Goal: Transaction & Acquisition: Download file/media

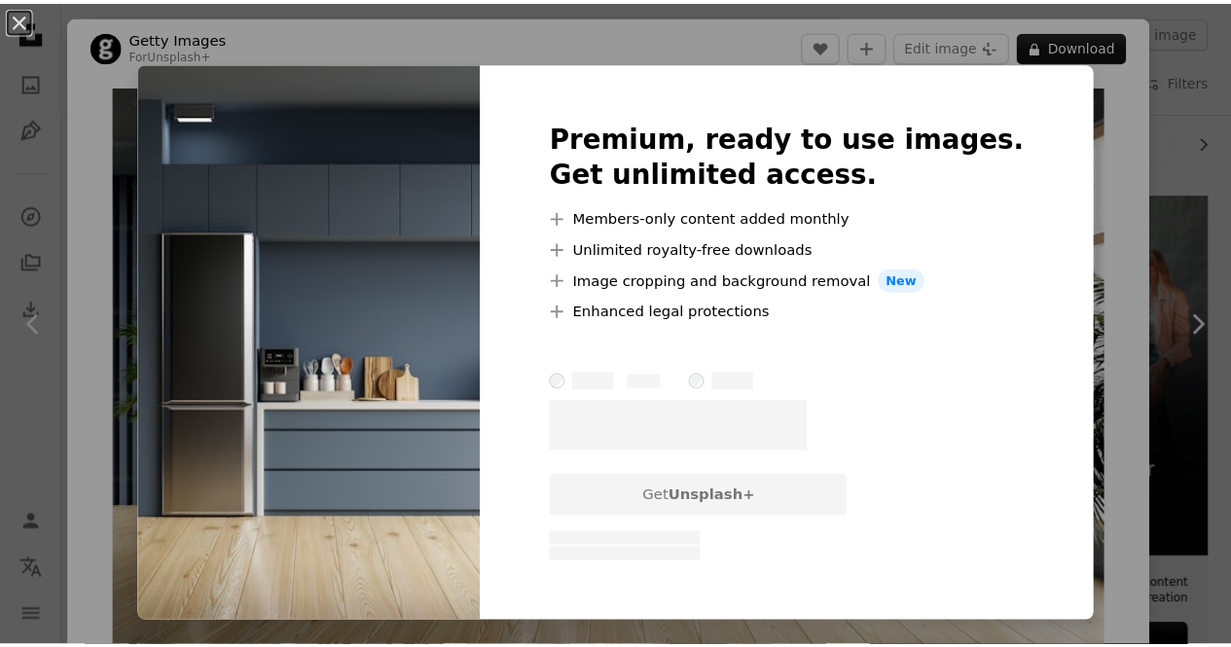
scroll to position [97, 0]
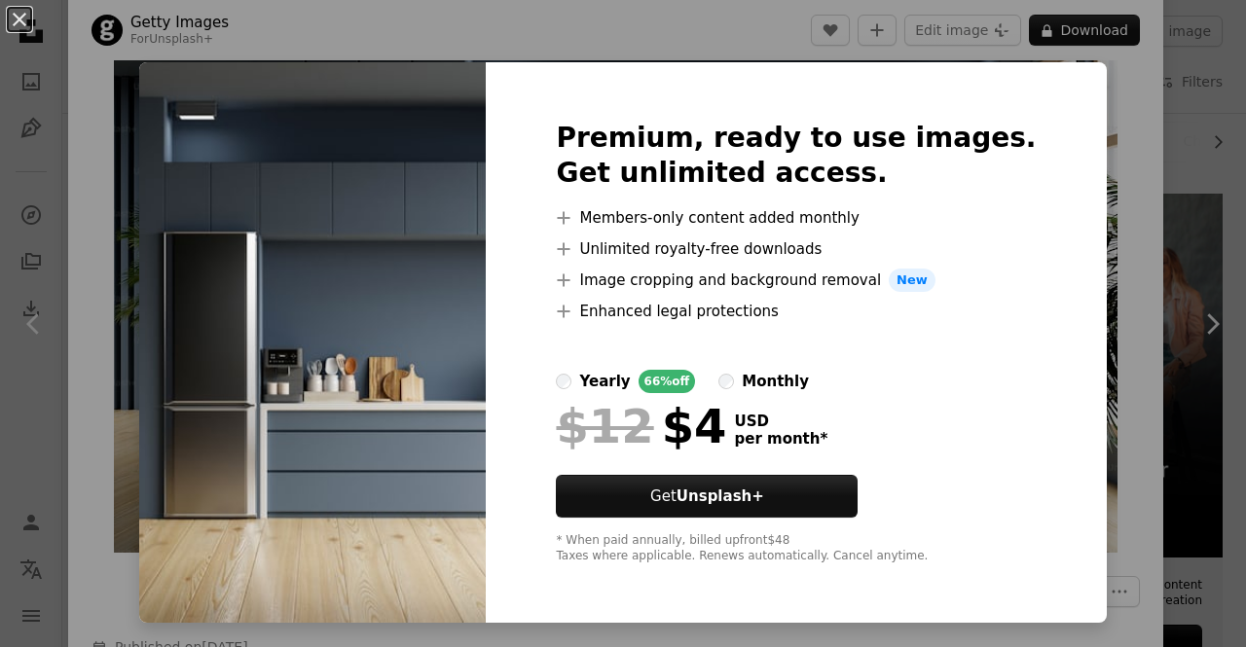
click at [1111, 90] on div "An X shape Premium, ready to use images. Get unlimited access. A plus sign Memb…" at bounding box center [623, 323] width 1246 height 647
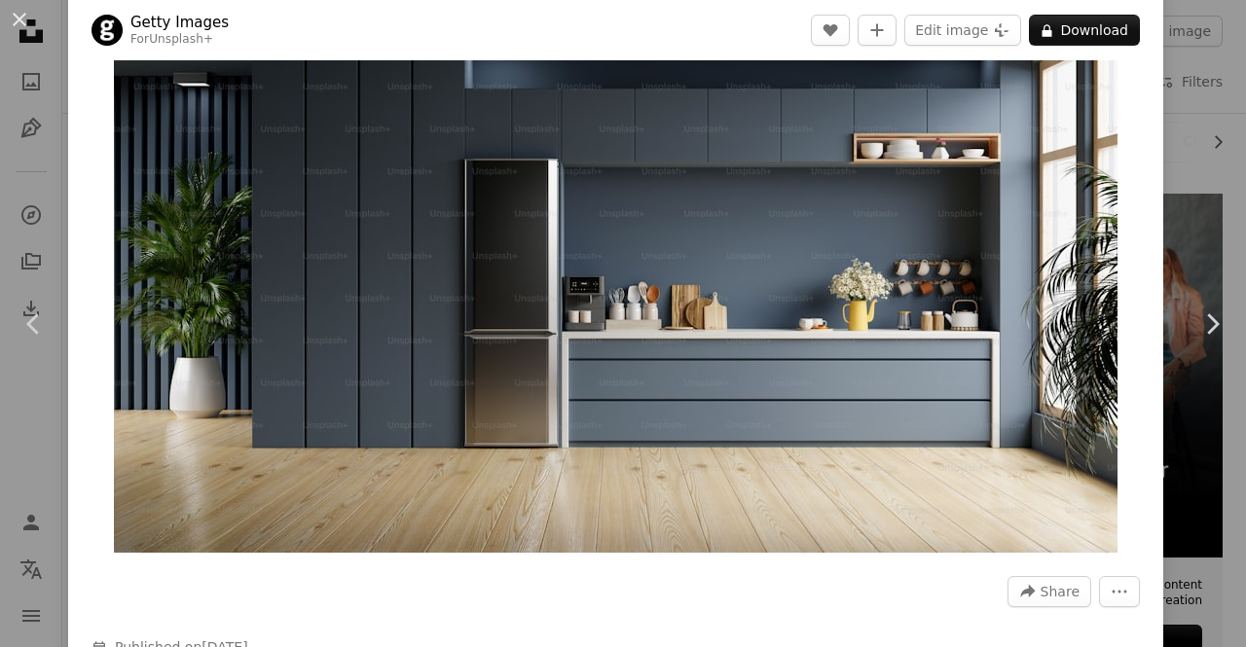
click at [1138, 90] on div "Zoom in" at bounding box center [615, 271] width 1095 height 584
click at [1162, 123] on div "An X shape Chevron left Chevron right Getty Images For Unsplash+ A heart A plus…" at bounding box center [623, 323] width 1246 height 647
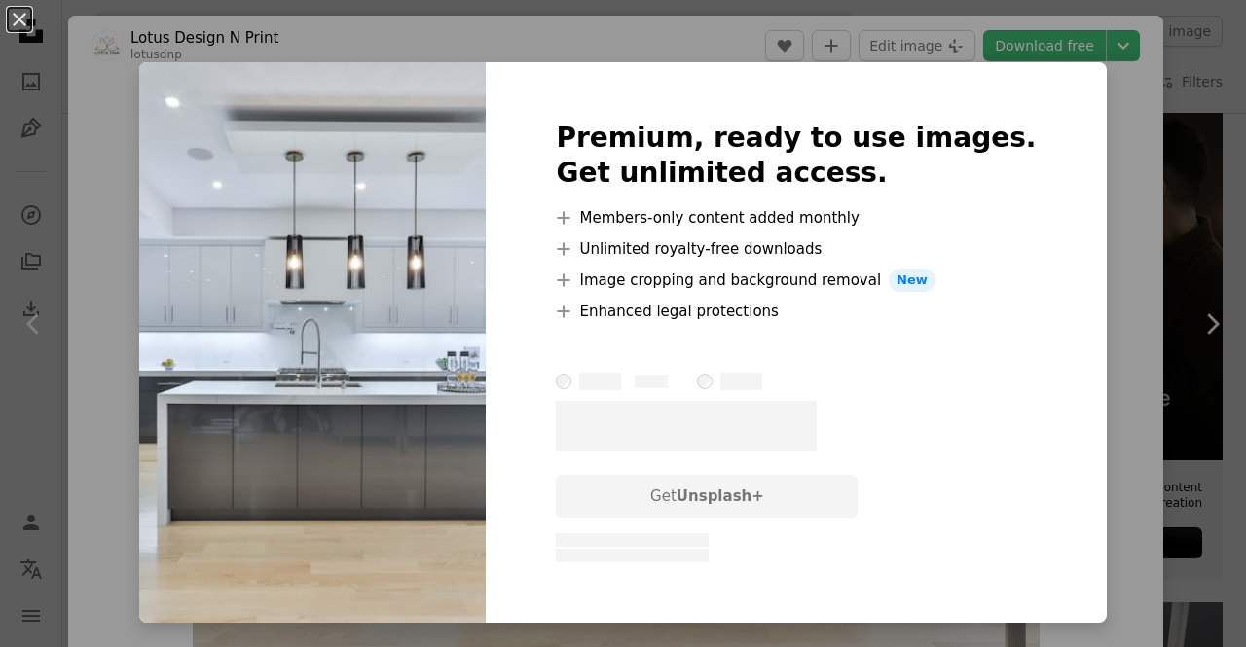
scroll to position [99, 0]
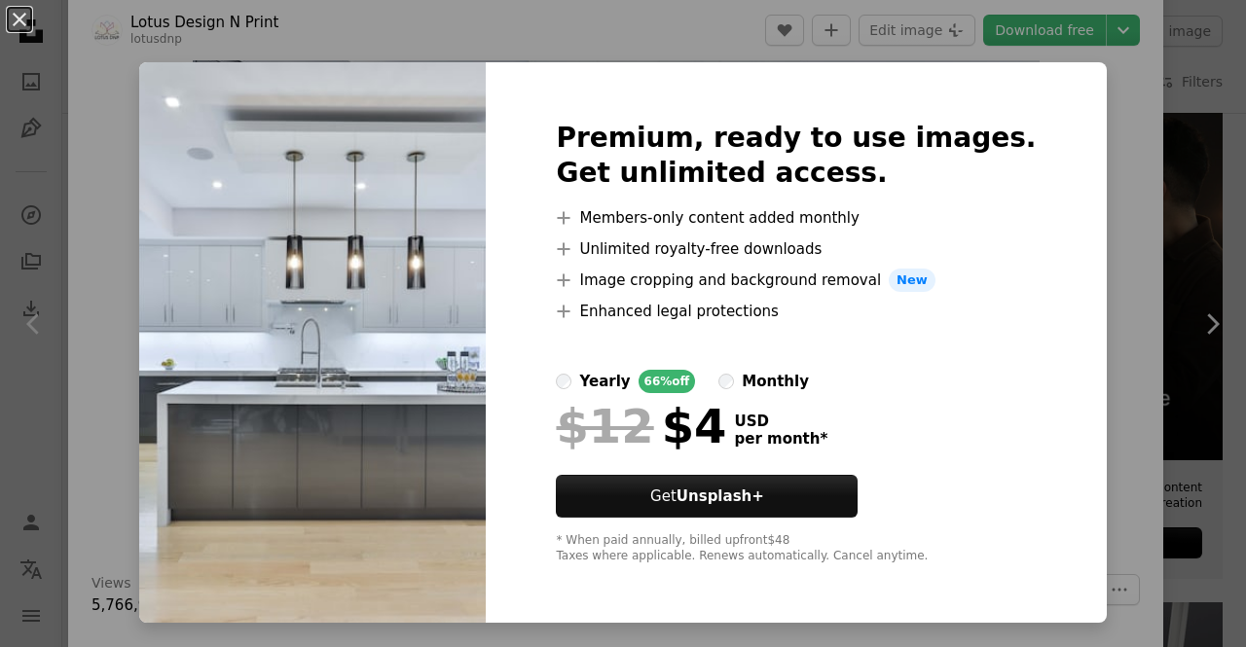
click at [1094, 171] on div "An X shape Premium, ready to use images. Get unlimited access. A plus sign Memb…" at bounding box center [623, 323] width 1246 height 647
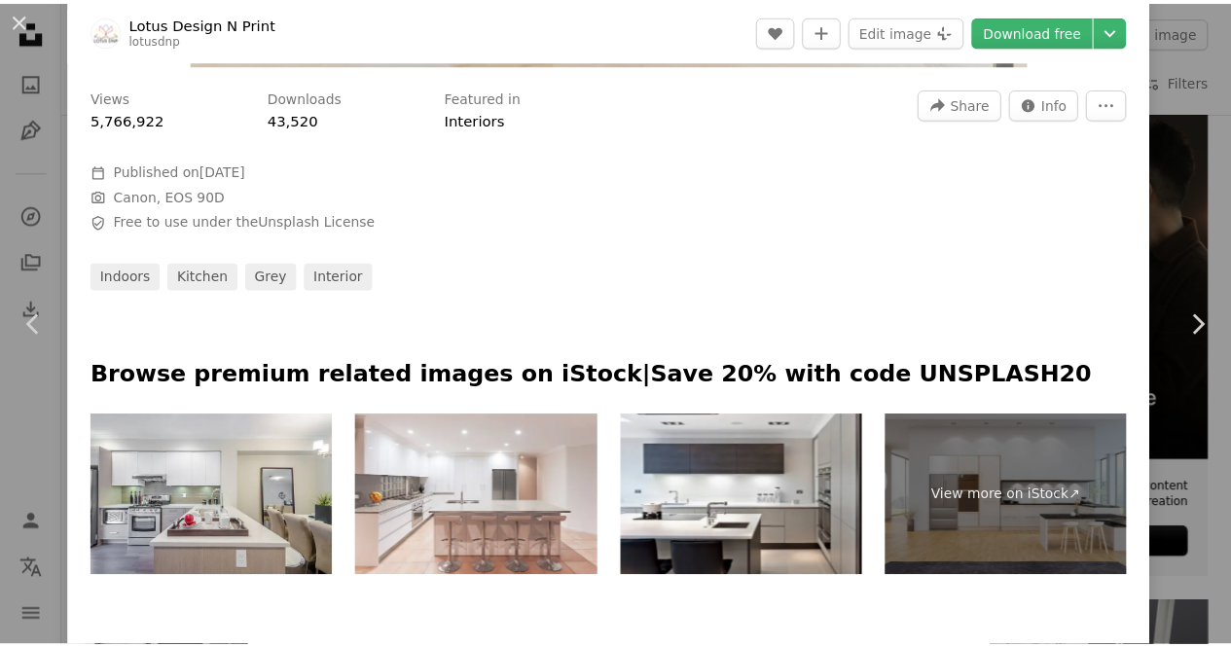
scroll to position [197, 0]
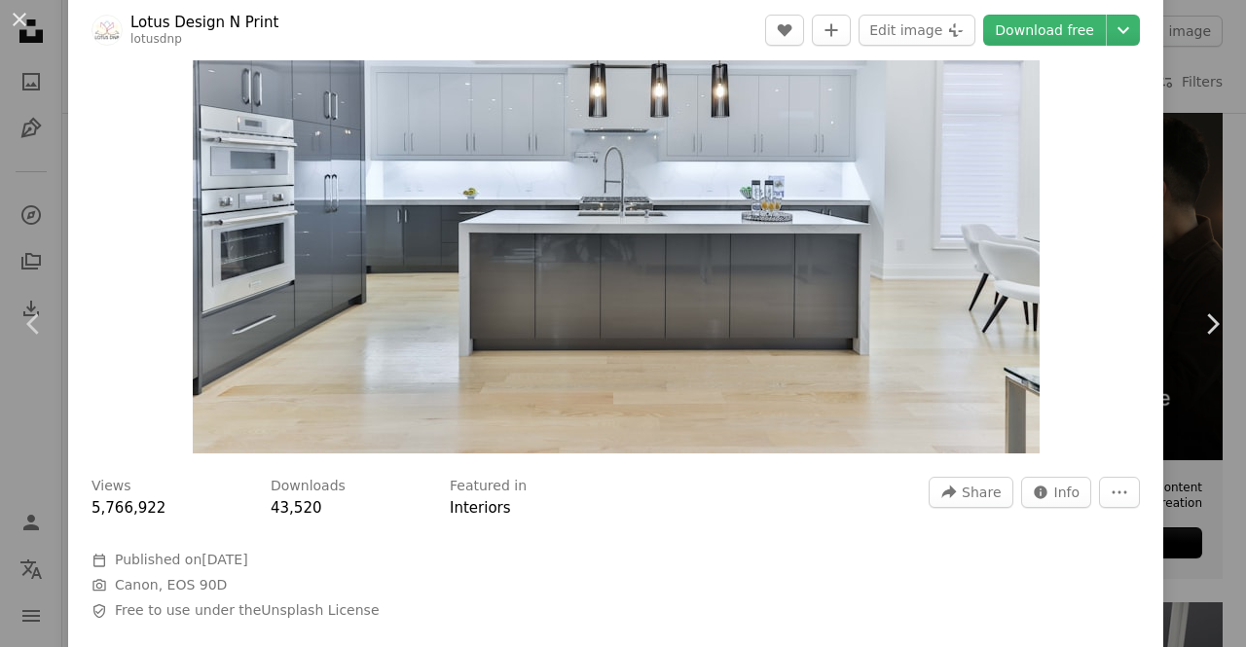
click at [1191, 57] on div "An X shape Chevron left Chevron right Lotus Design N Print lotusdnp A heart A p…" at bounding box center [623, 323] width 1246 height 647
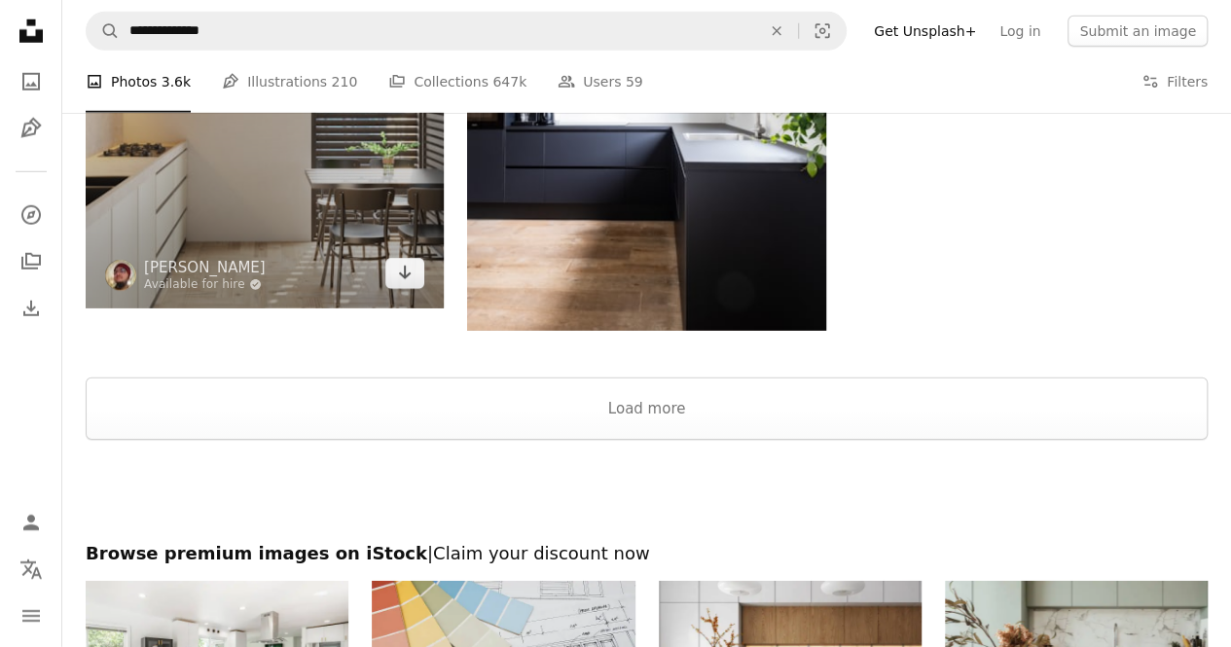
scroll to position [2822, 0]
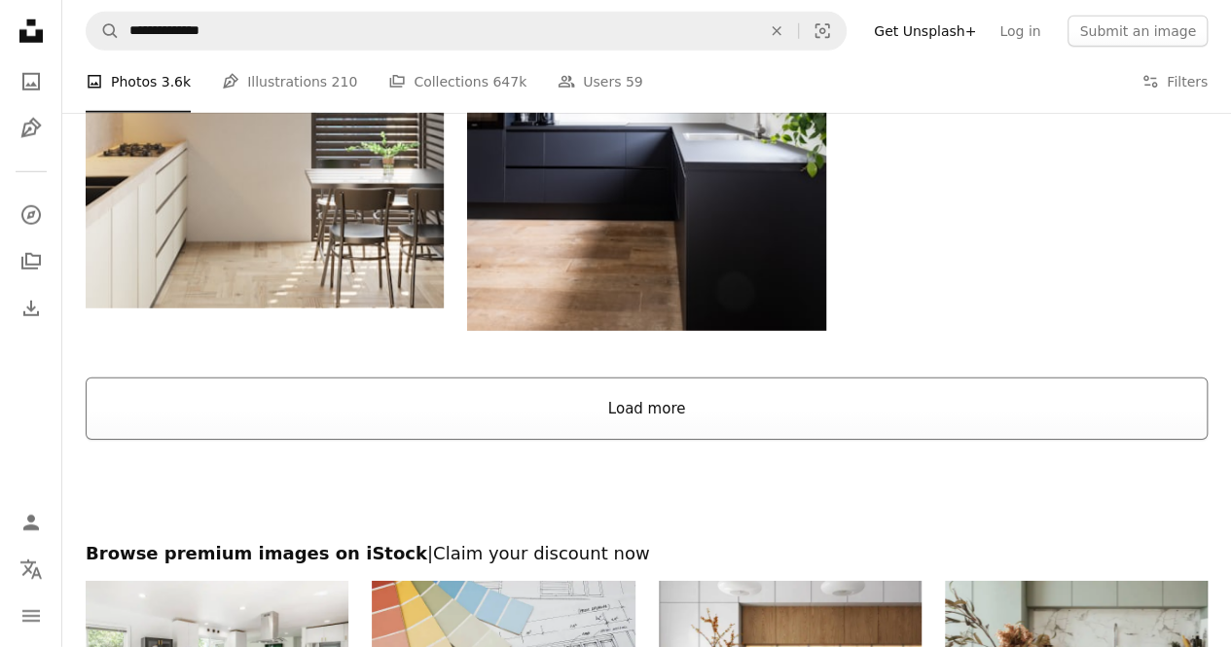
click at [638, 437] on button "Load more" at bounding box center [647, 409] width 1122 height 62
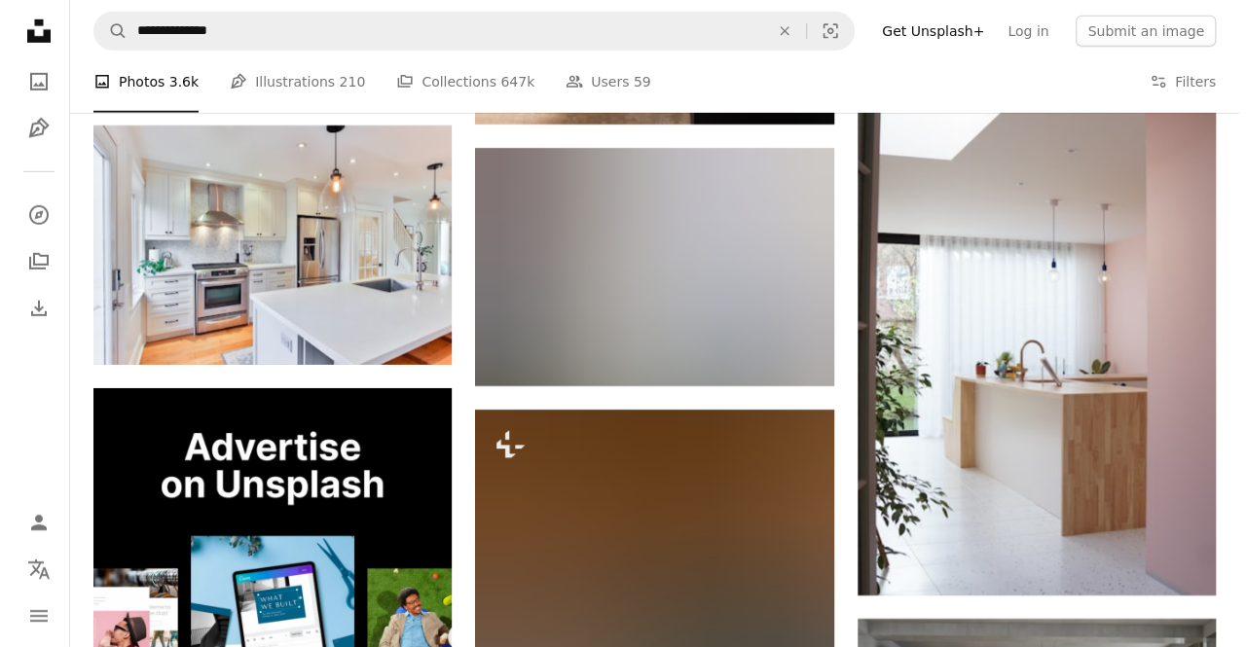
scroll to position [2919, 0]
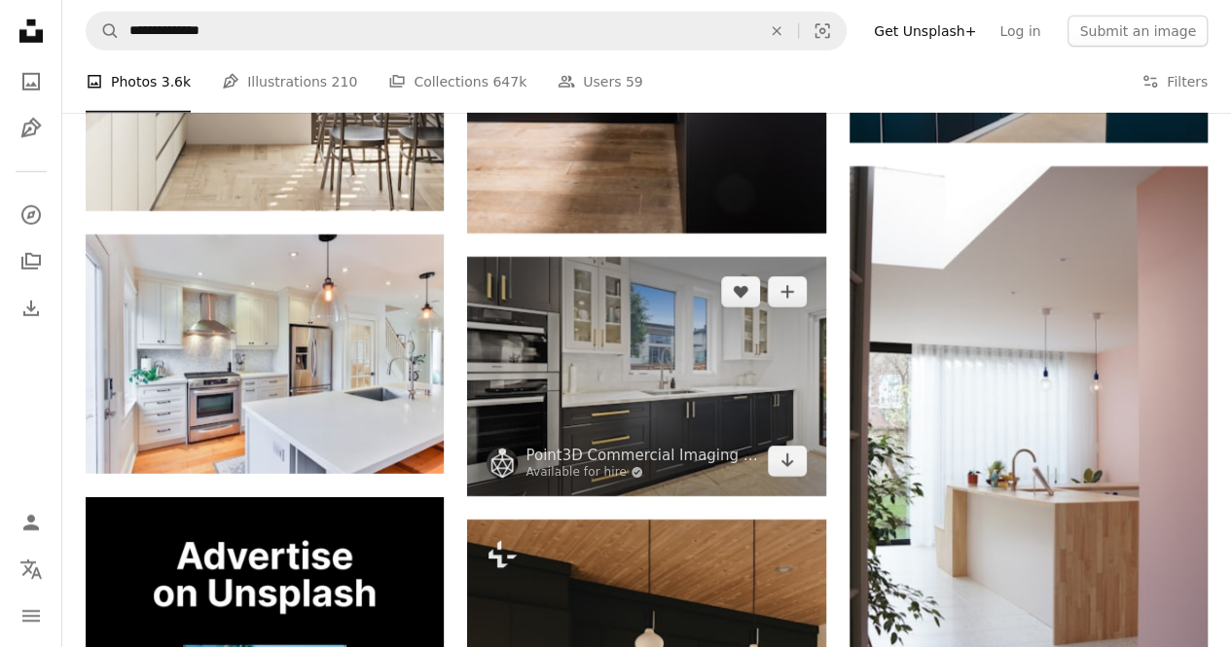
click at [635, 399] on img at bounding box center [646, 376] width 358 height 239
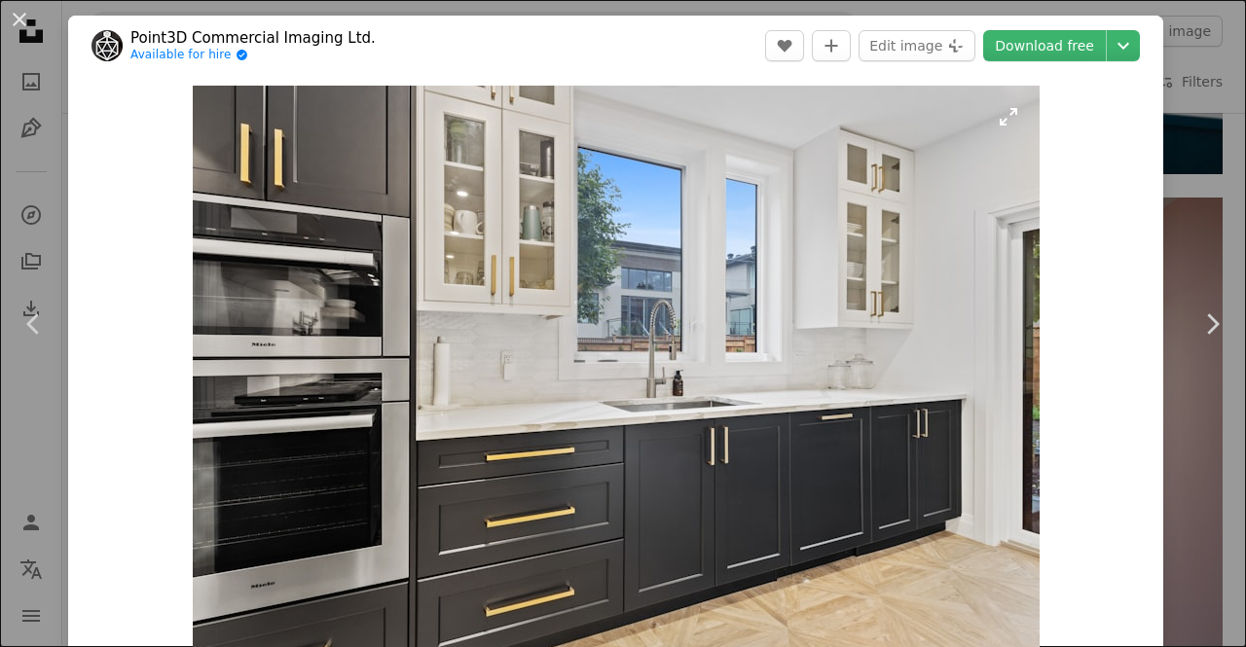
click at [742, 357] on img "Zoom in on this image" at bounding box center [616, 368] width 847 height 564
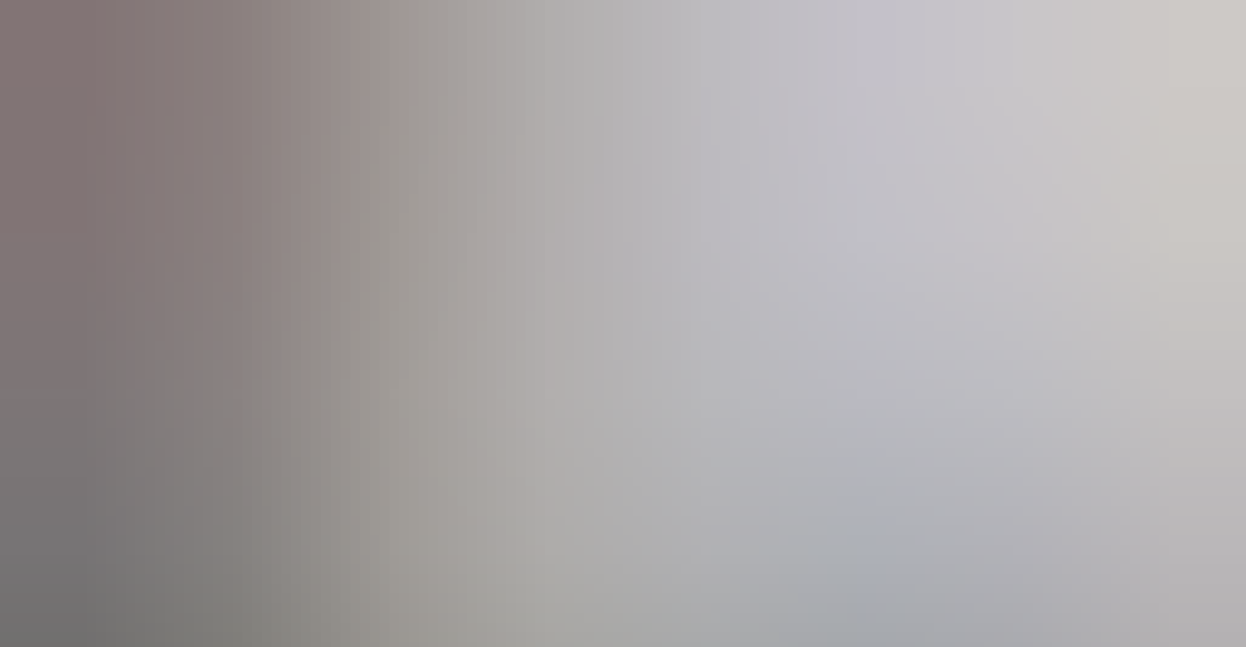
scroll to position [82, 0]
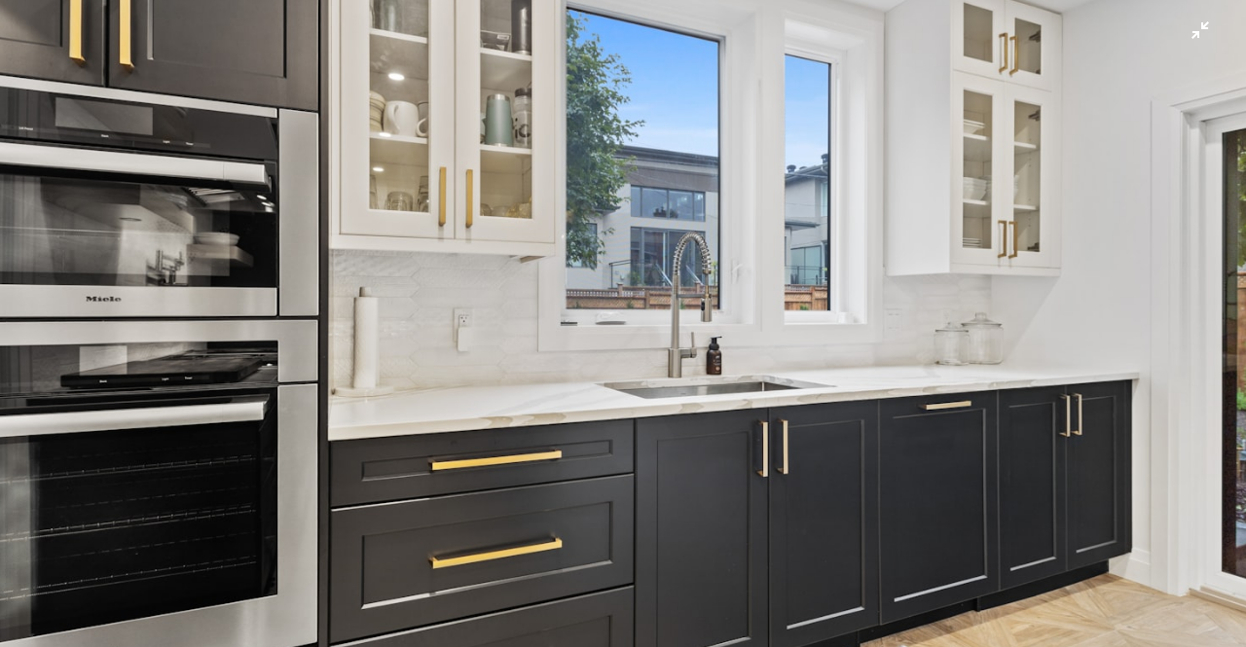
click at [742, 357] on img "Zoom out on this image" at bounding box center [622, 333] width 1247 height 832
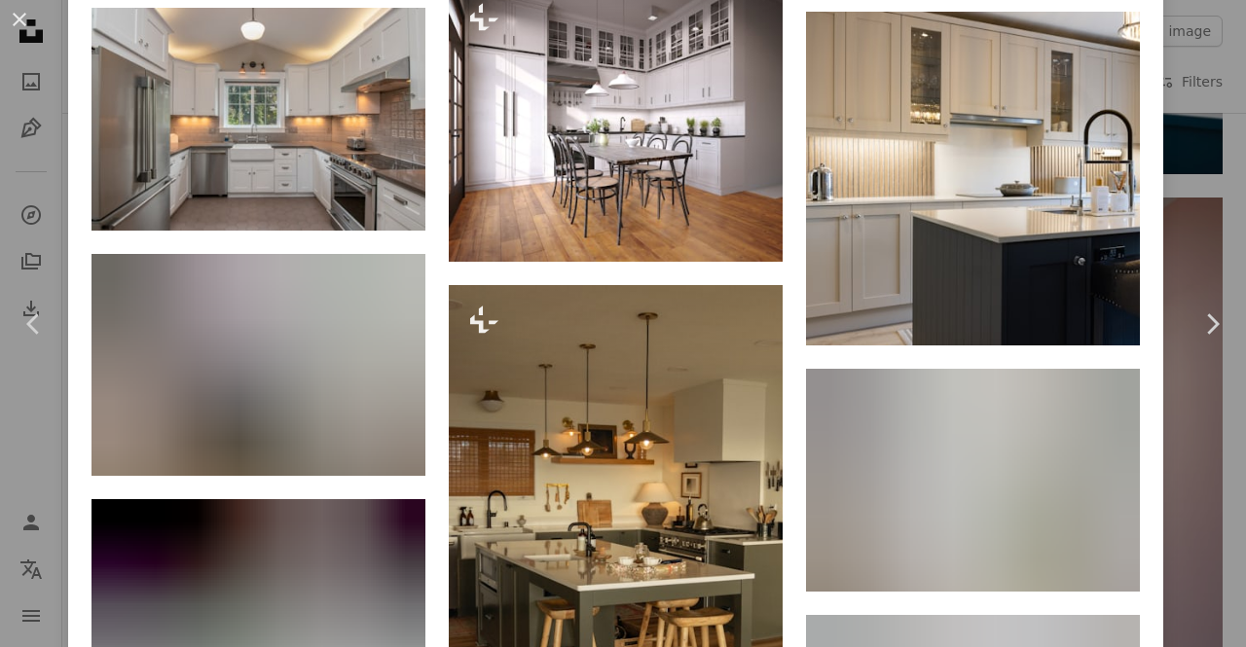
scroll to position [3408, 0]
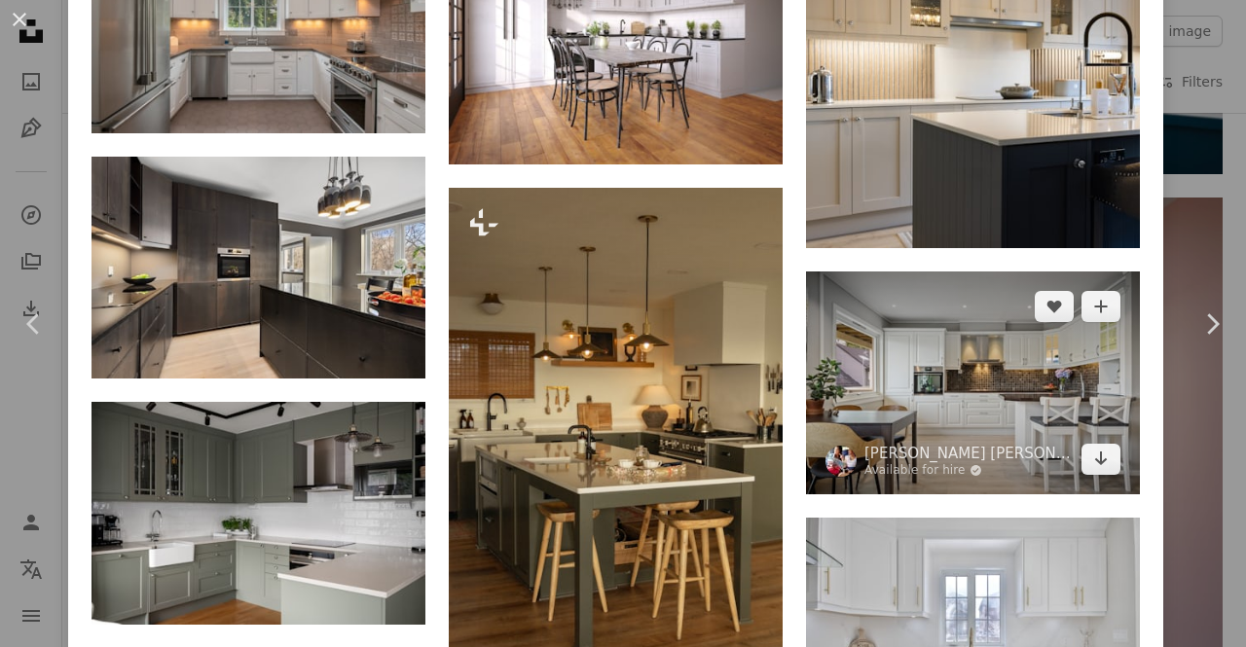
click at [897, 363] on img at bounding box center [973, 382] width 334 height 223
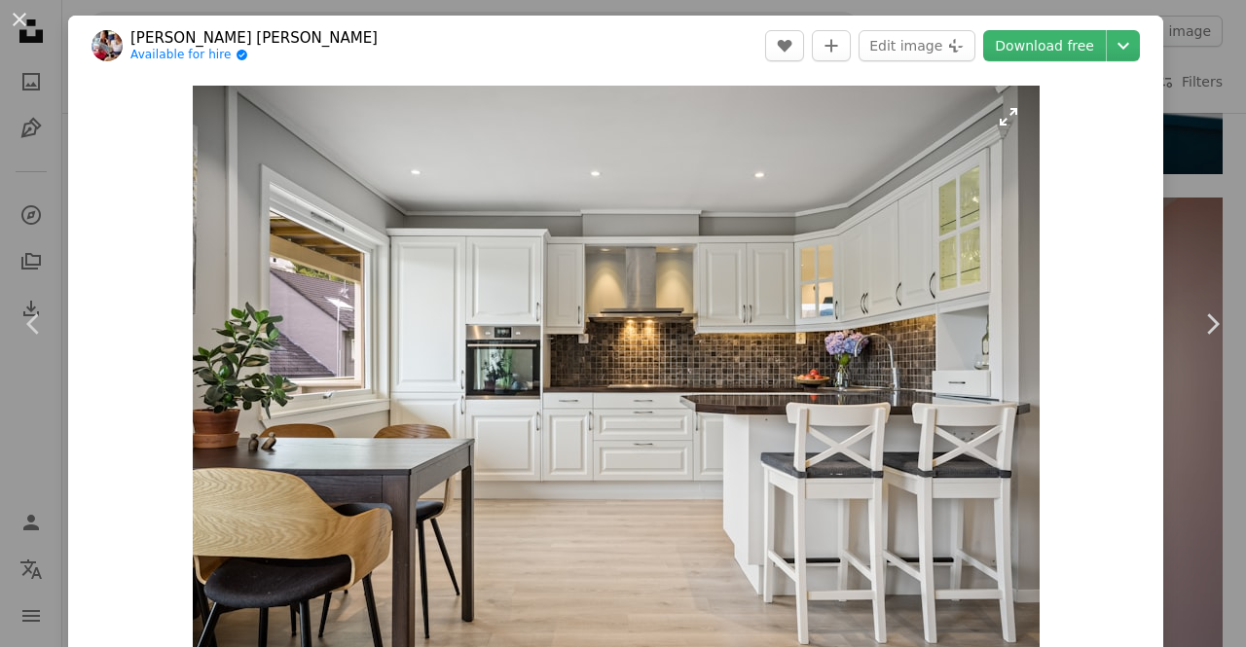
click at [646, 368] on img "Zoom in on this image" at bounding box center [616, 368] width 847 height 564
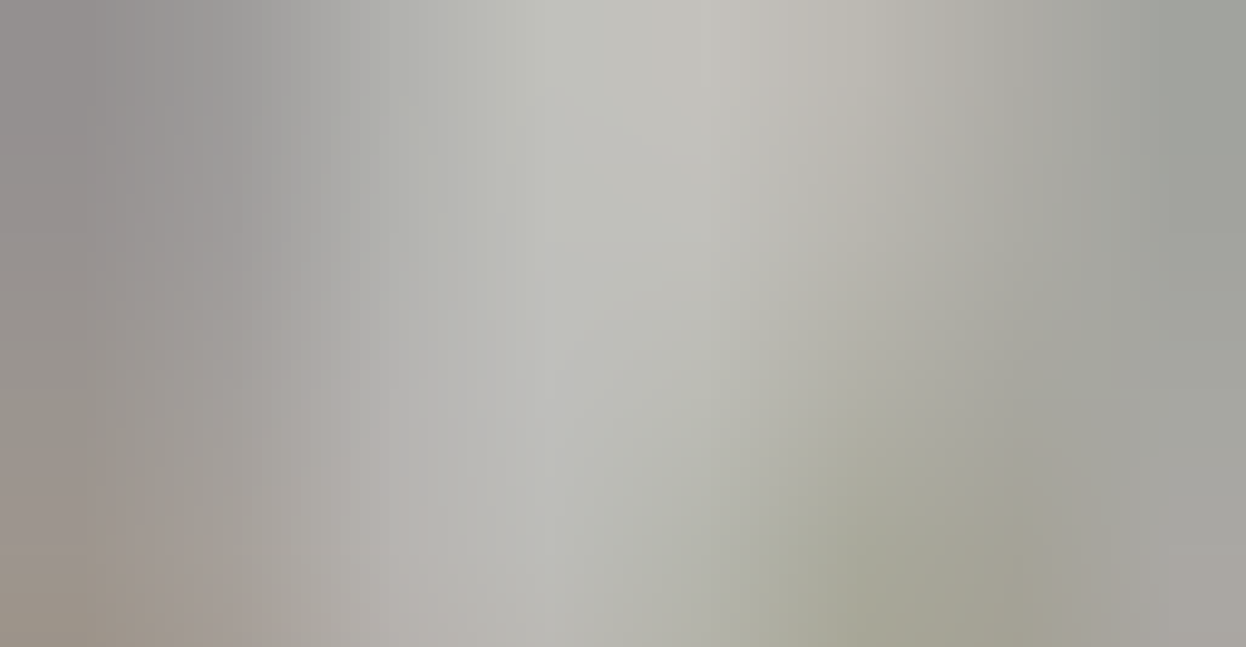
scroll to position [82, 0]
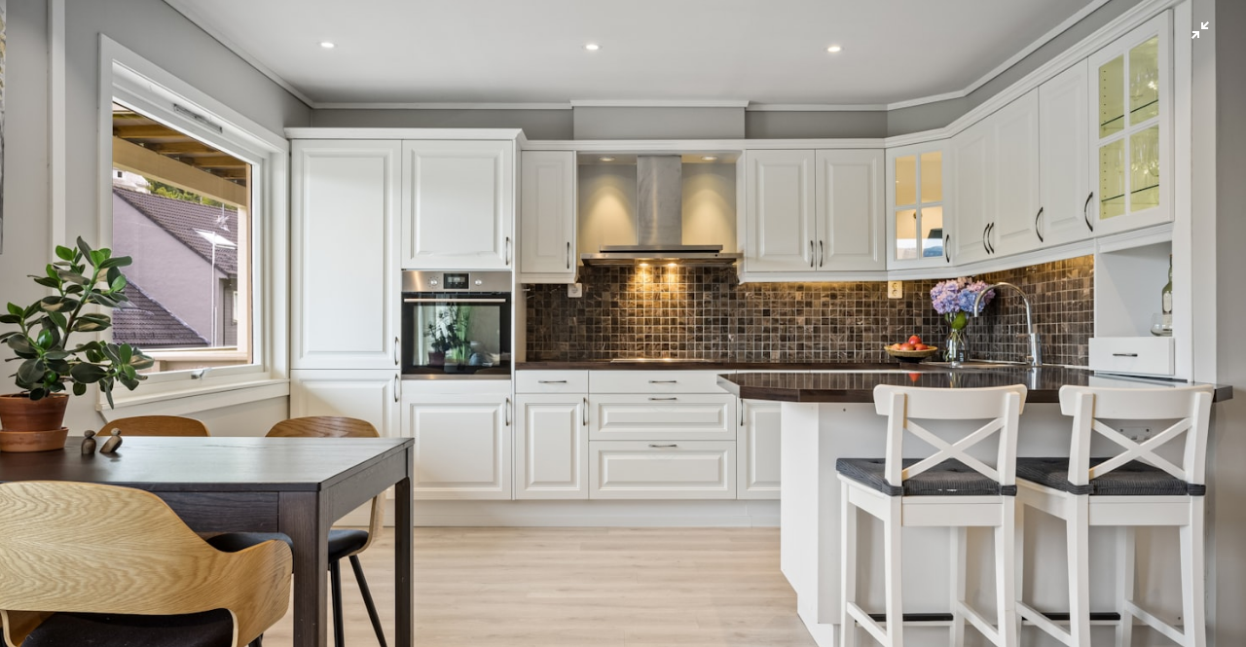
click at [646, 368] on img "Zoom out on this image" at bounding box center [622, 333] width 1247 height 832
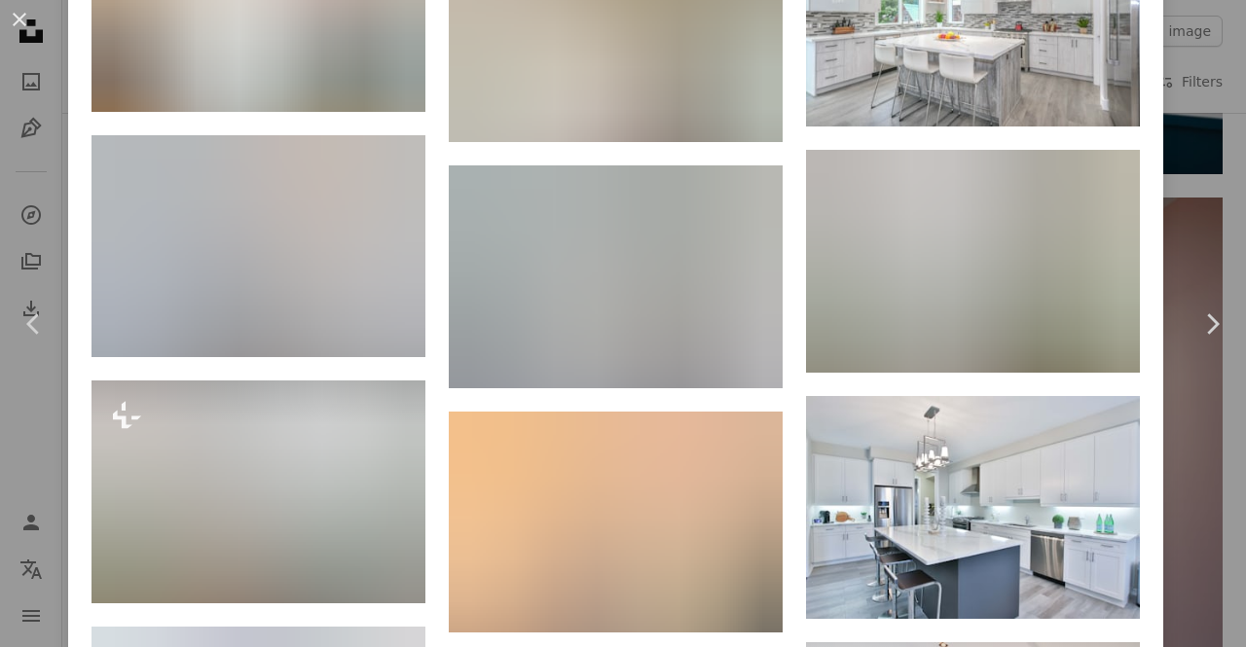
scroll to position [3603, 0]
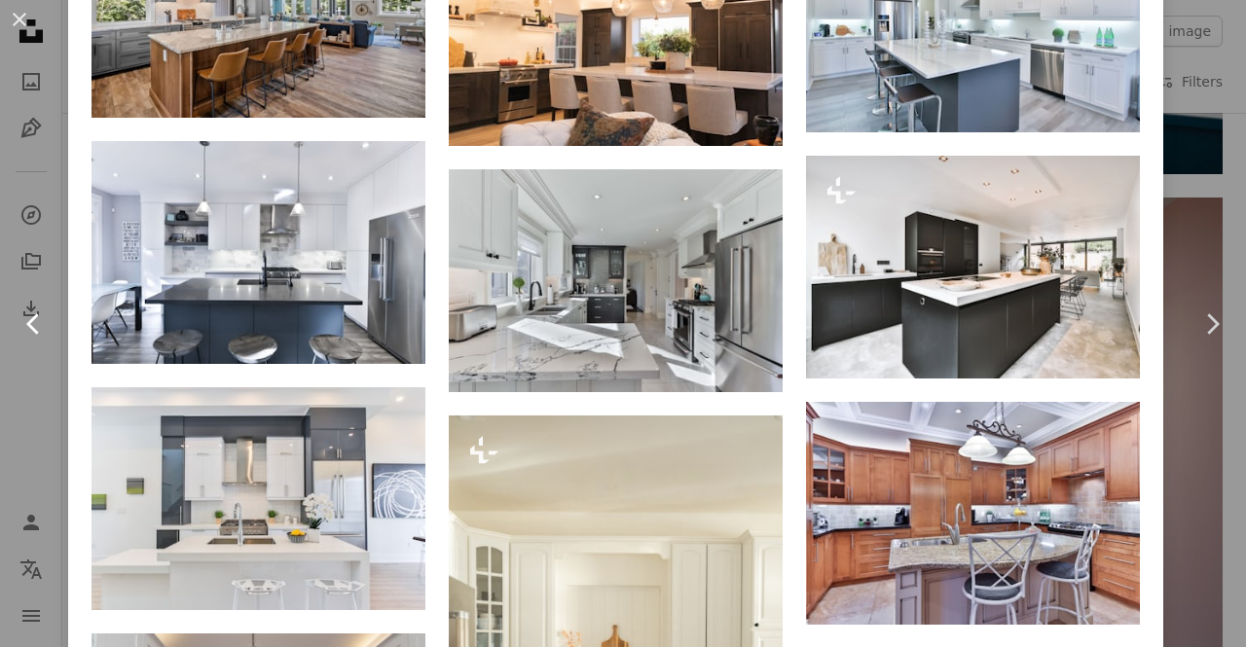
click at [0, 370] on link "Chevron left" at bounding box center [34, 324] width 68 height 187
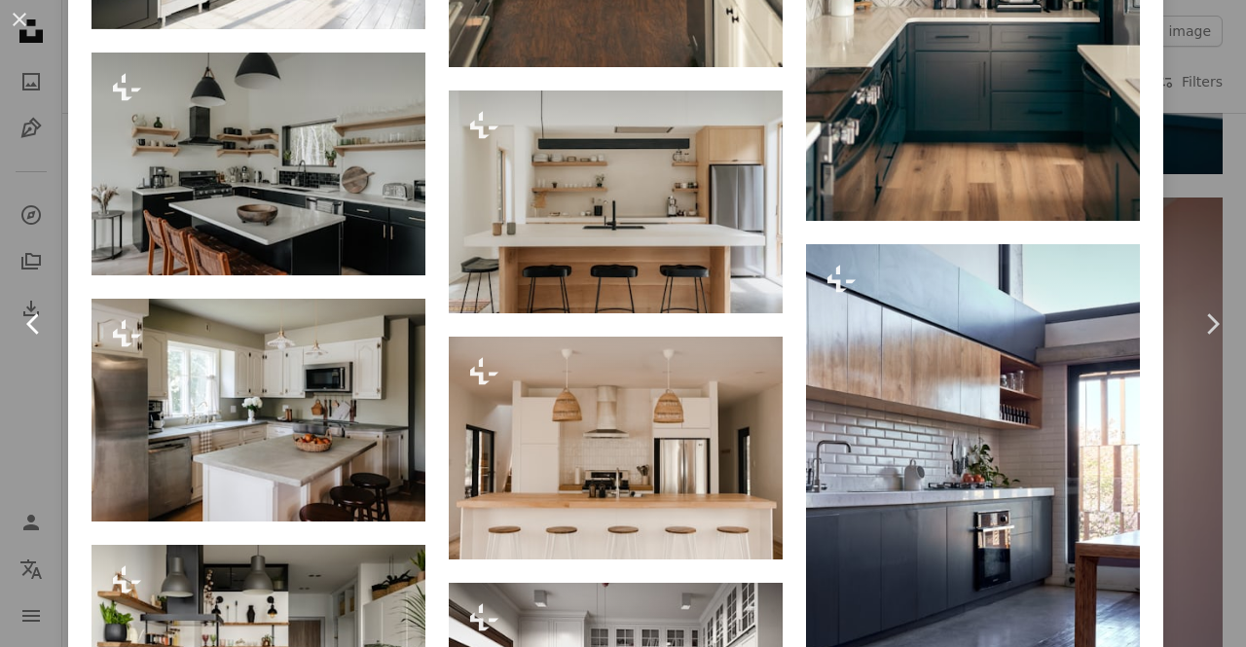
click at [36, 347] on link "Chevron left" at bounding box center [34, 324] width 68 height 187
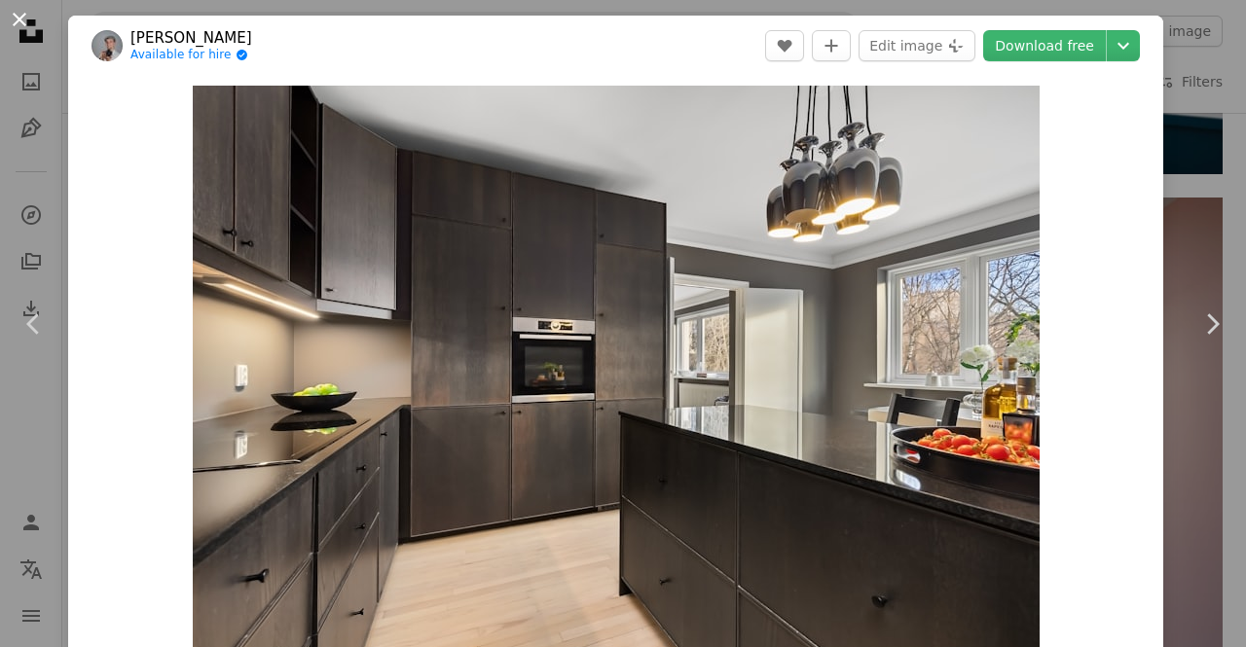
click at [21, 29] on button "An X shape" at bounding box center [19, 19] width 23 height 23
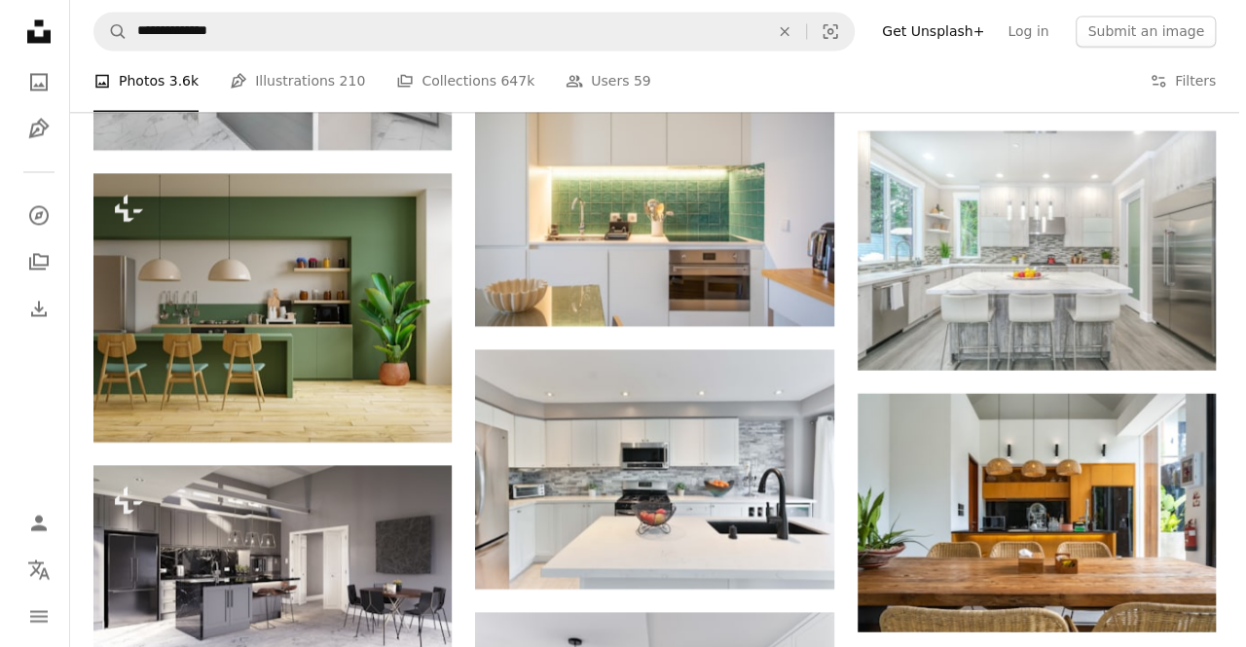
scroll to position [9050, 0]
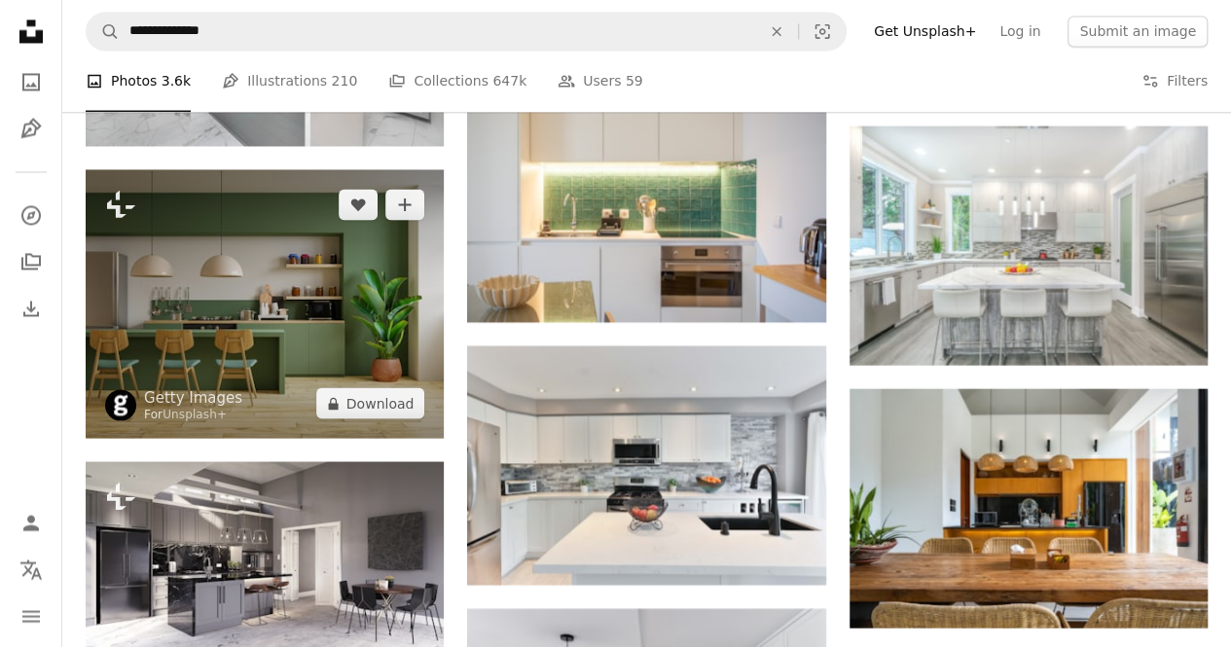
click at [333, 286] on img at bounding box center [265, 303] width 358 height 269
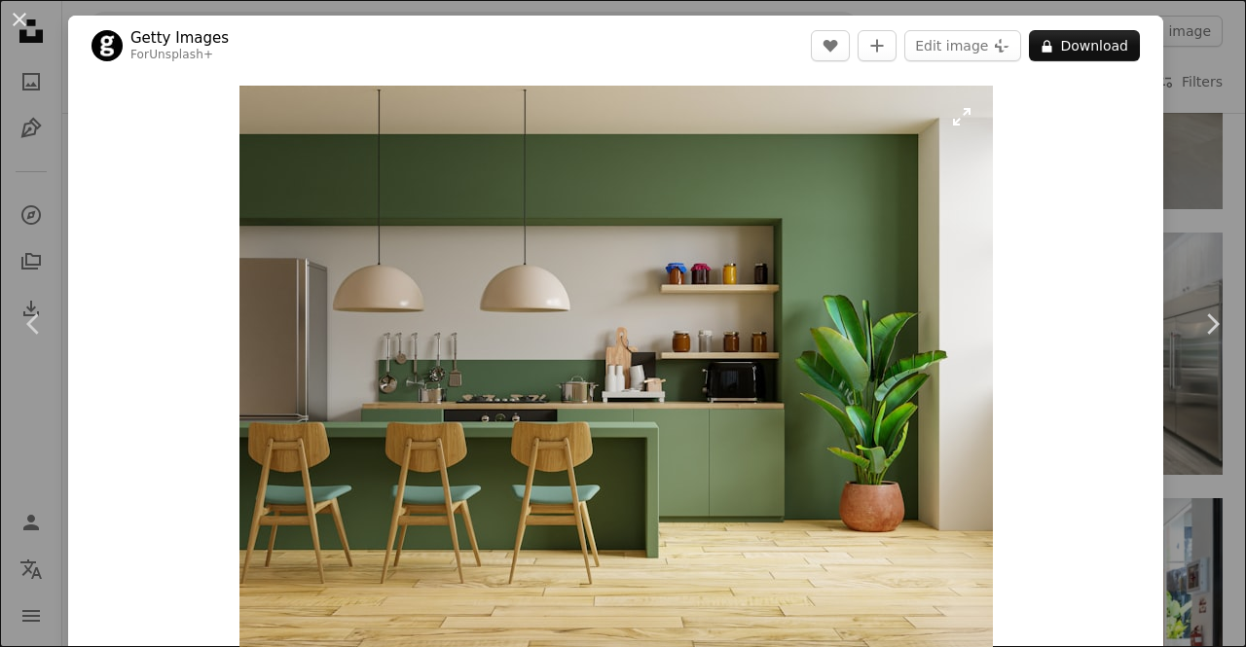
click at [635, 263] on img "Zoom in on this image" at bounding box center [615, 368] width 753 height 565
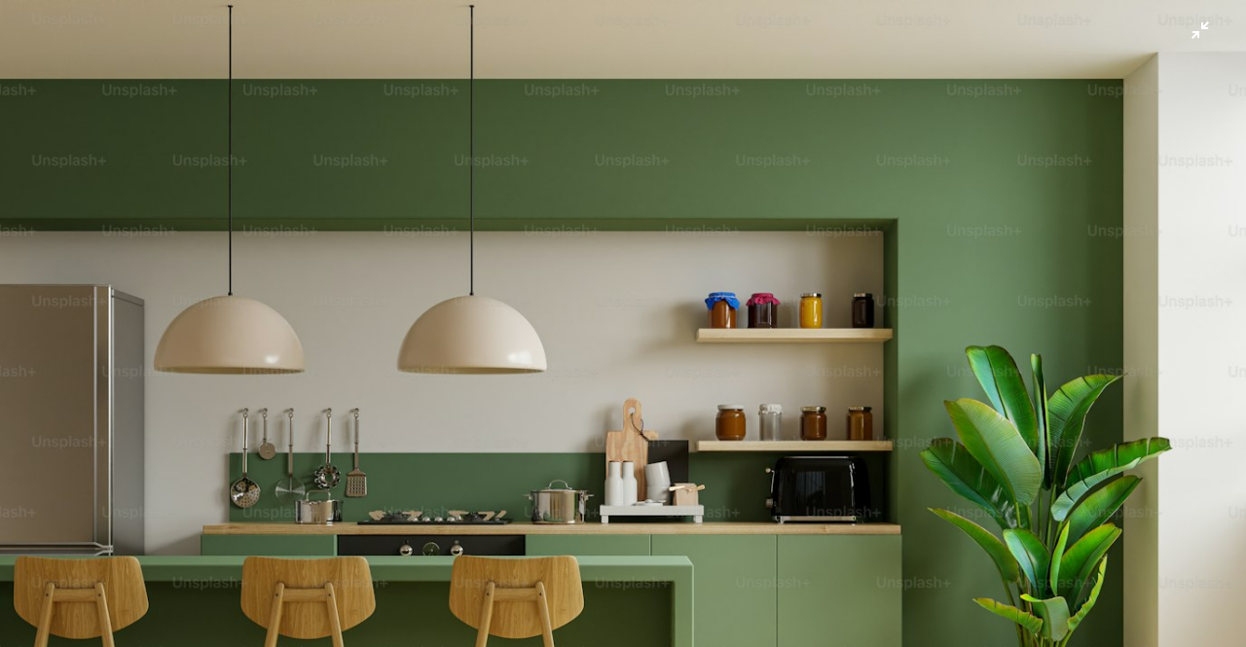
click at [642, 250] on img "Zoom out on this image" at bounding box center [622, 467] width 1247 height 936
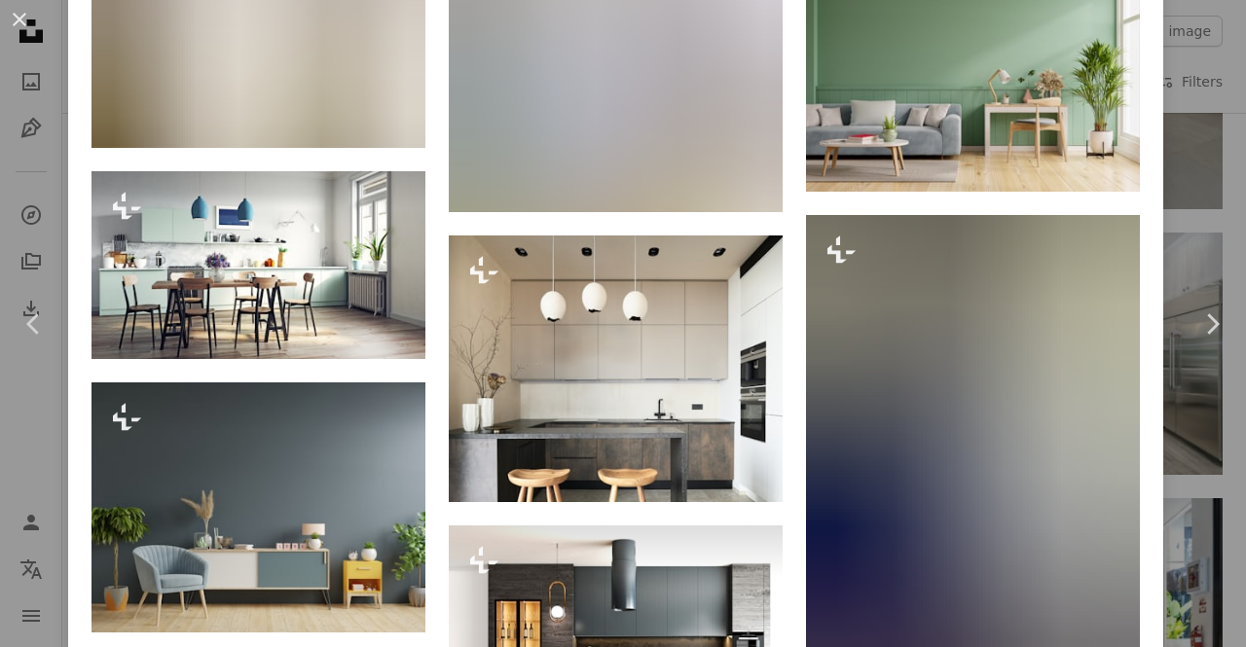
scroll to position [2241, 0]
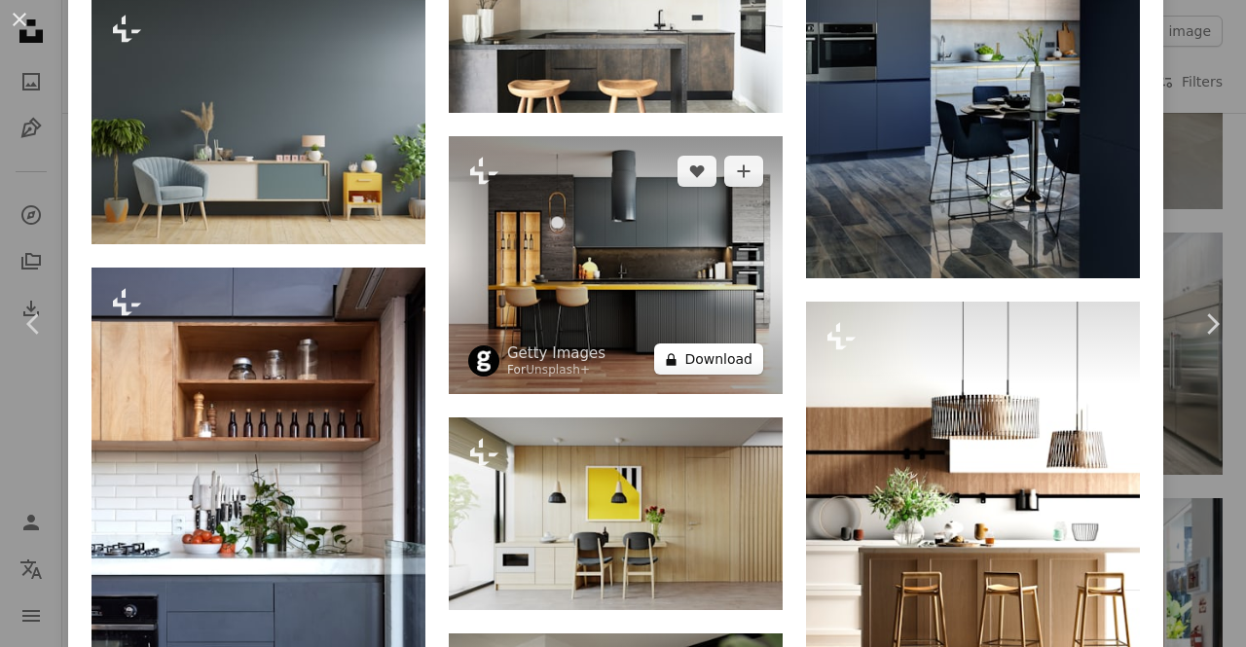
click at [676, 343] on button "A lock Download" at bounding box center [708, 358] width 109 height 31
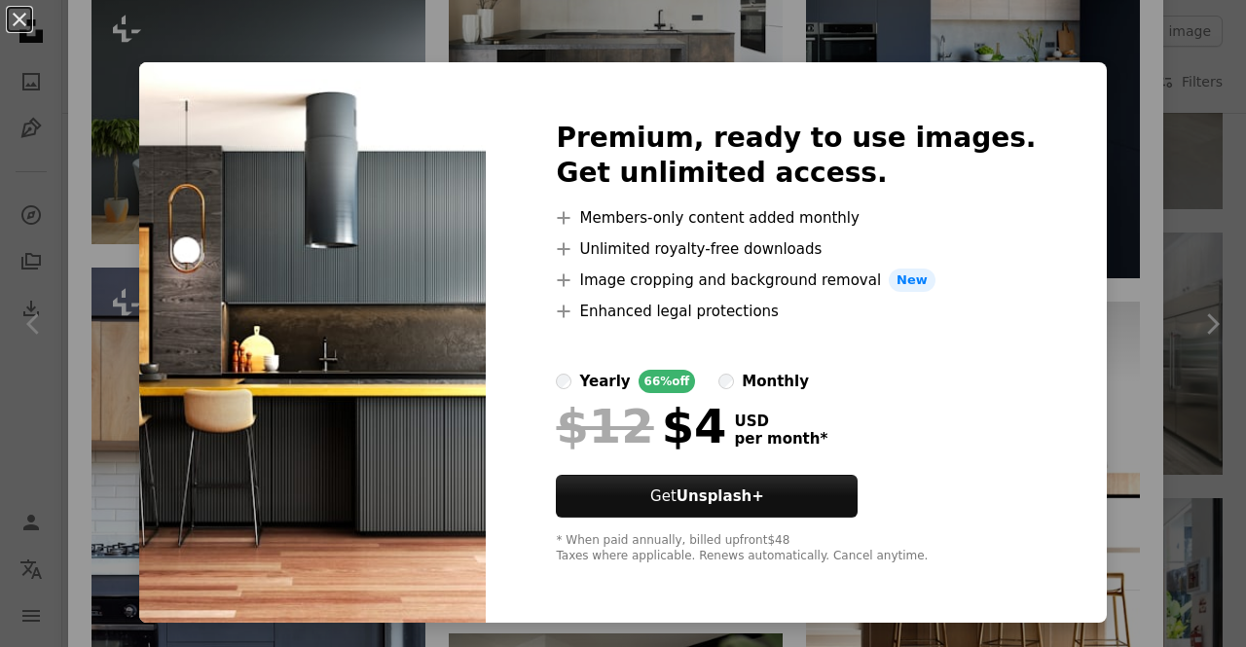
click at [1034, 89] on div "Premium, ready to use images. Get unlimited access. A plus sign Members-only co…" at bounding box center [796, 342] width 620 height 560
click at [1127, 141] on div "An X shape Premium, ready to use images. Get unlimited access. A plus sign Memb…" at bounding box center [623, 323] width 1246 height 647
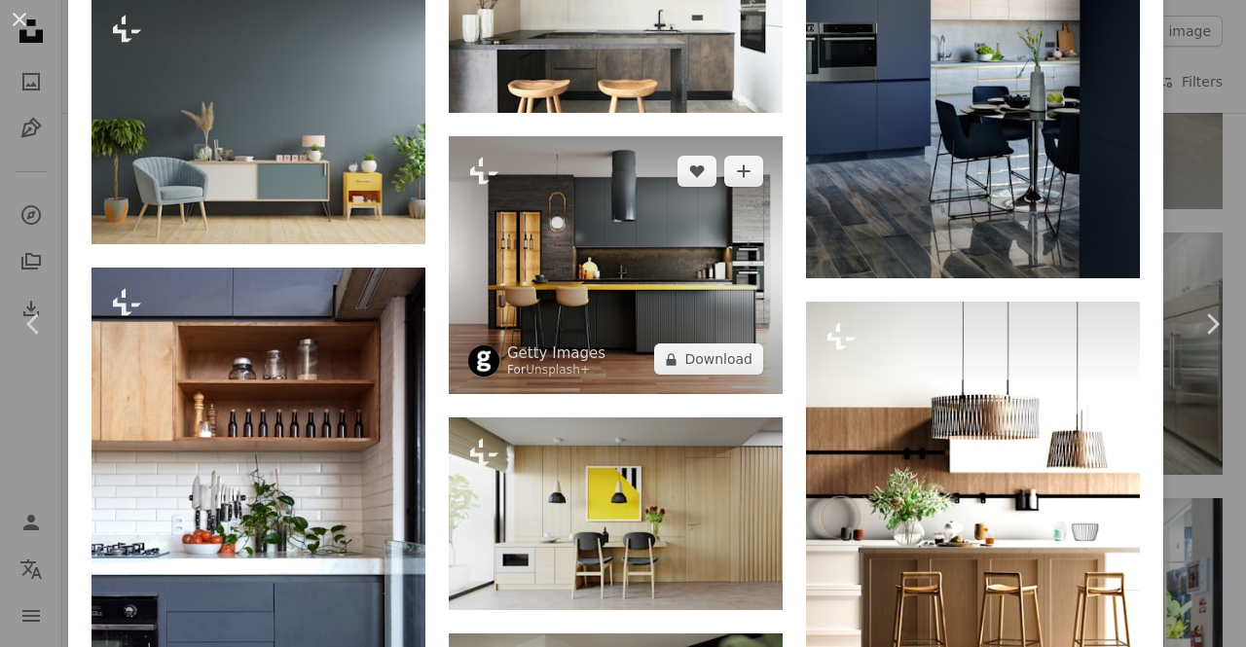
click at [611, 244] on img at bounding box center [616, 265] width 334 height 258
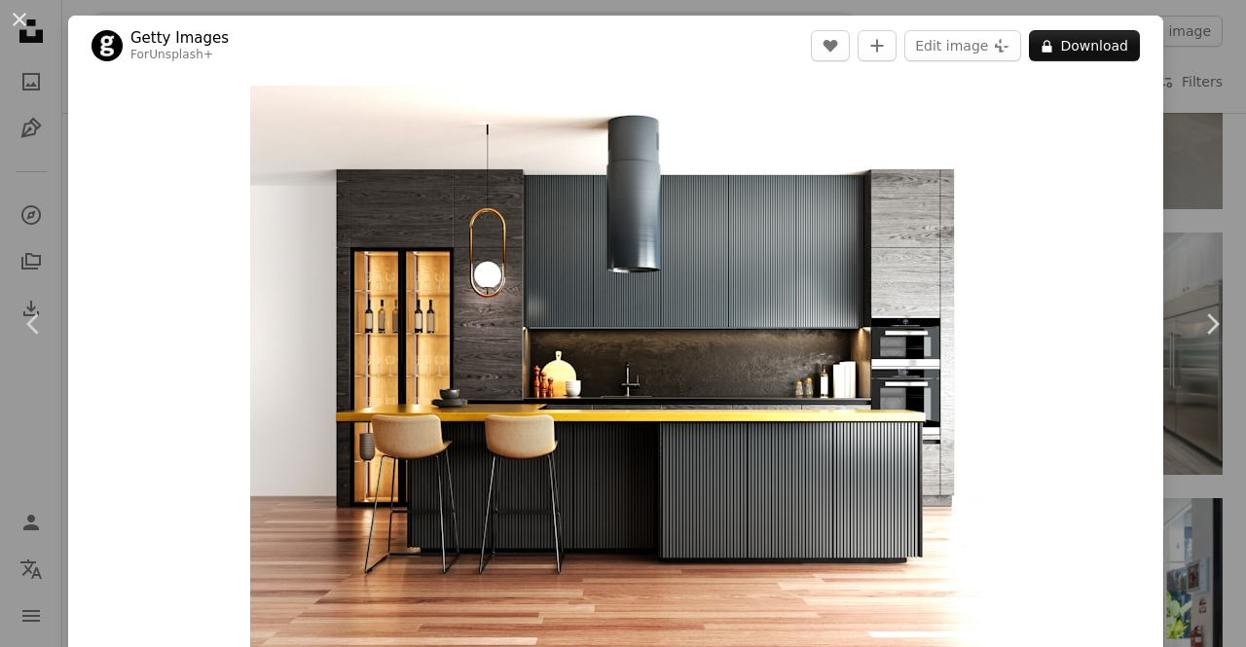
click at [611, 244] on img "Zoom in on this image" at bounding box center [615, 368] width 731 height 564
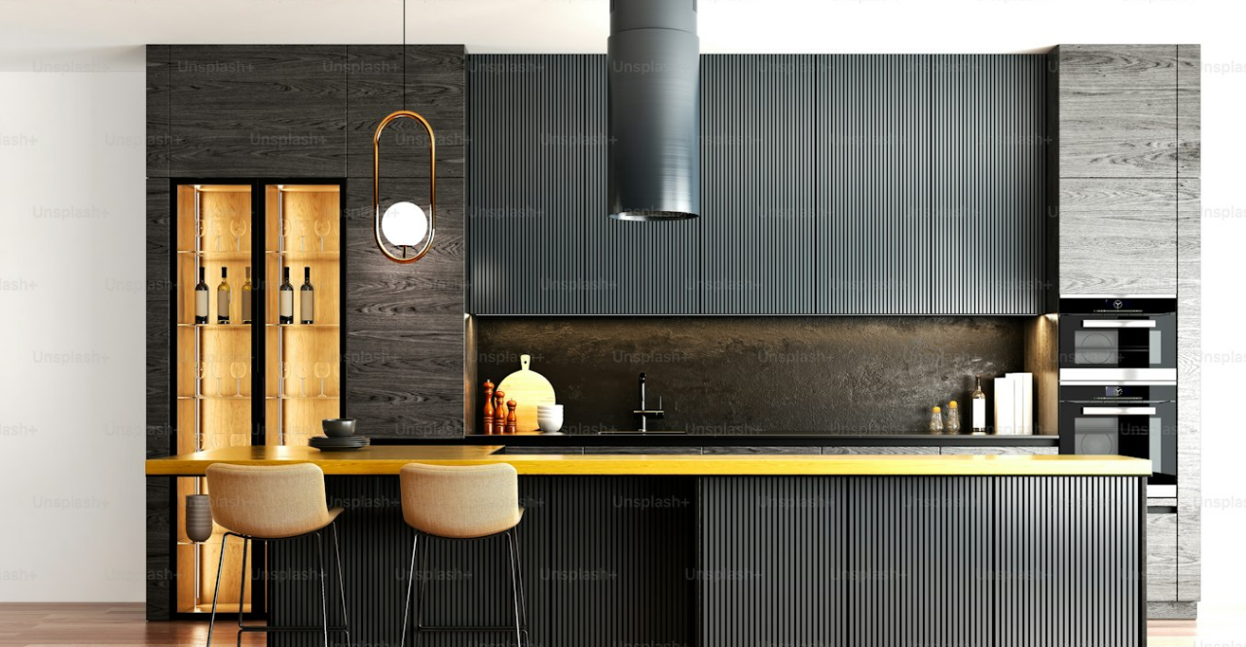
scroll to position [195, 0]
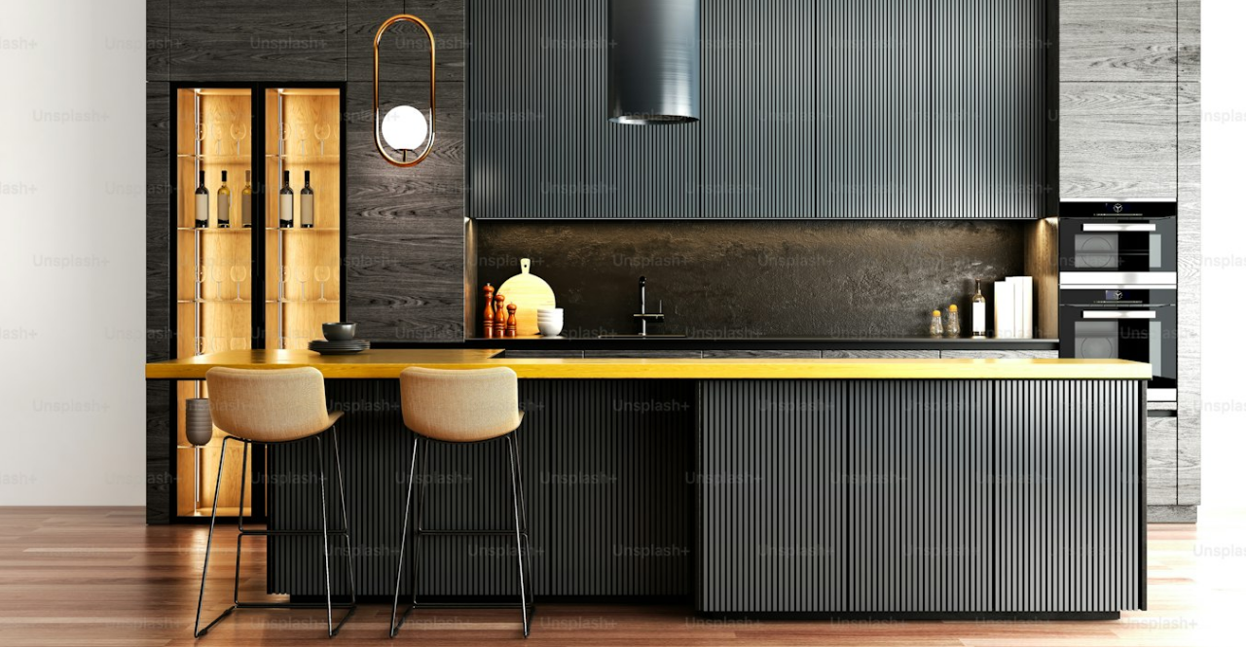
click at [611, 244] on img "Zoom out on this image" at bounding box center [622, 286] width 1247 height 964
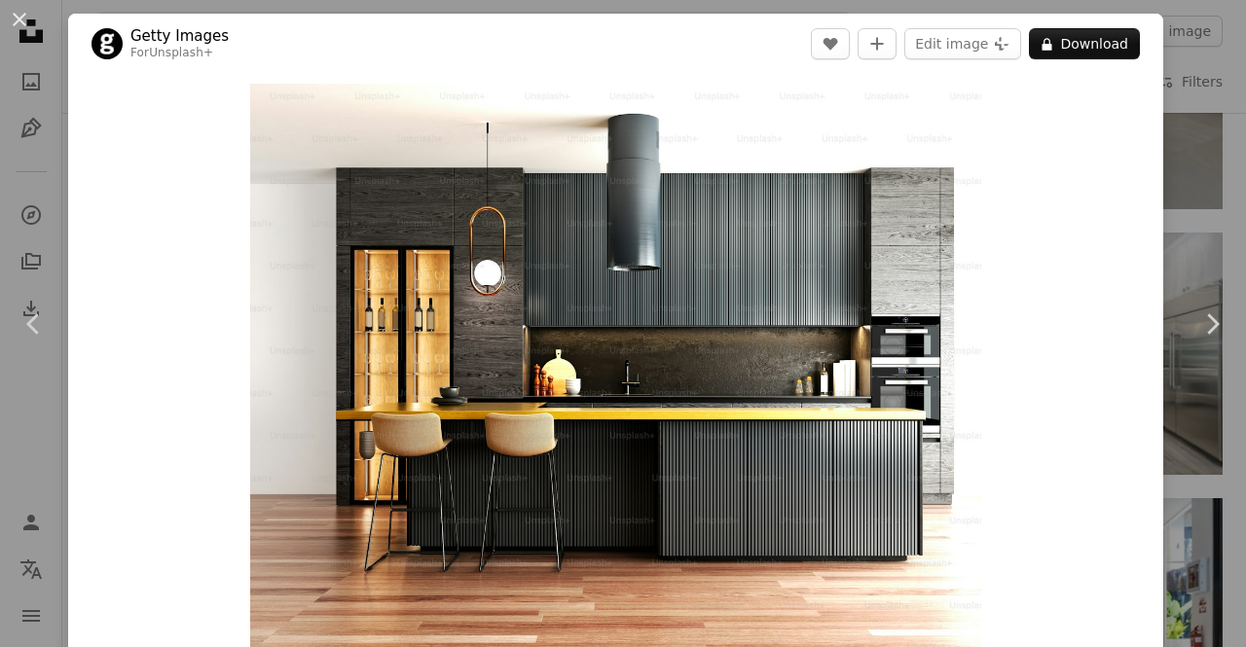
click at [611, 244] on img "Zoom in on this image" at bounding box center [615, 366] width 731 height 564
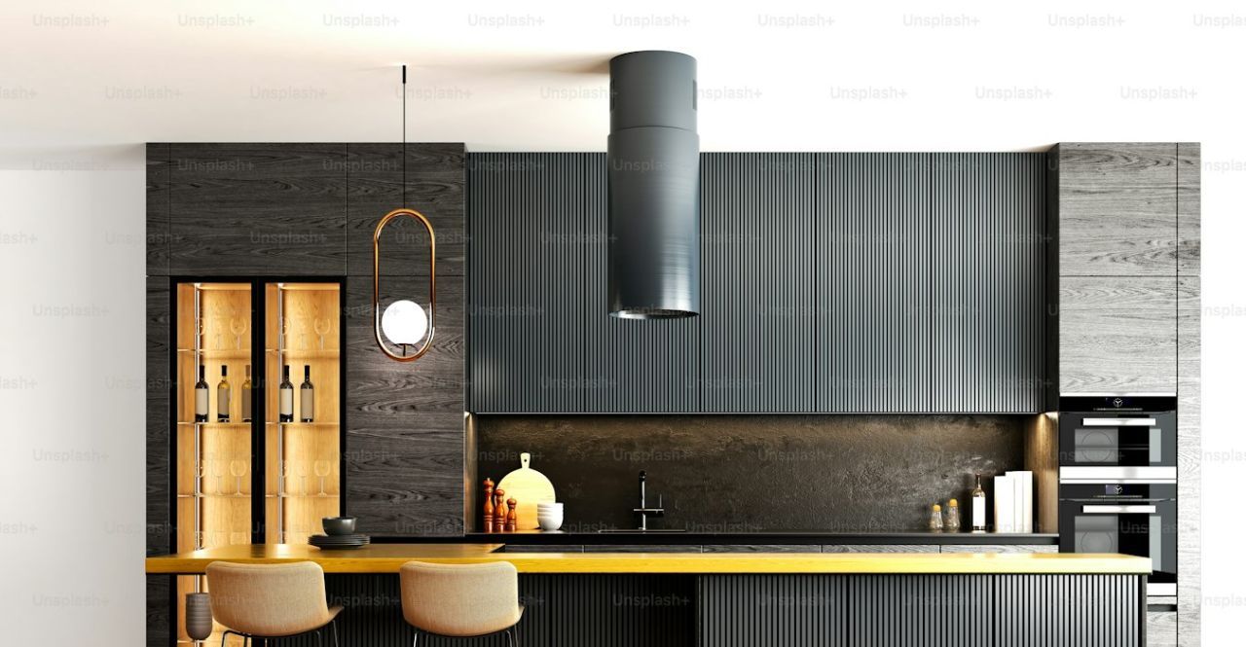
scroll to position [147, 0]
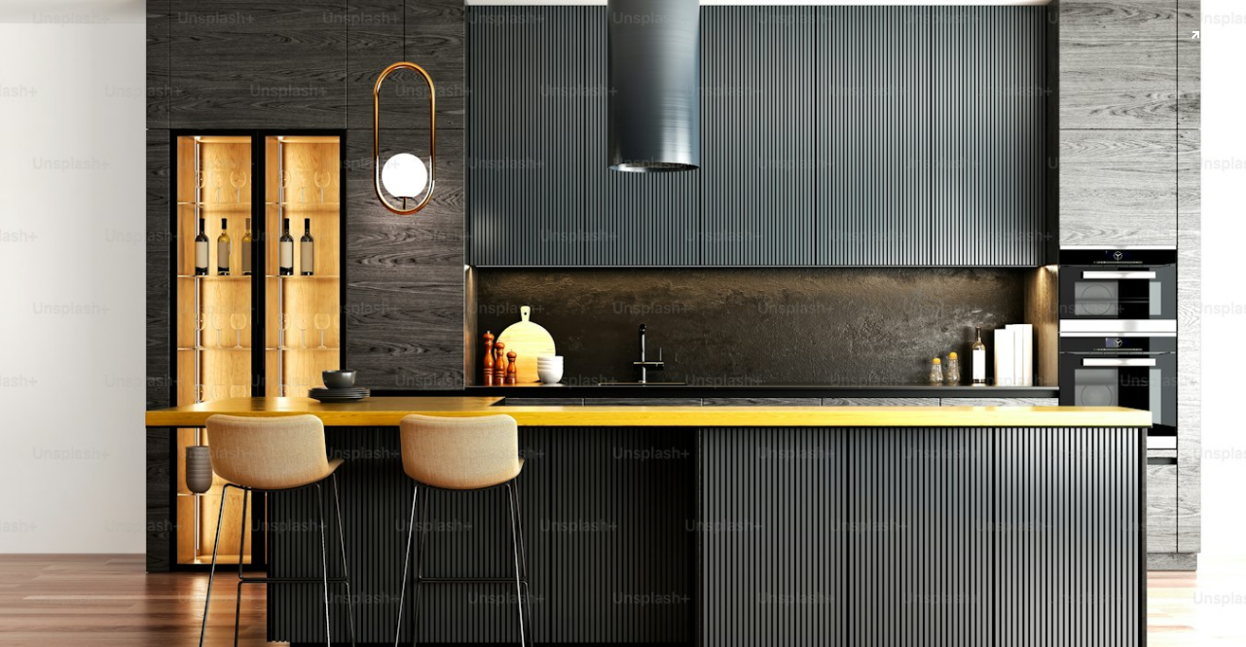
click at [611, 244] on img "Zoom out on this image" at bounding box center [622, 334] width 1247 height 964
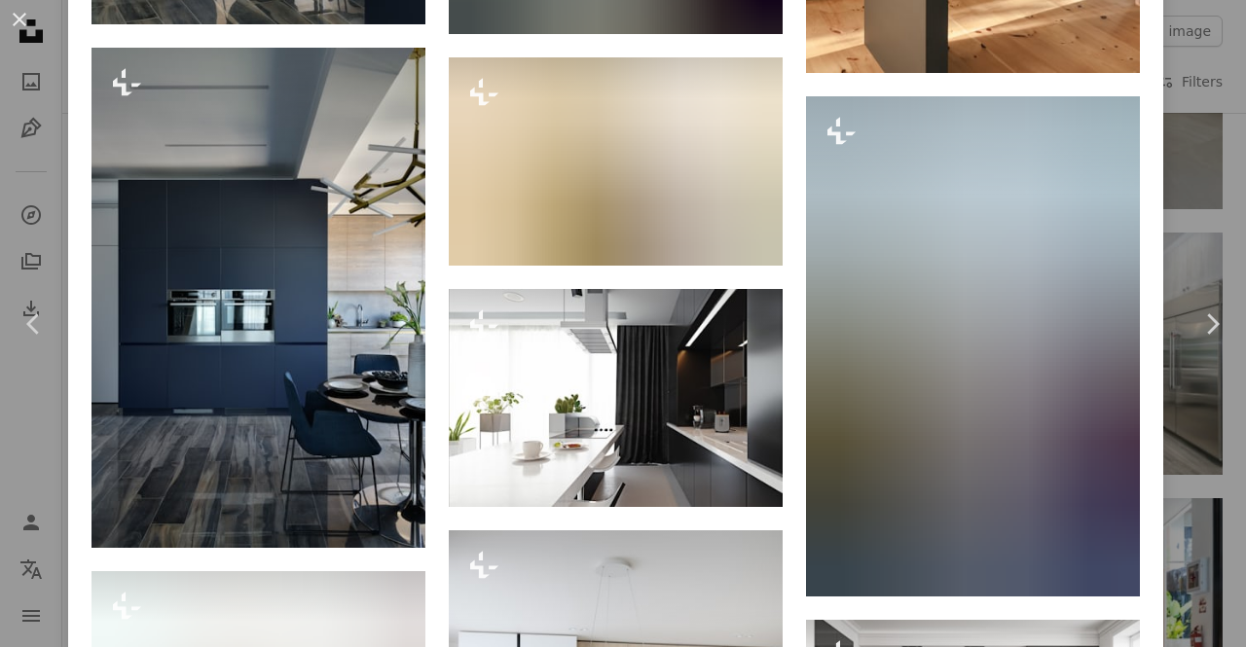
scroll to position [1753, 0]
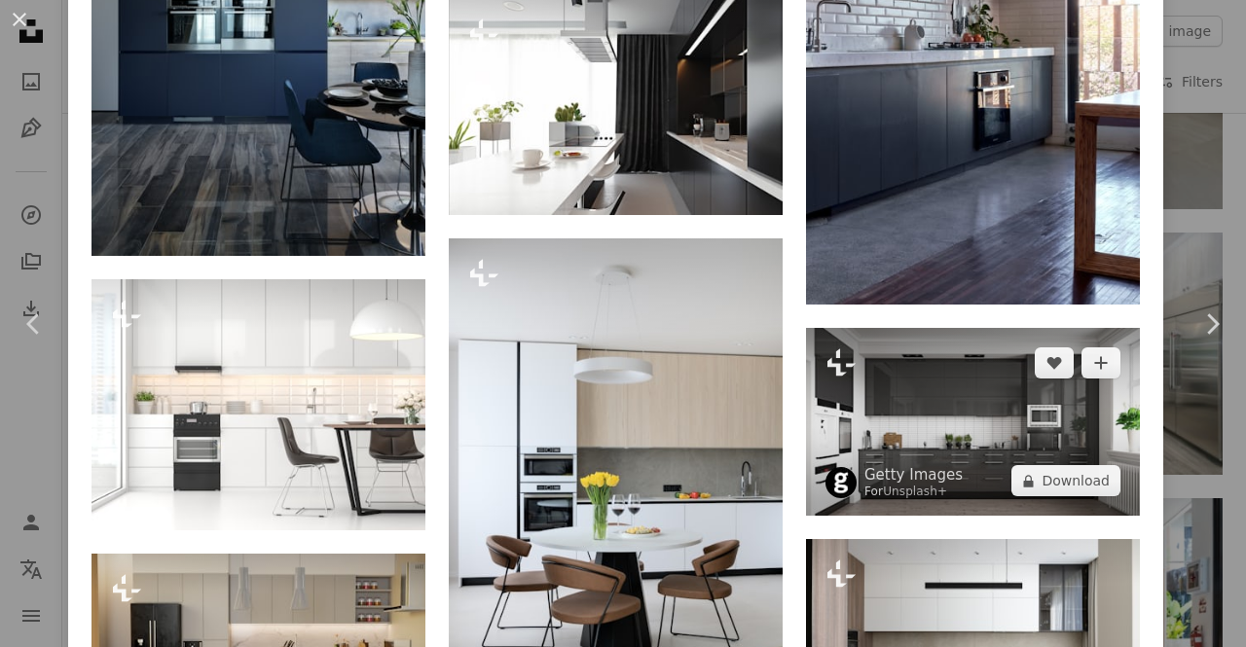
click at [1003, 408] on img at bounding box center [973, 422] width 334 height 188
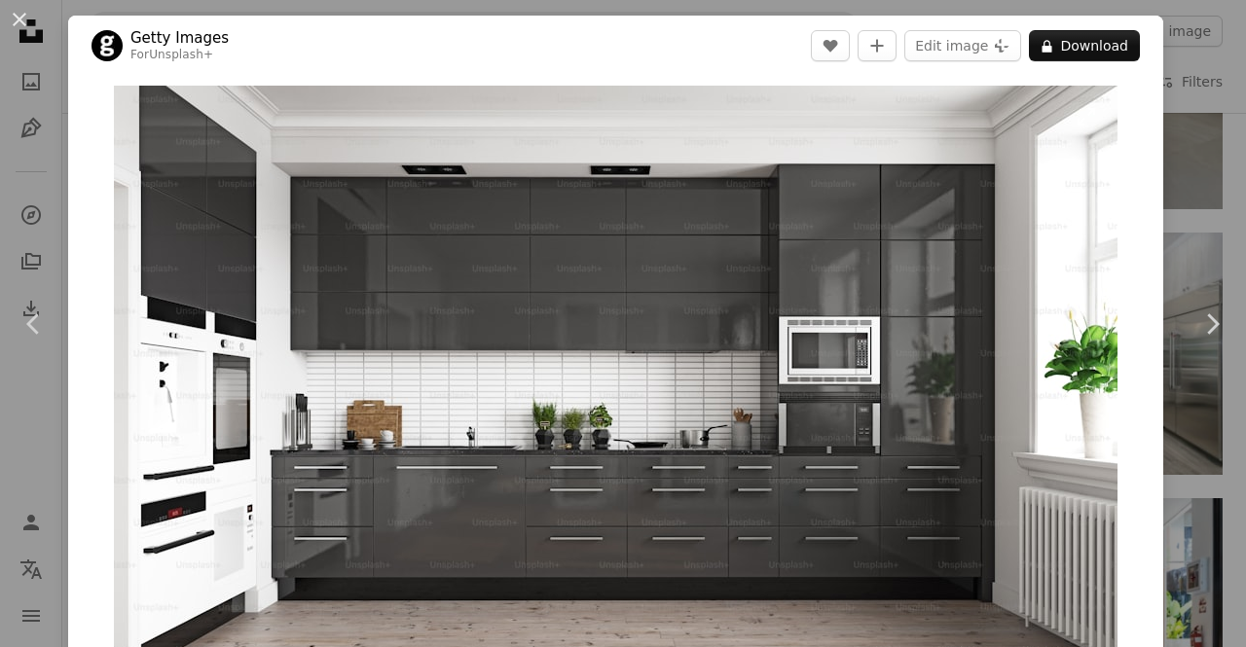
click at [789, 384] on img "Zoom in on this image" at bounding box center [615, 368] width 1003 height 564
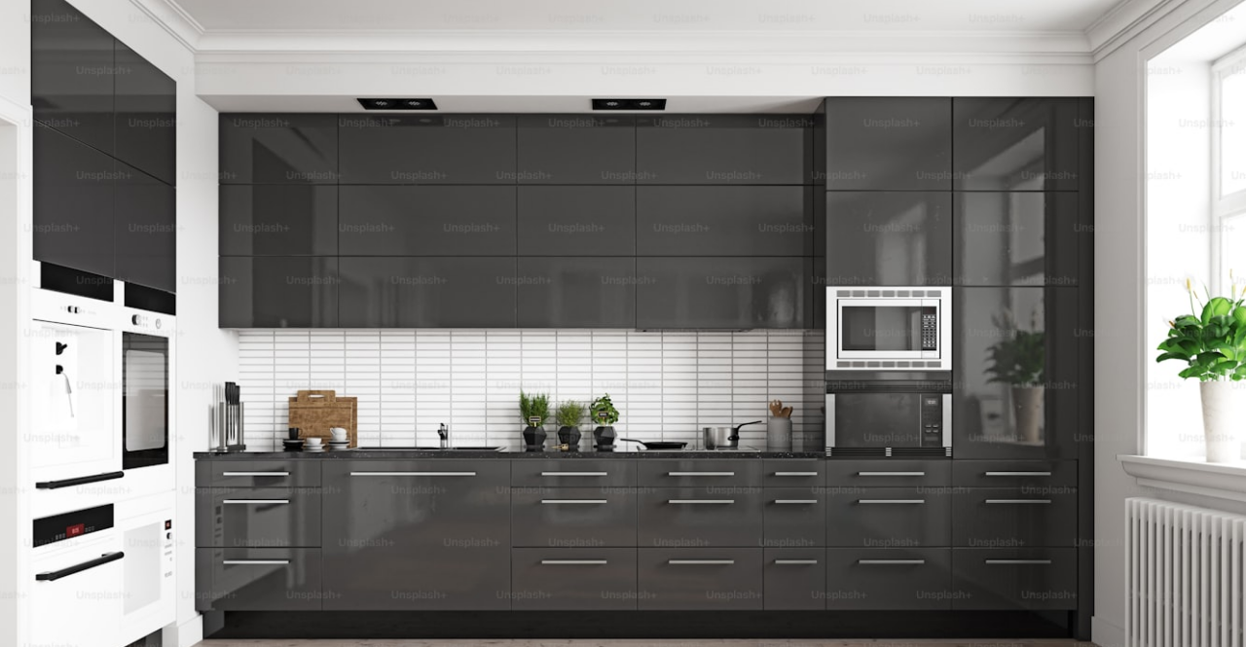
scroll to position [18, 0]
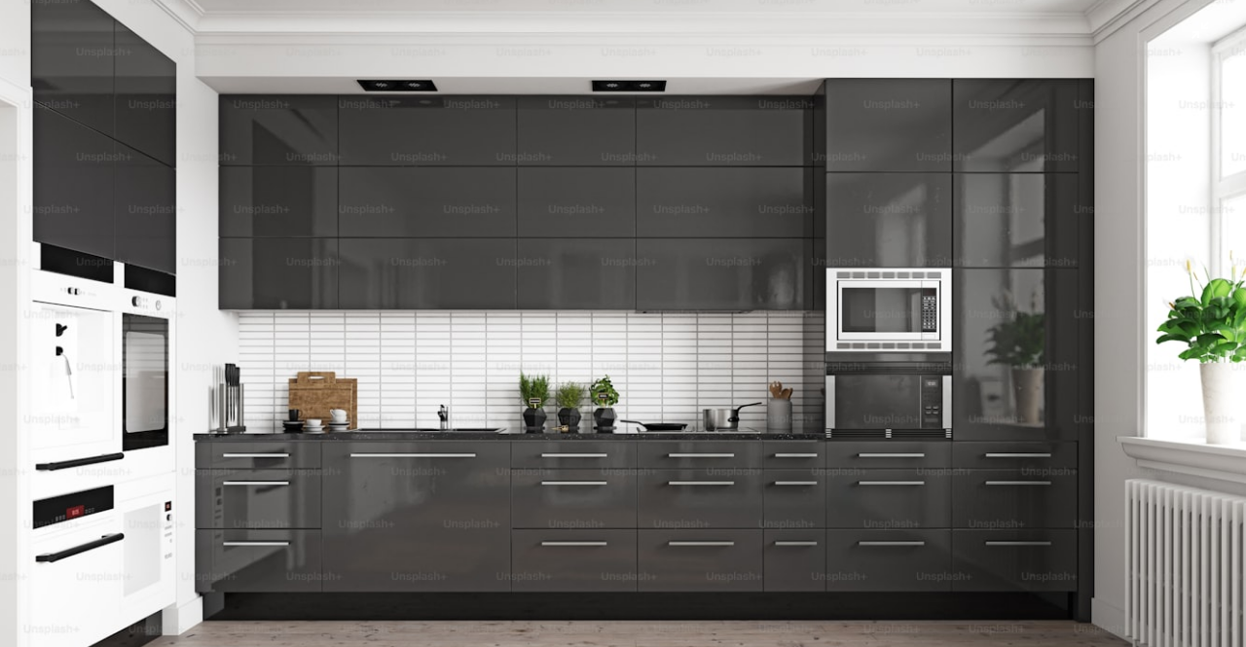
click at [789, 384] on img "Zoom out on this image" at bounding box center [622, 332] width 1247 height 702
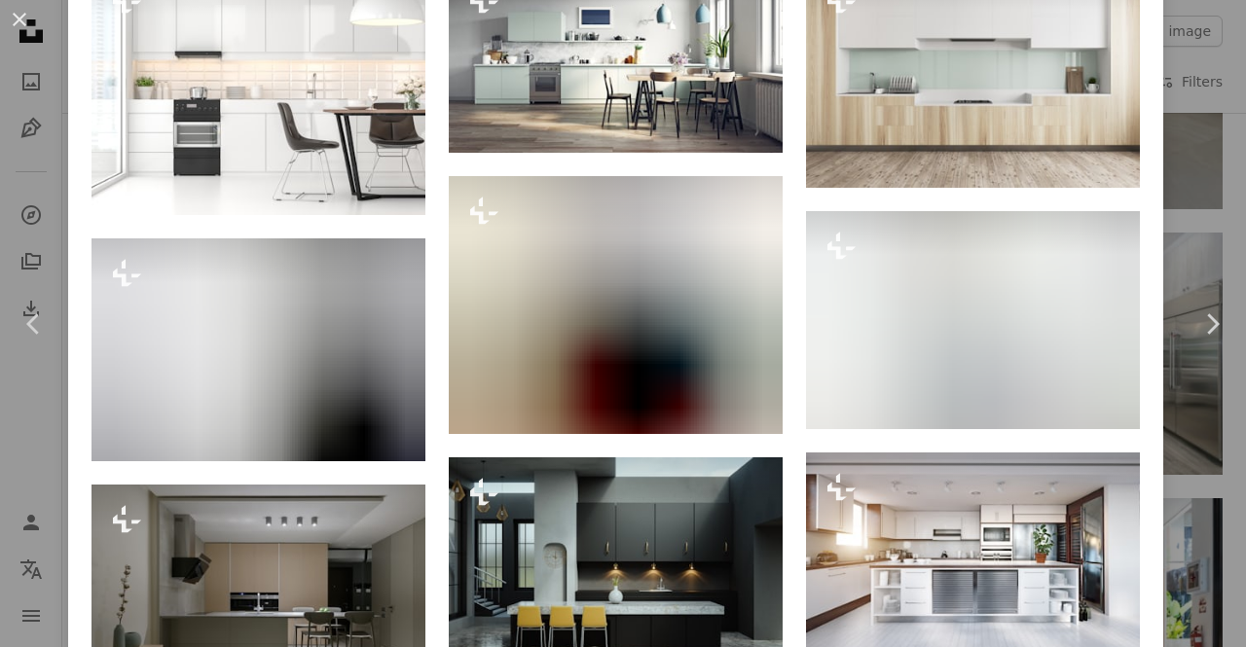
scroll to position [1560, 0]
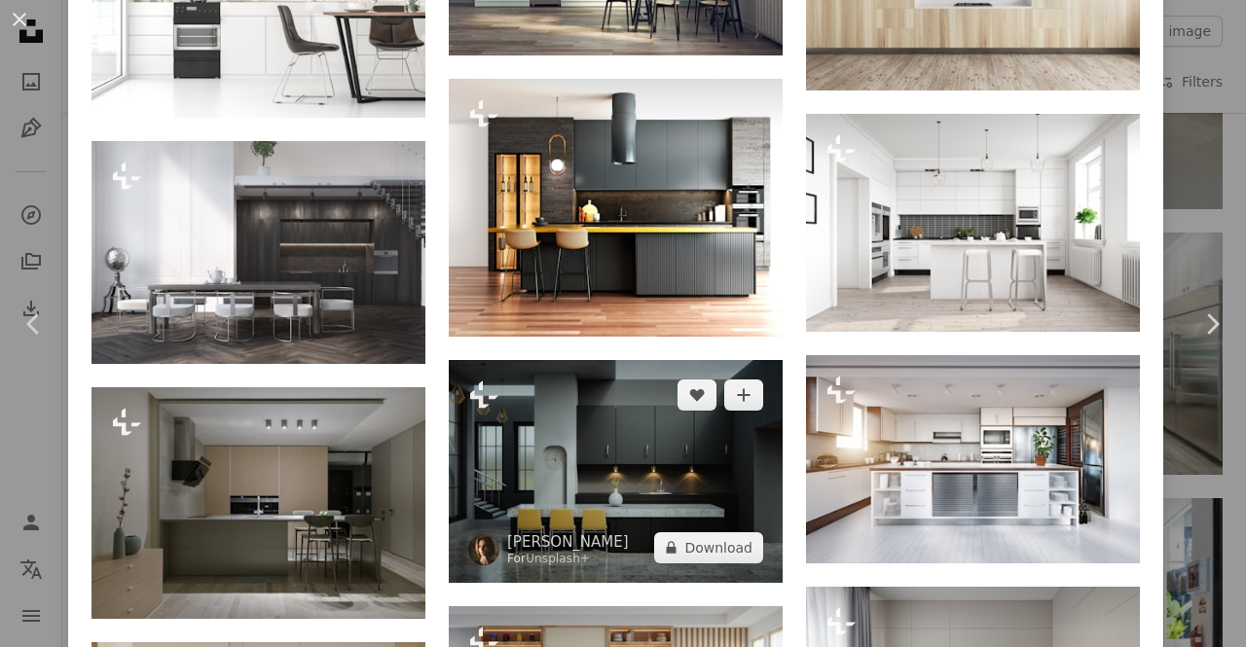
click at [539, 507] on img at bounding box center [616, 471] width 334 height 223
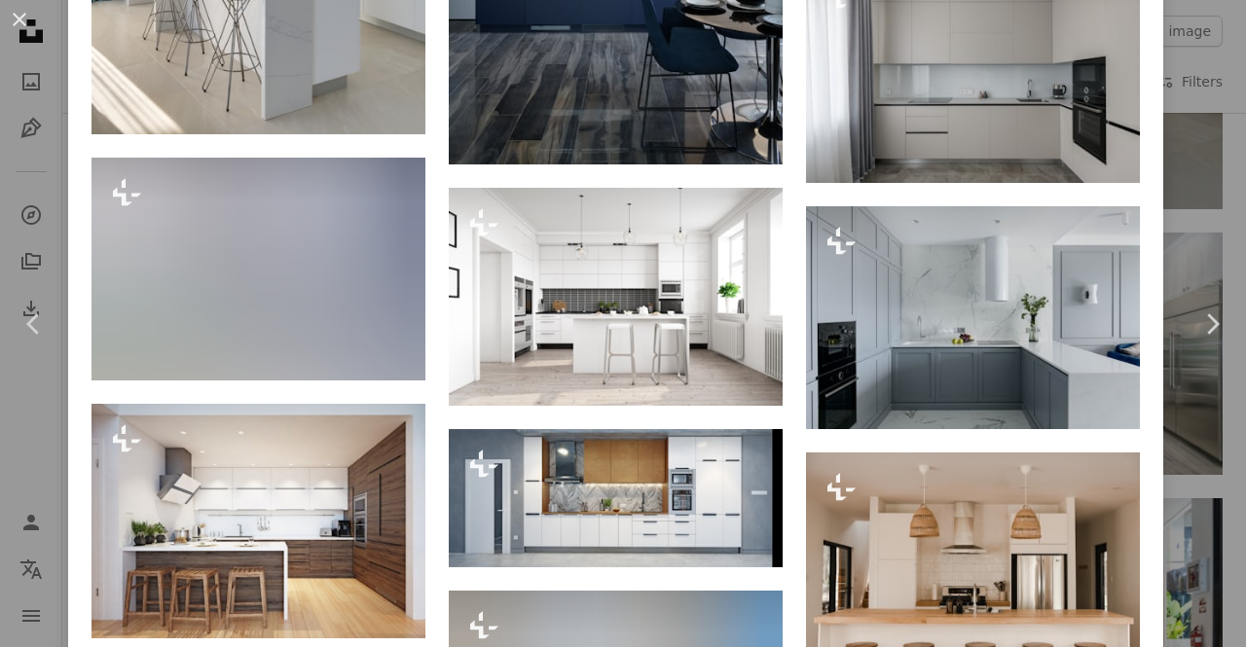
scroll to position [4963, 0]
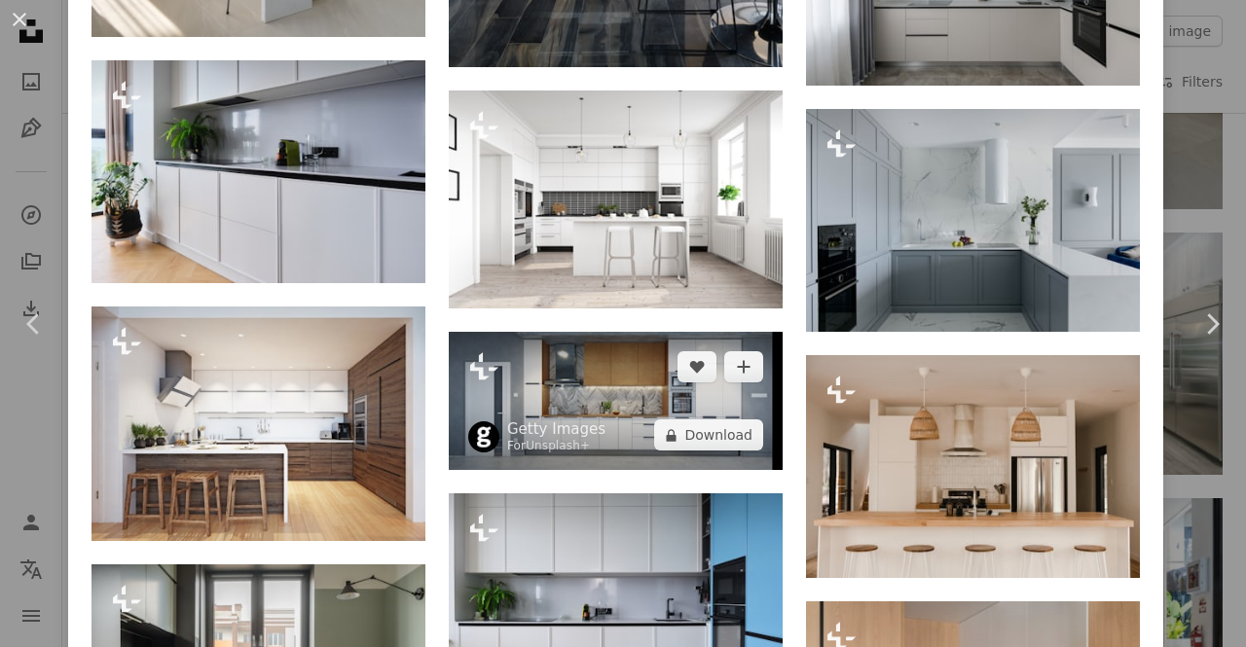
click at [716, 353] on img at bounding box center [616, 401] width 334 height 138
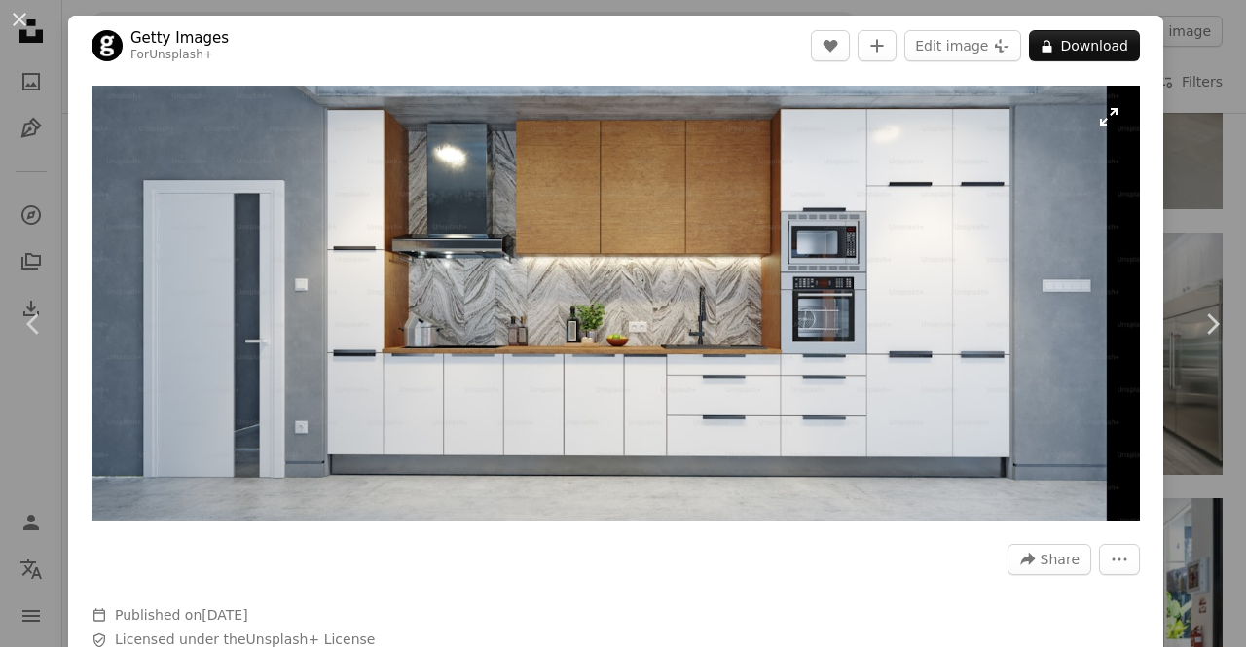
click at [749, 262] on img "Zoom in on this image" at bounding box center [615, 303] width 1048 height 435
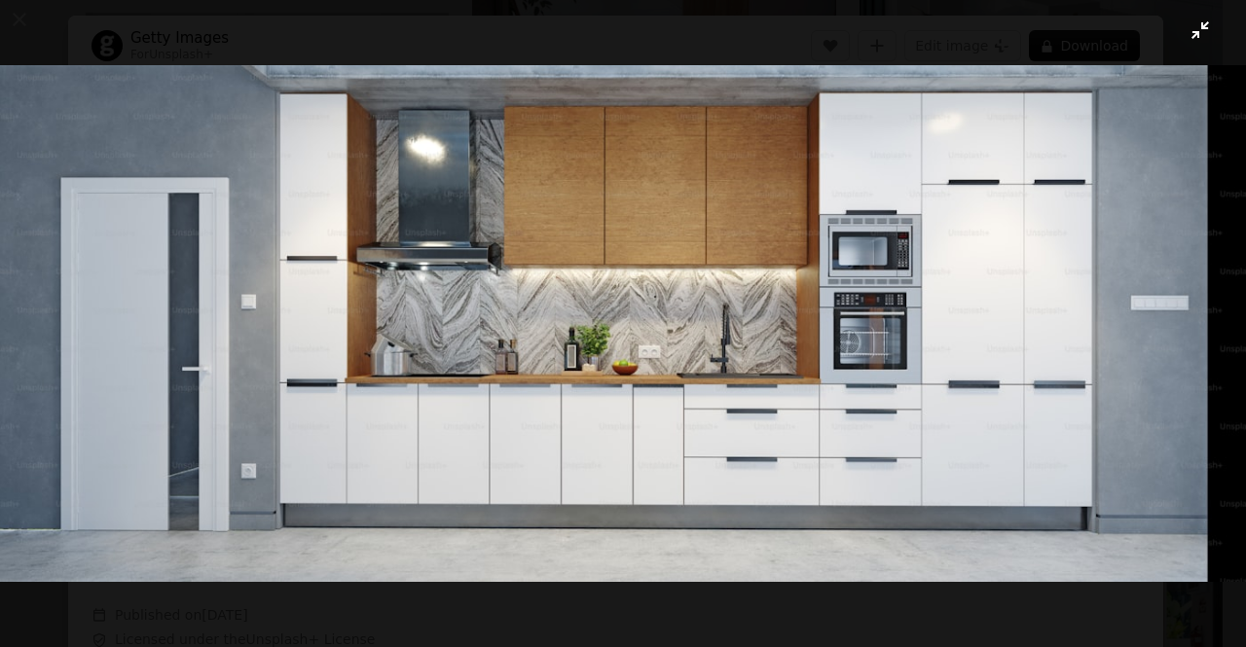
click at [749, 262] on img "Zoom out on this image" at bounding box center [622, 324] width 1247 height 518
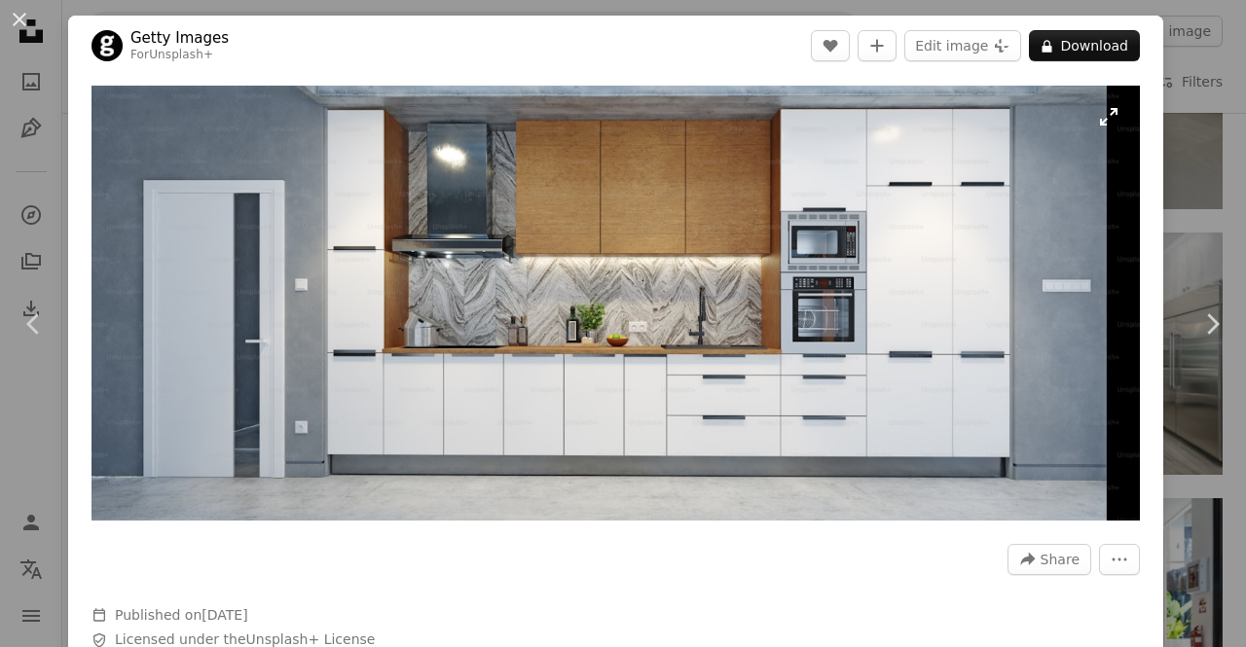
click at [749, 262] on img "Zoom in on this image" at bounding box center [615, 303] width 1048 height 435
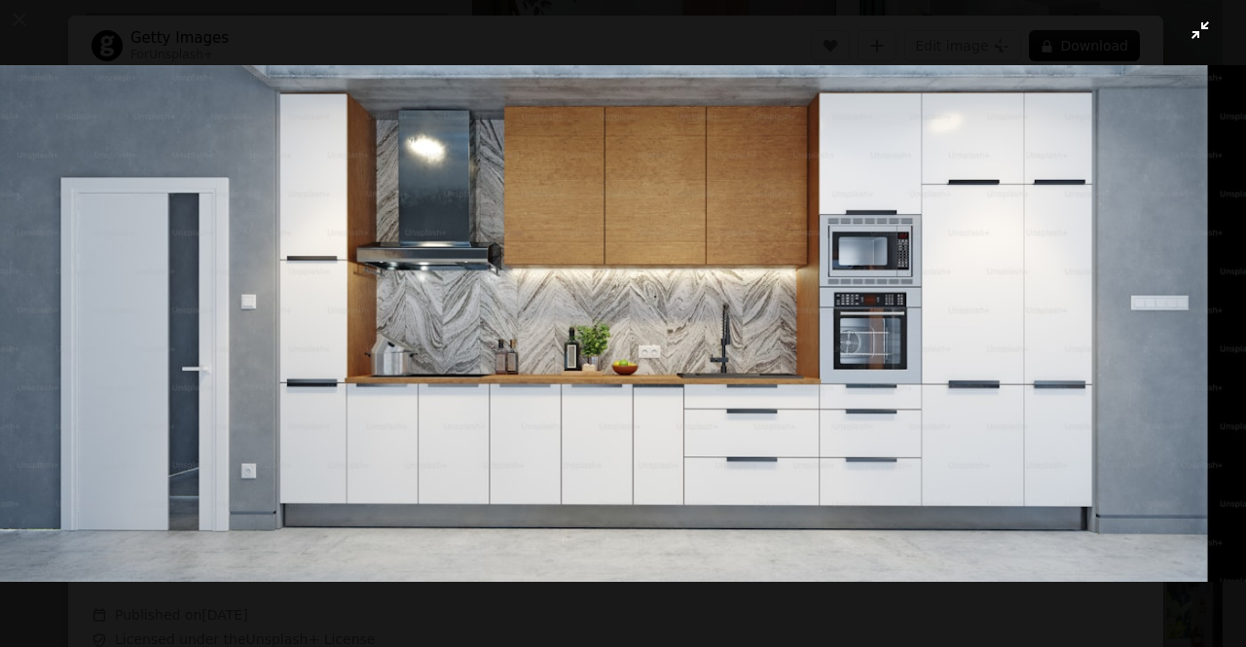
click at [749, 262] on img "Zoom out on this image" at bounding box center [622, 324] width 1247 height 518
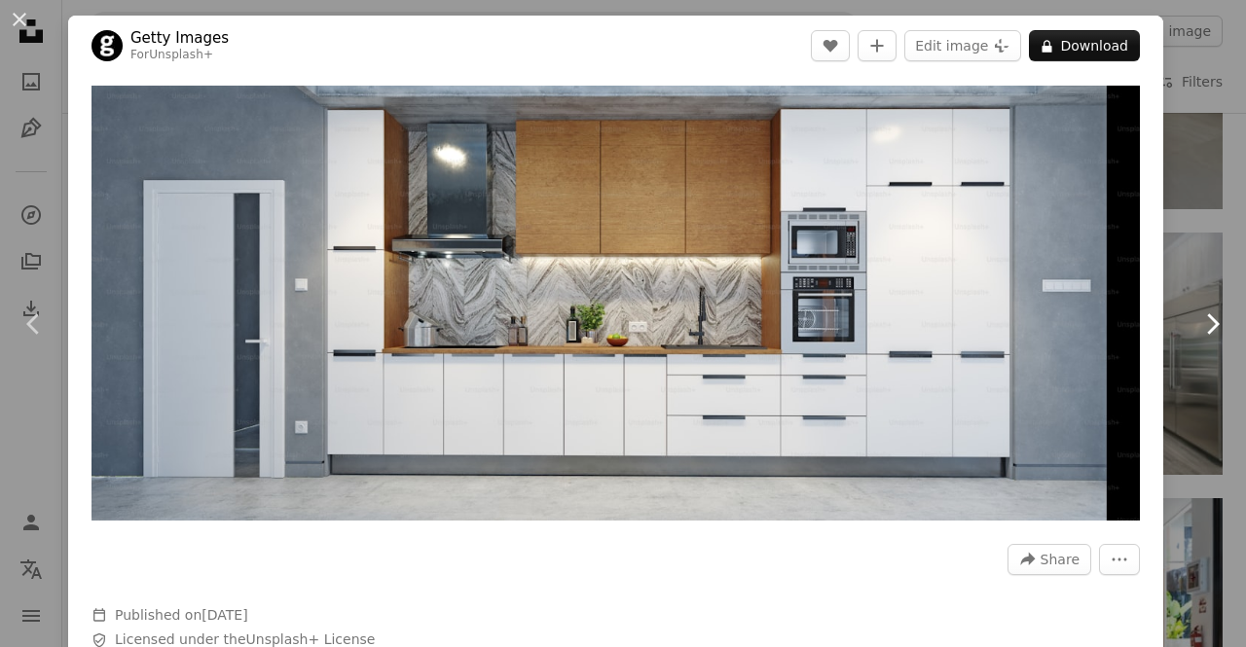
click at [1208, 308] on icon "Chevron right" at bounding box center [1211, 323] width 31 height 31
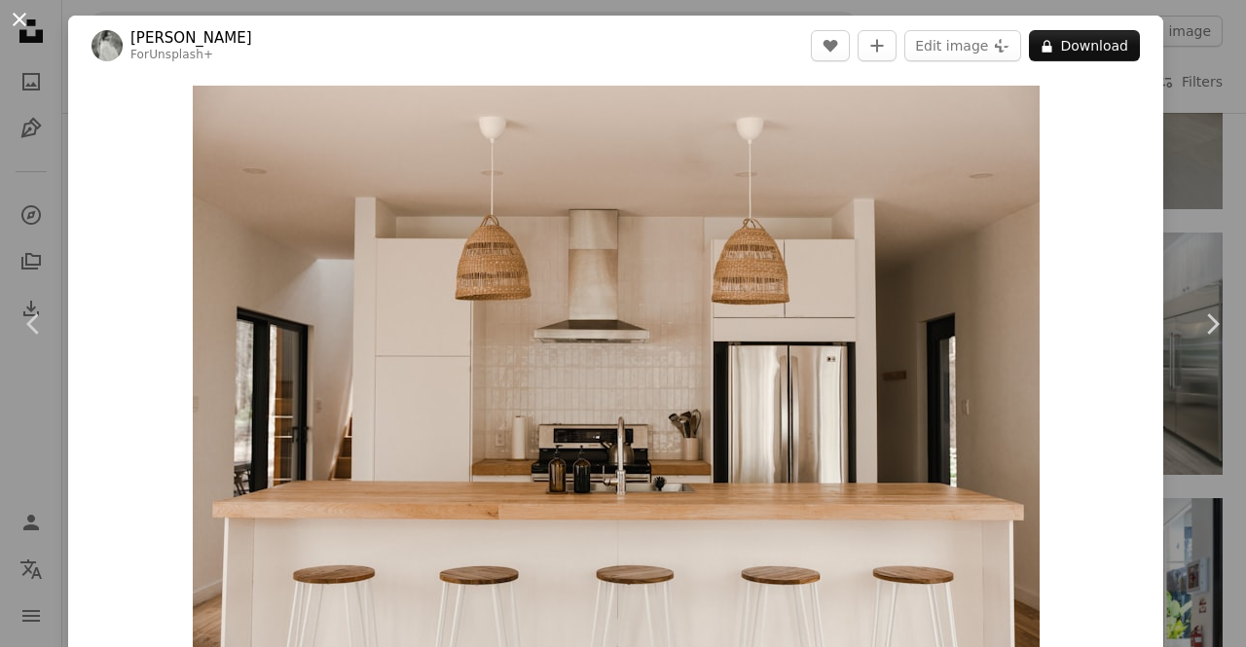
click at [8, 18] on button "An X shape" at bounding box center [19, 19] width 23 height 23
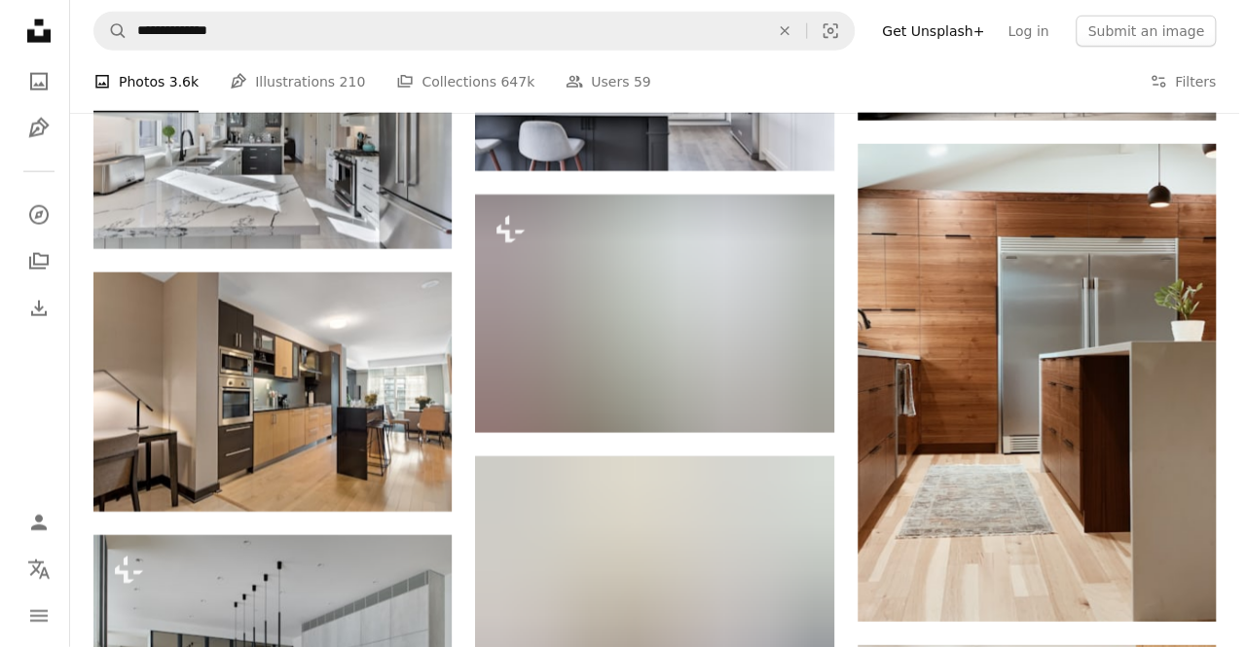
scroll to position [9731, 0]
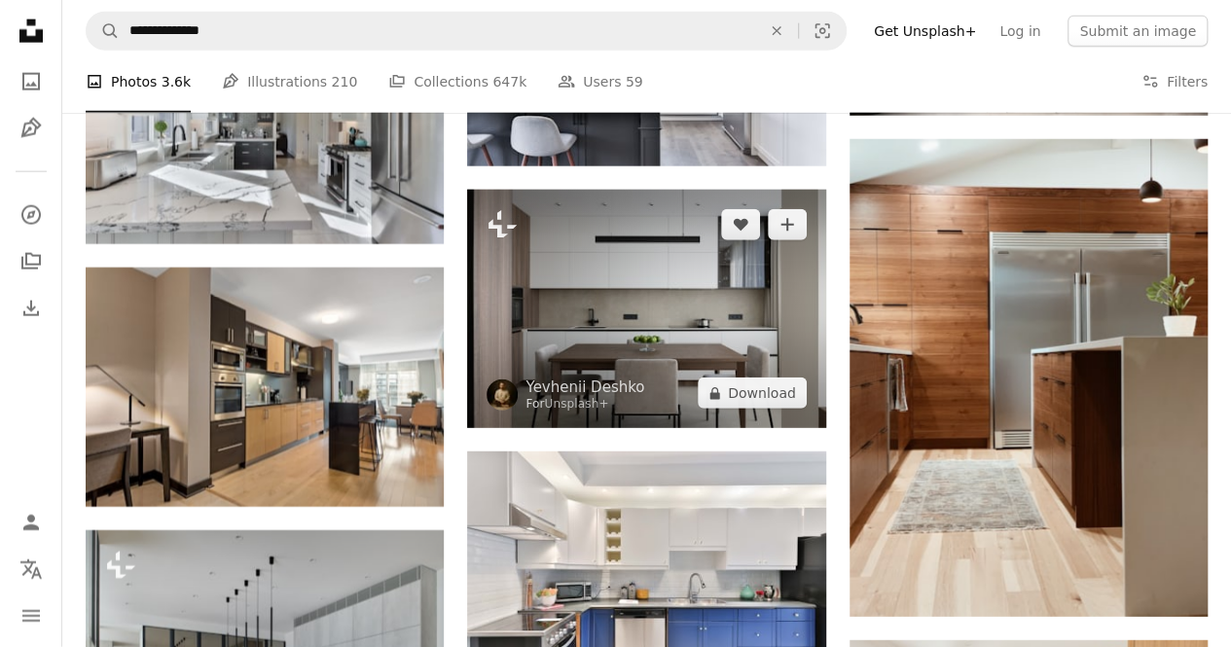
click at [527, 252] on img at bounding box center [646, 309] width 358 height 239
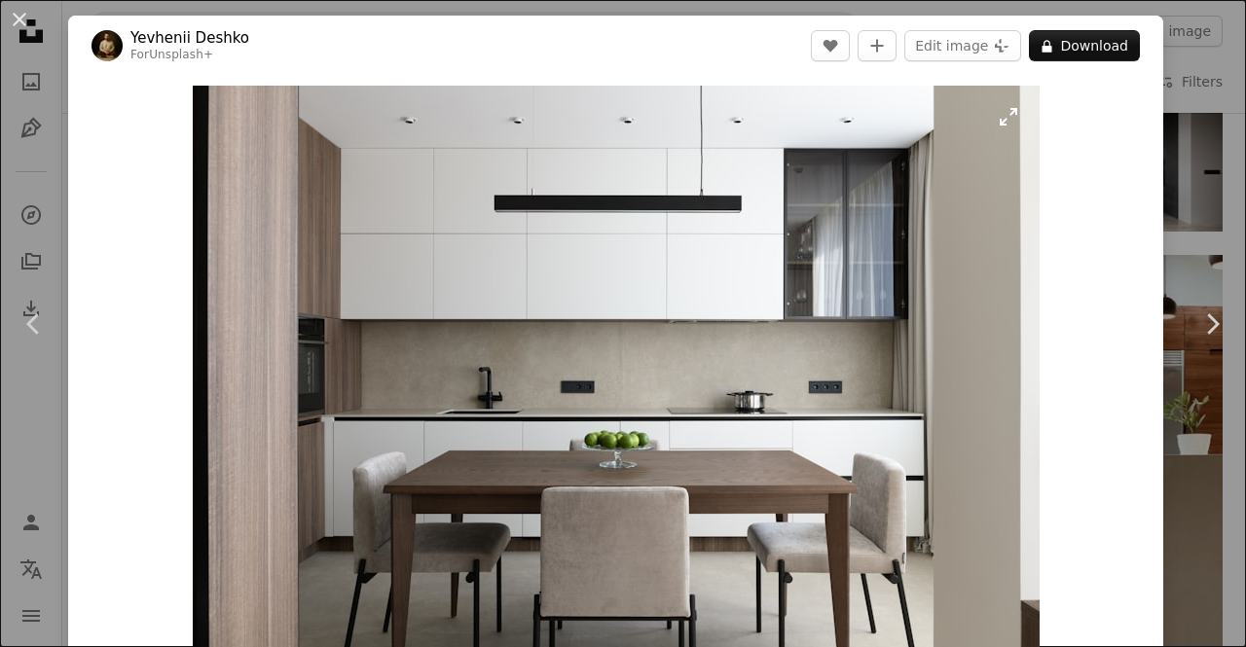
click at [602, 244] on img "Zoom in on this image" at bounding box center [616, 368] width 847 height 564
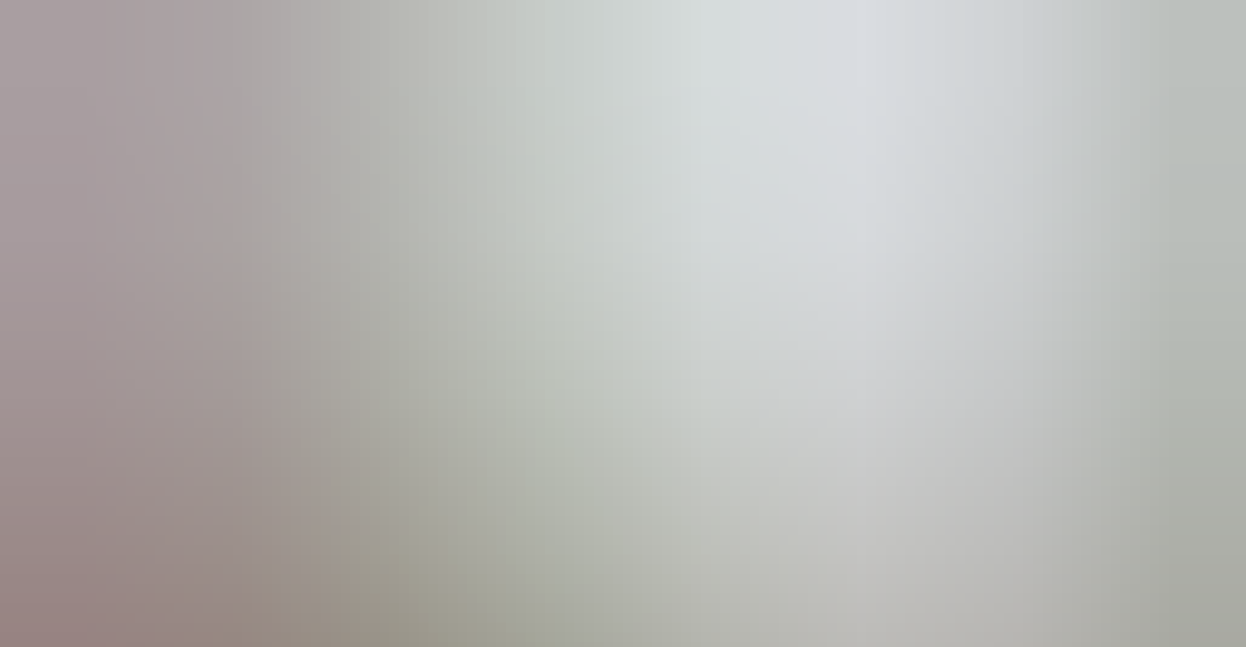
scroll to position [82, 0]
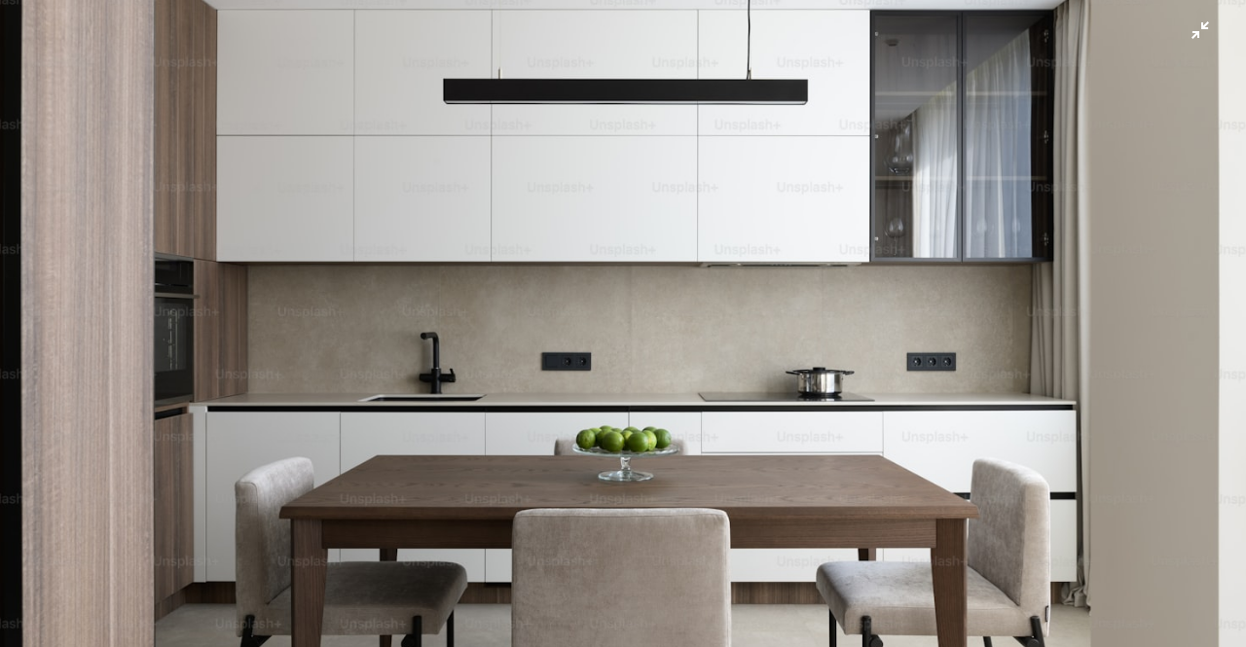
click at [603, 240] on img "Zoom out on this image" at bounding box center [622, 333] width 1247 height 832
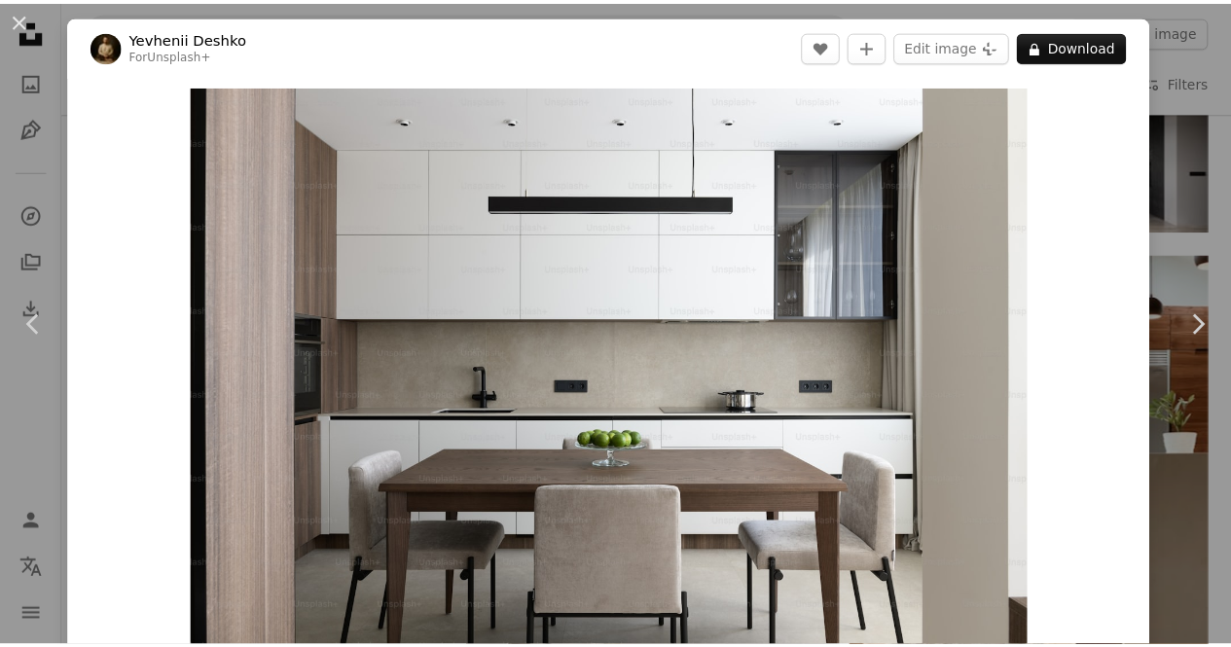
scroll to position [2, 0]
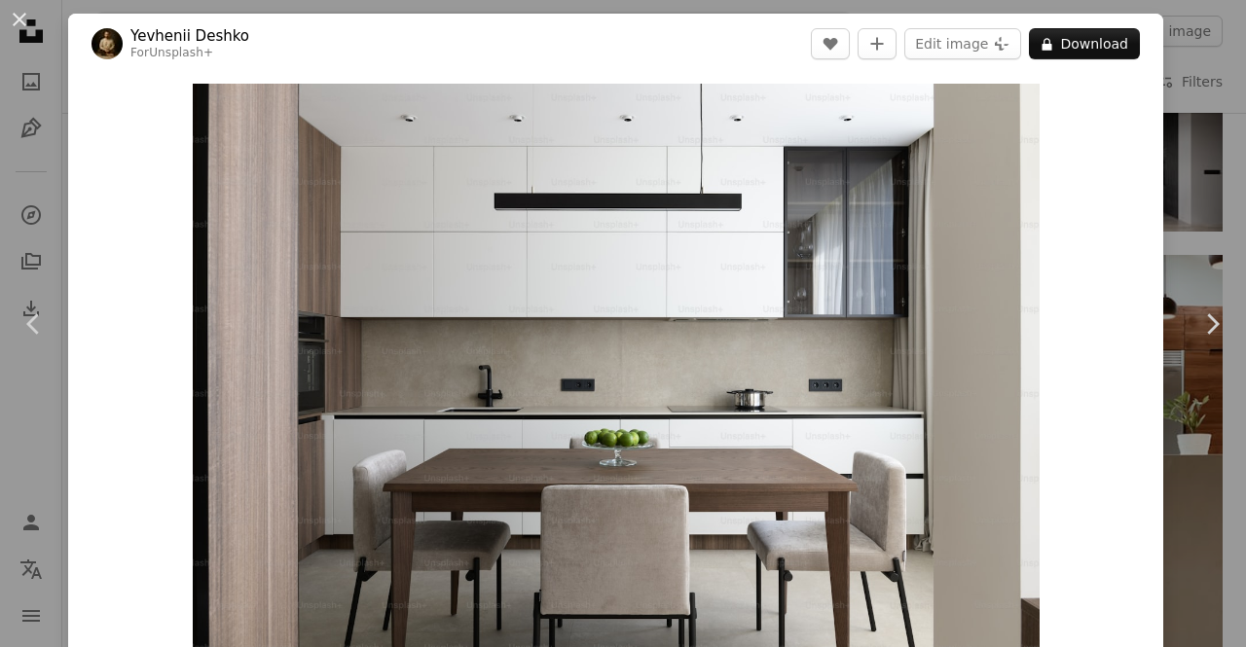
click at [1181, 70] on div "An X shape Chevron left Chevron right Yevhenii Deshko For Unsplash+ A heart A p…" at bounding box center [623, 323] width 1246 height 647
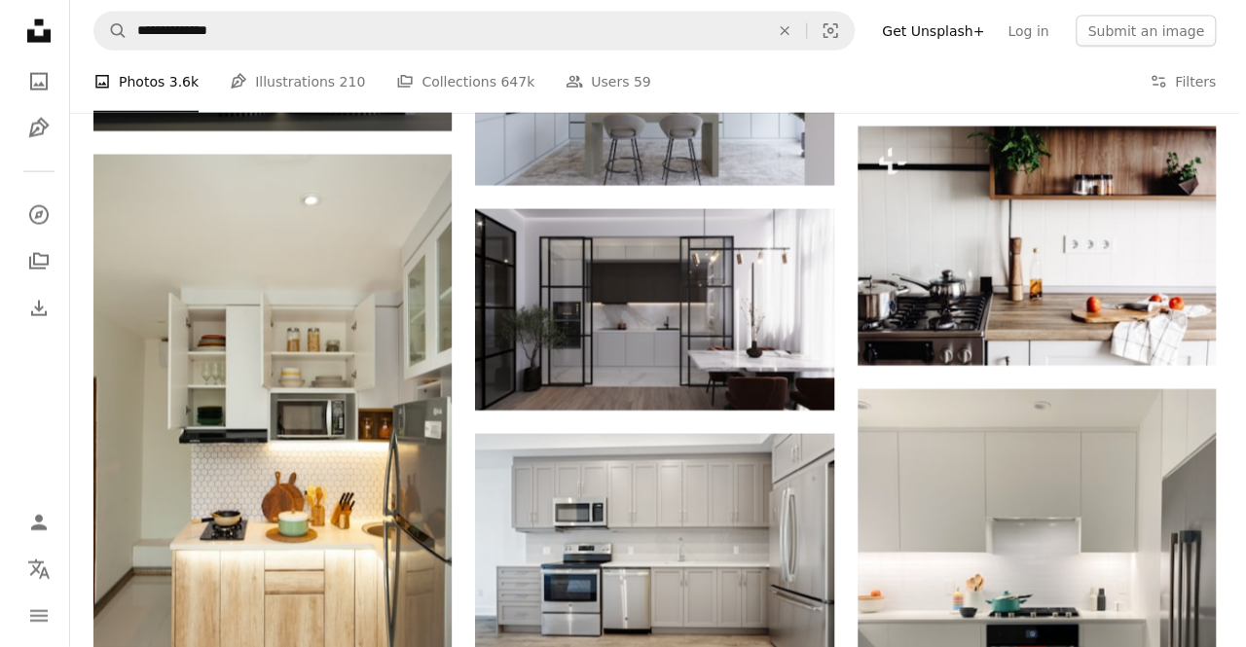
scroll to position [13137, 0]
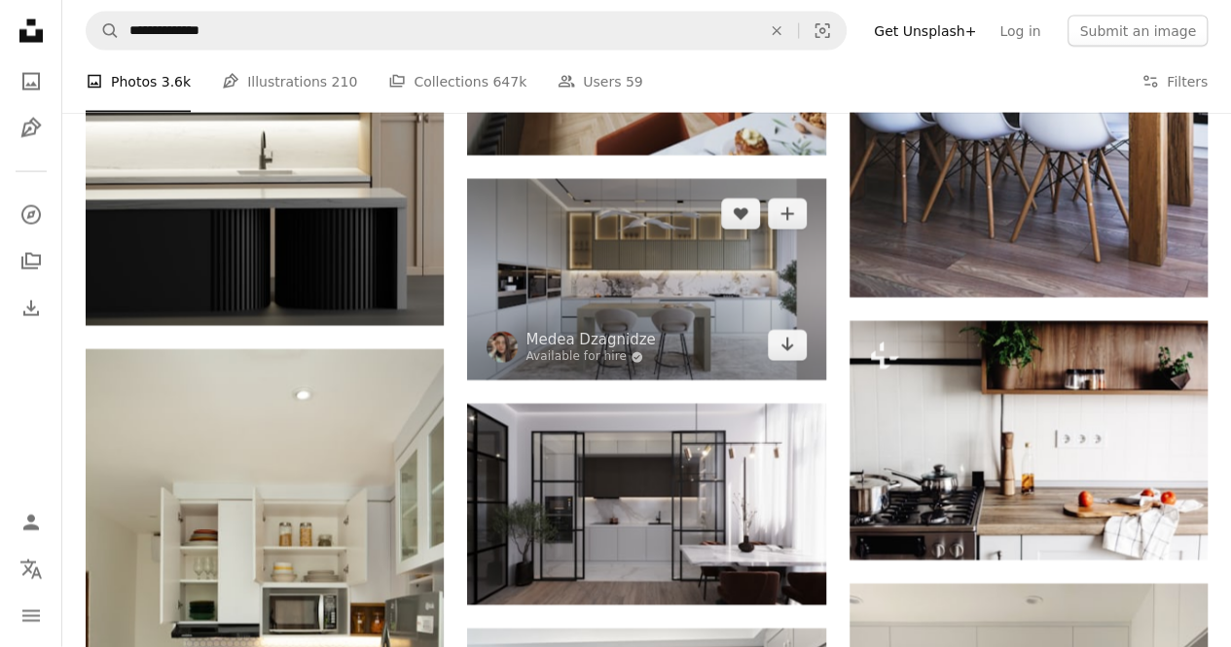
click at [667, 303] on img at bounding box center [646, 279] width 358 height 201
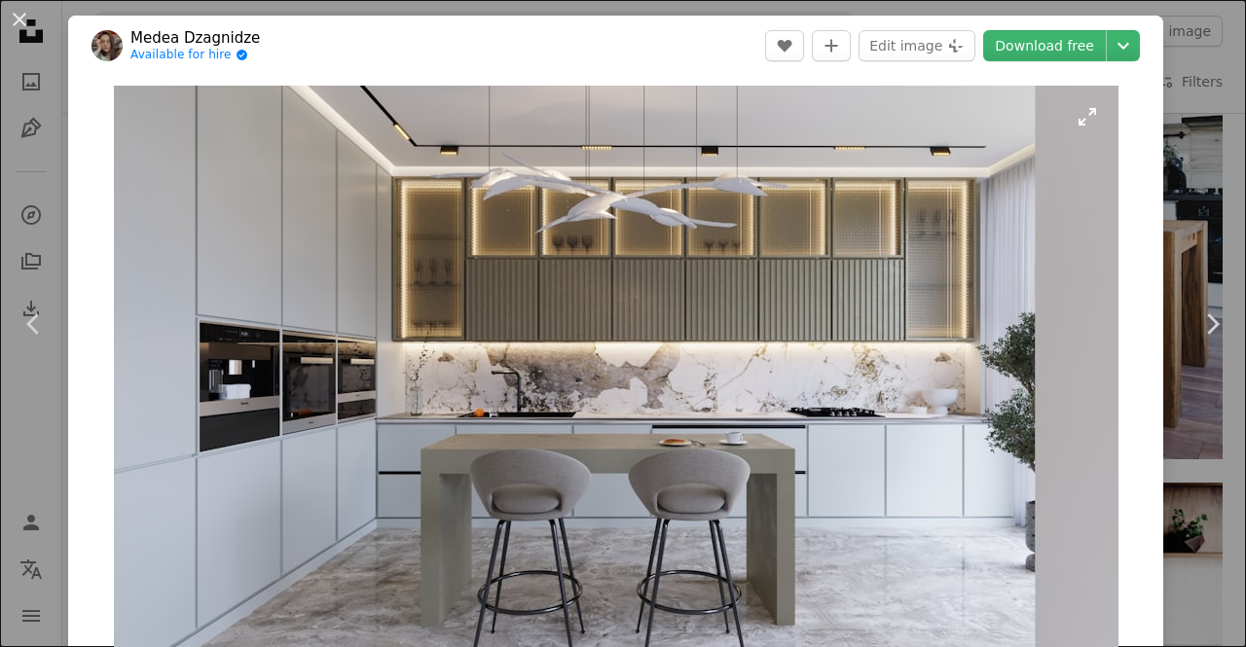
click at [671, 316] on img "Zoom in on this image" at bounding box center [616, 368] width 1004 height 564
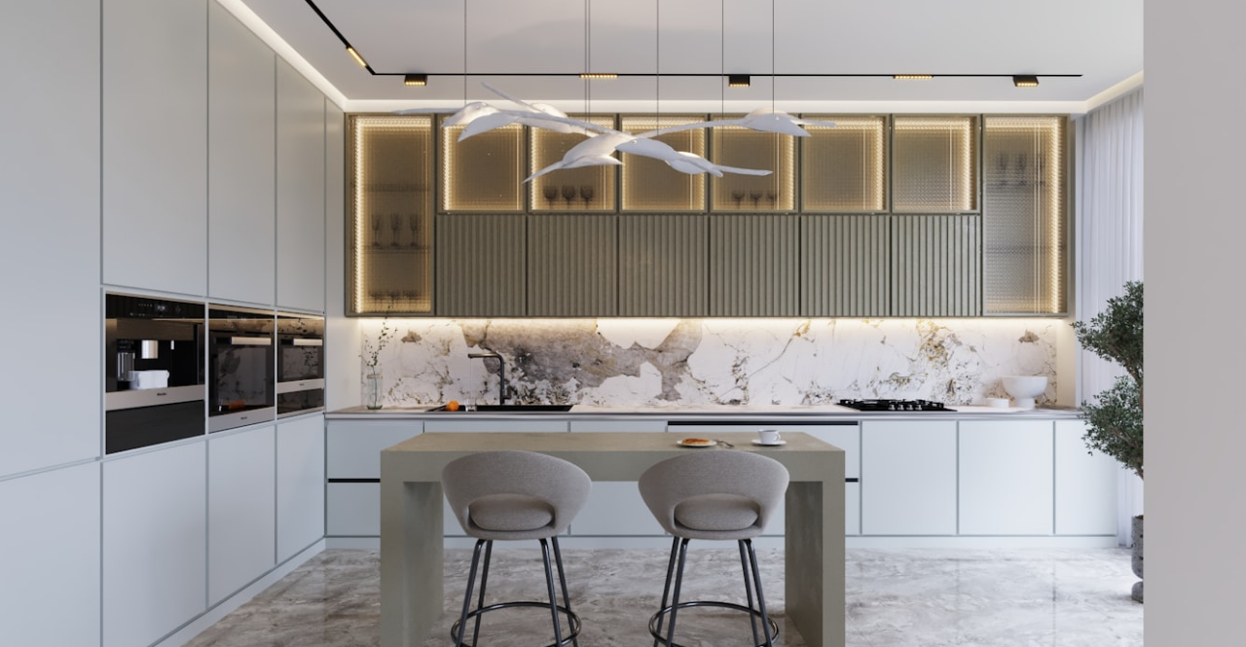
scroll to position [18, 0]
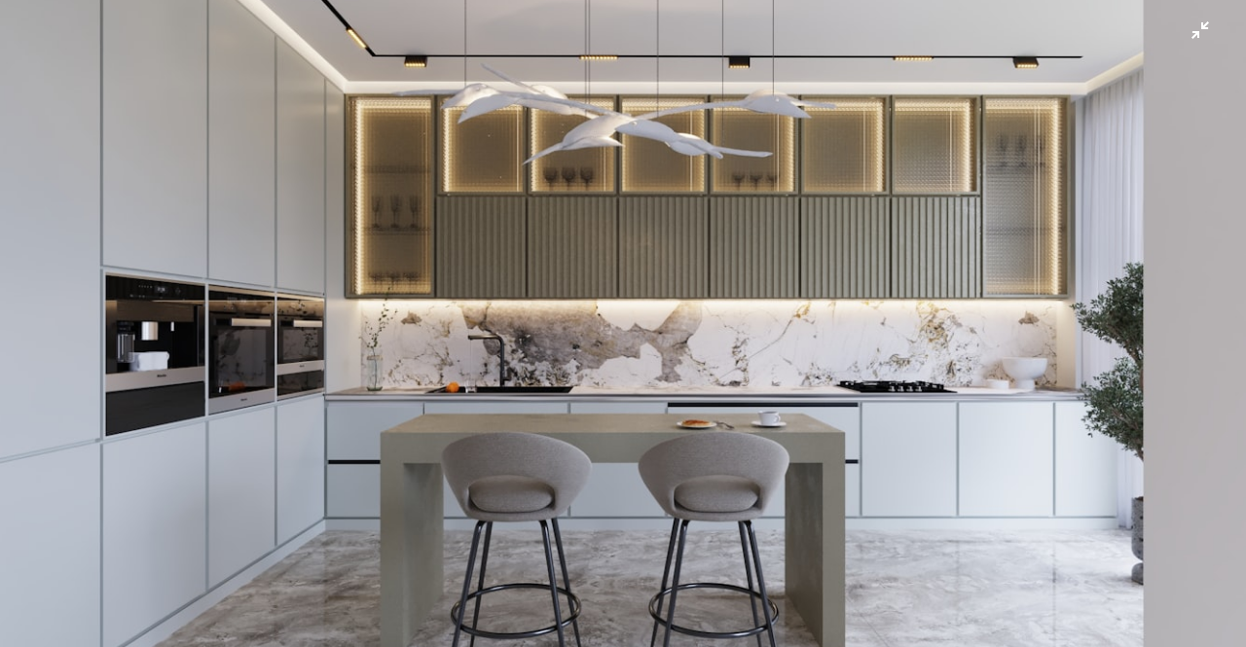
click at [671, 316] on img "Zoom out on this image" at bounding box center [622, 332] width 1247 height 702
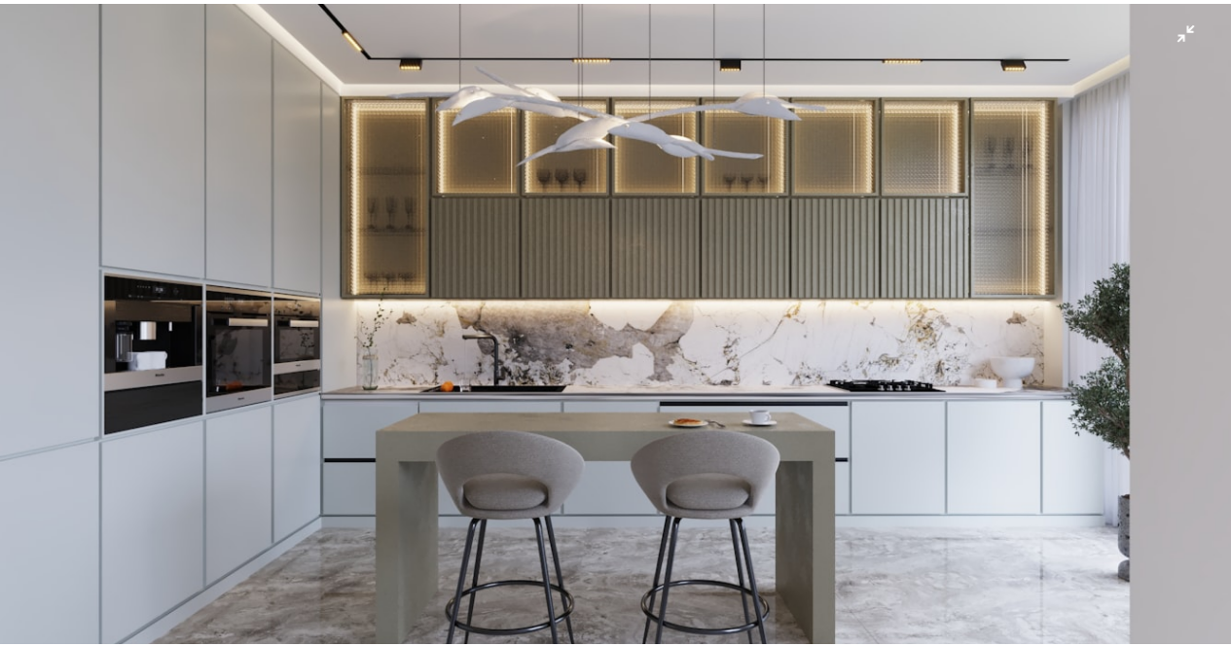
scroll to position [2, 0]
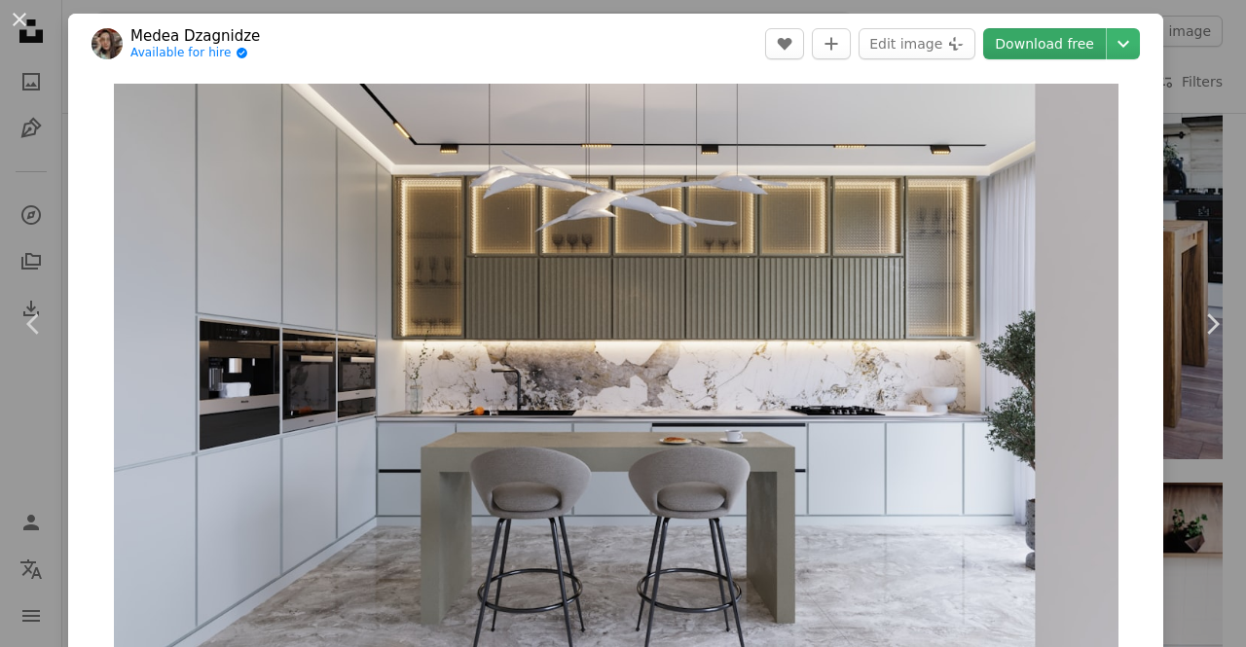
click at [1059, 43] on link "Download free" at bounding box center [1044, 43] width 123 height 31
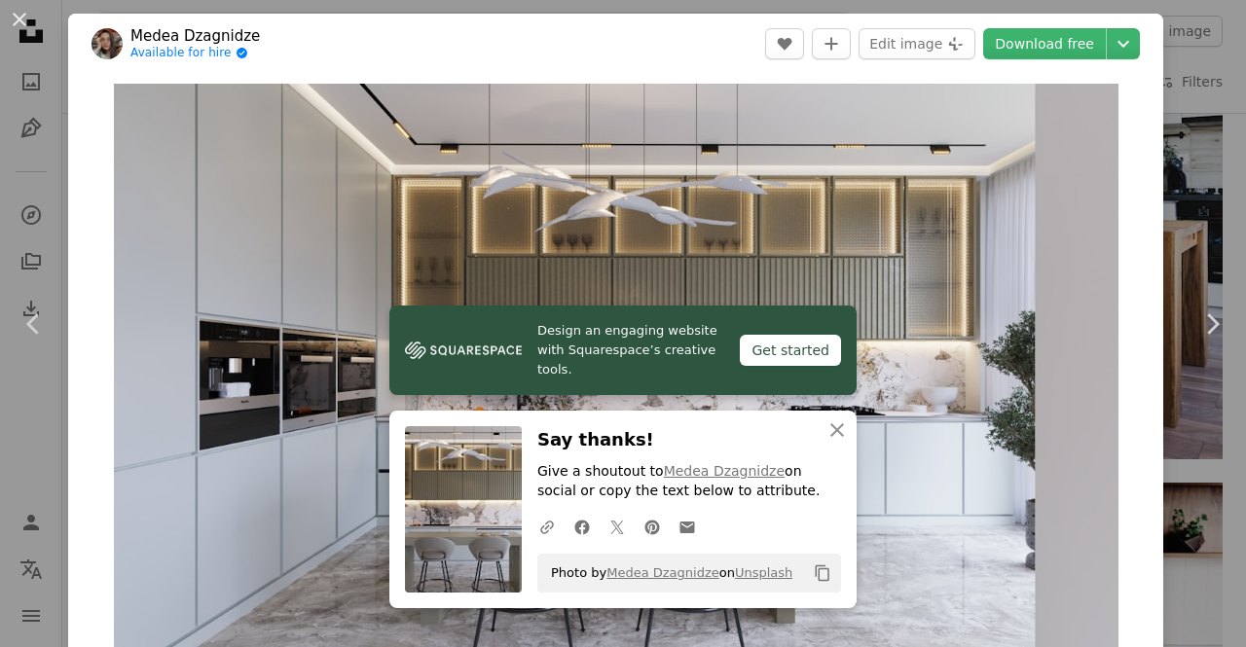
click at [1177, 97] on div "An X shape Chevron left Chevron right Medea Dzagnidze Available for hire A chec…" at bounding box center [623, 323] width 1246 height 647
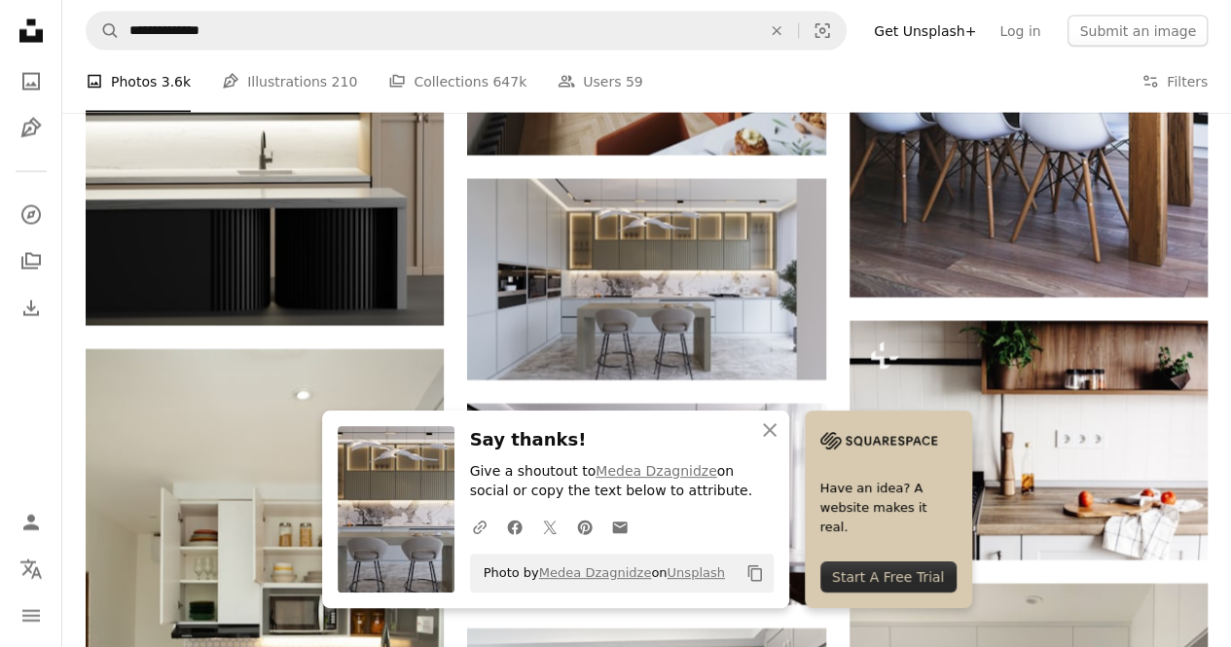
scroll to position [13428, 0]
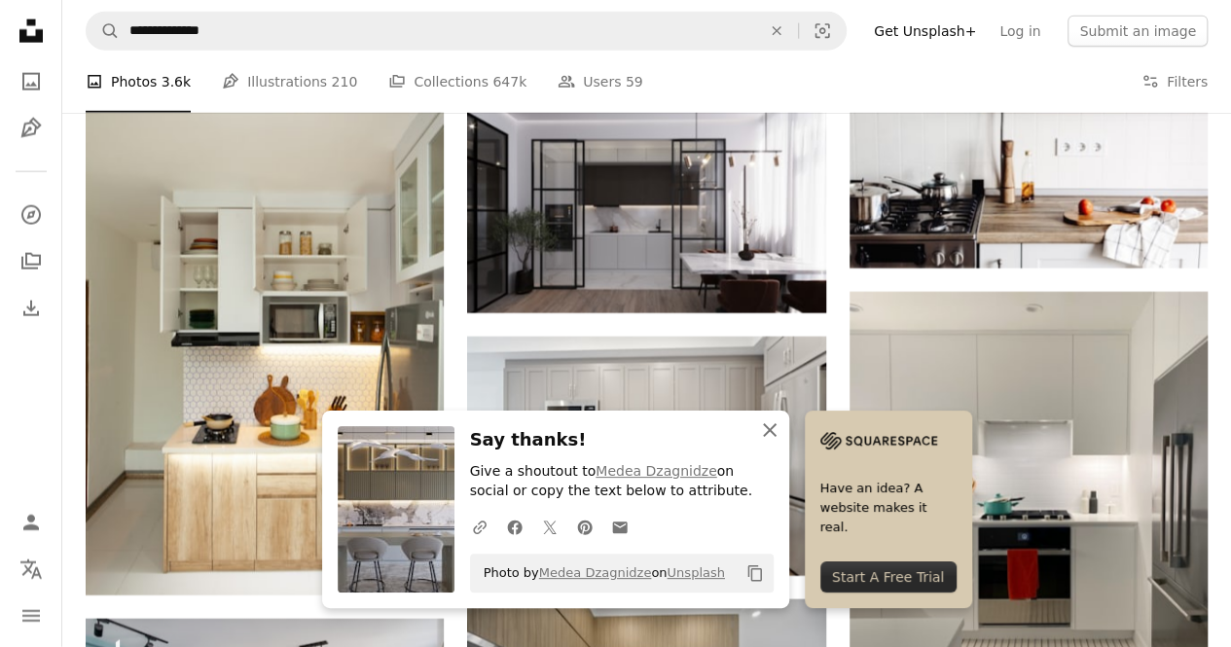
click at [777, 432] on icon "An X shape" at bounding box center [769, 429] width 23 height 23
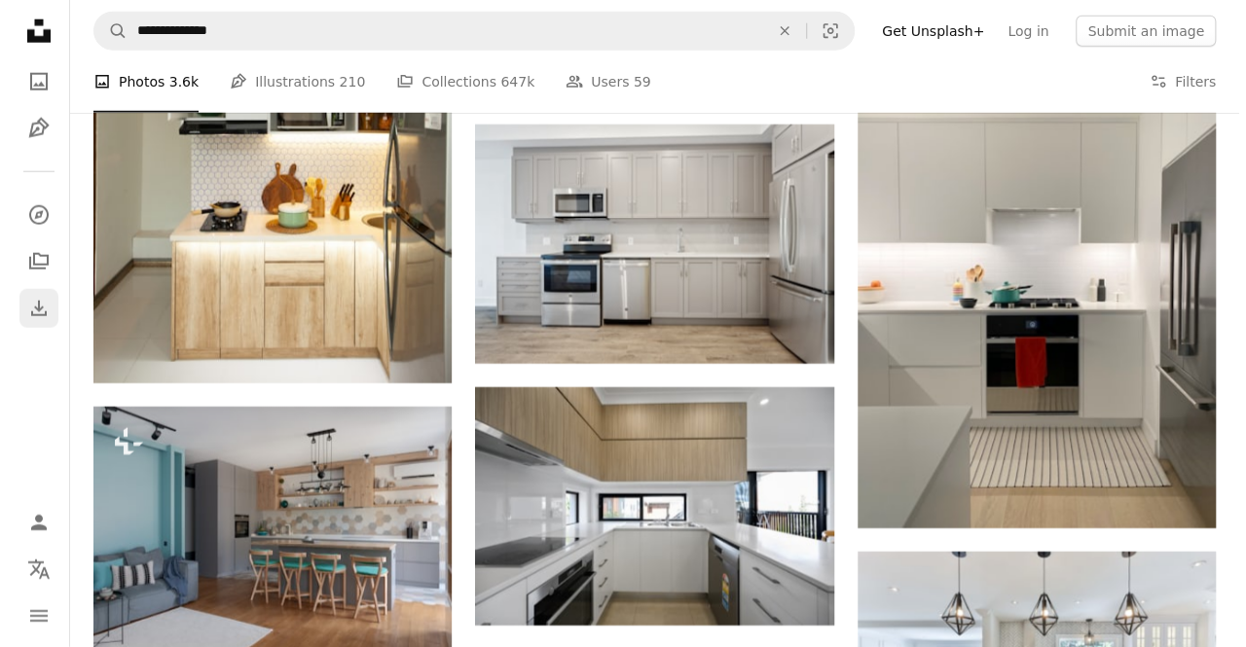
scroll to position [13526, 0]
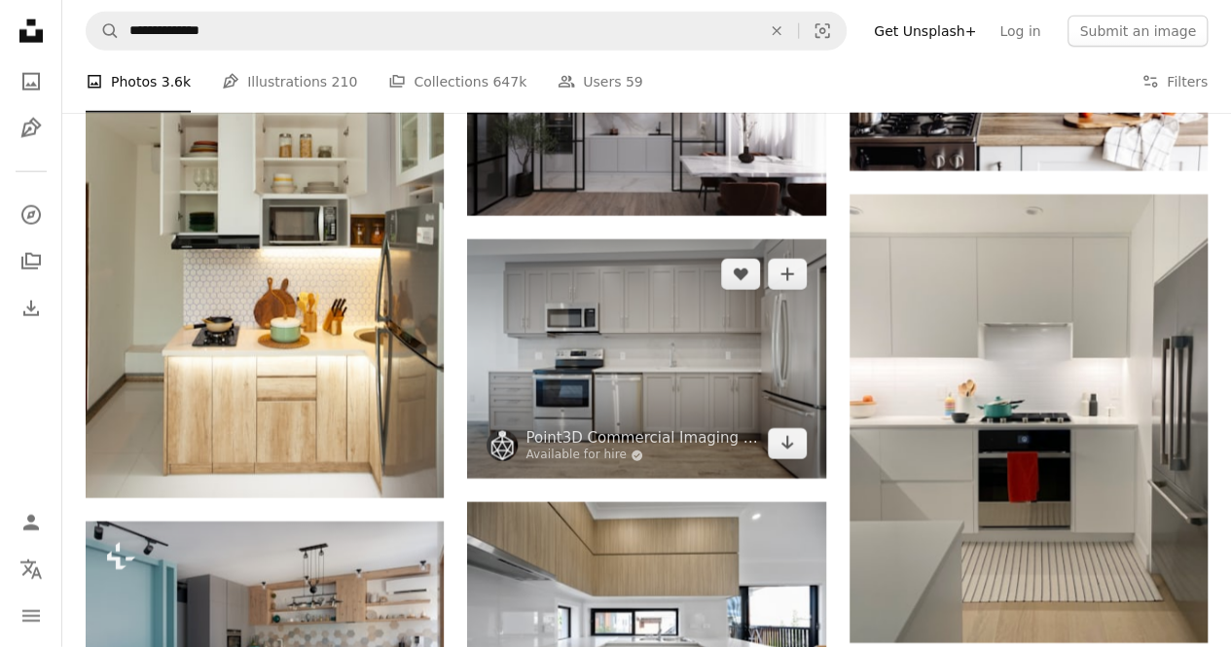
click at [718, 318] on img at bounding box center [646, 358] width 358 height 239
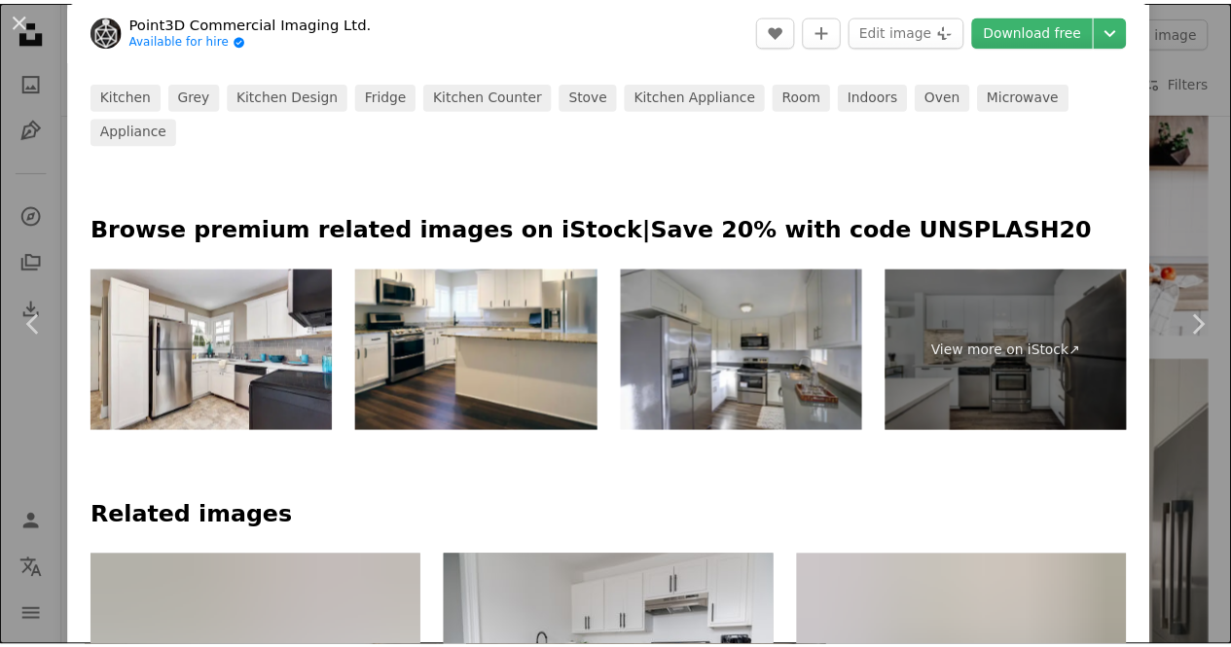
scroll to position [584, 0]
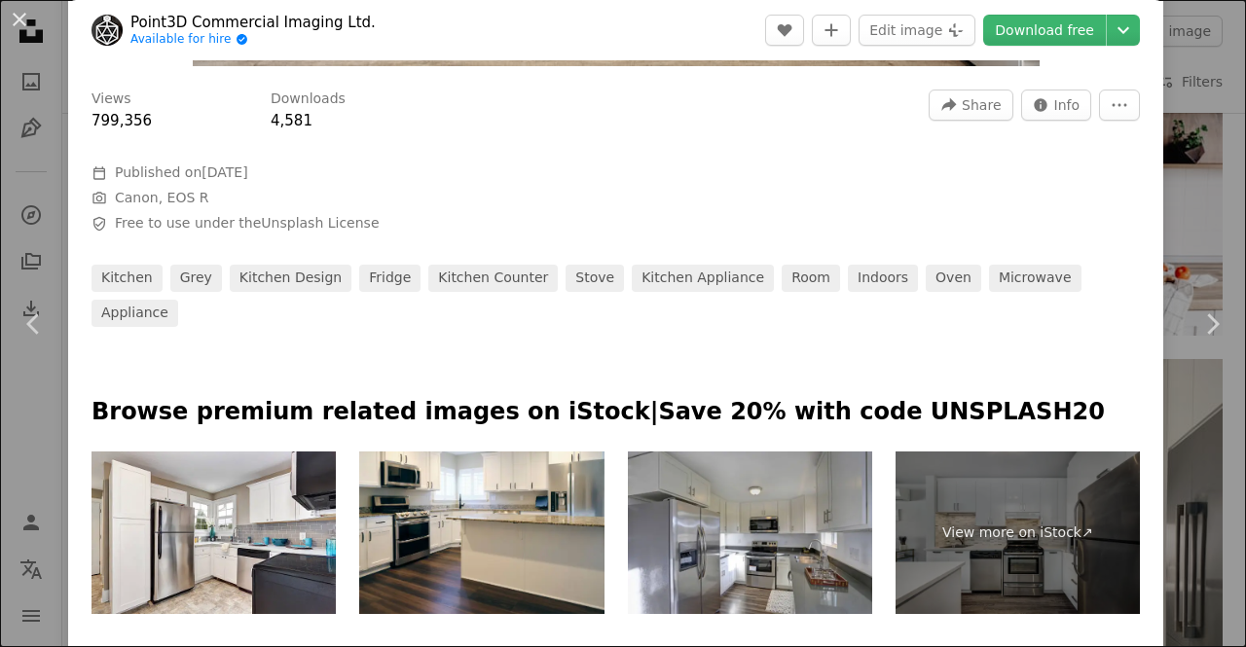
click at [0, 102] on div "An X shape Chevron left Chevron right Point3D Commercial Imaging Ltd. Available…" at bounding box center [623, 323] width 1246 height 647
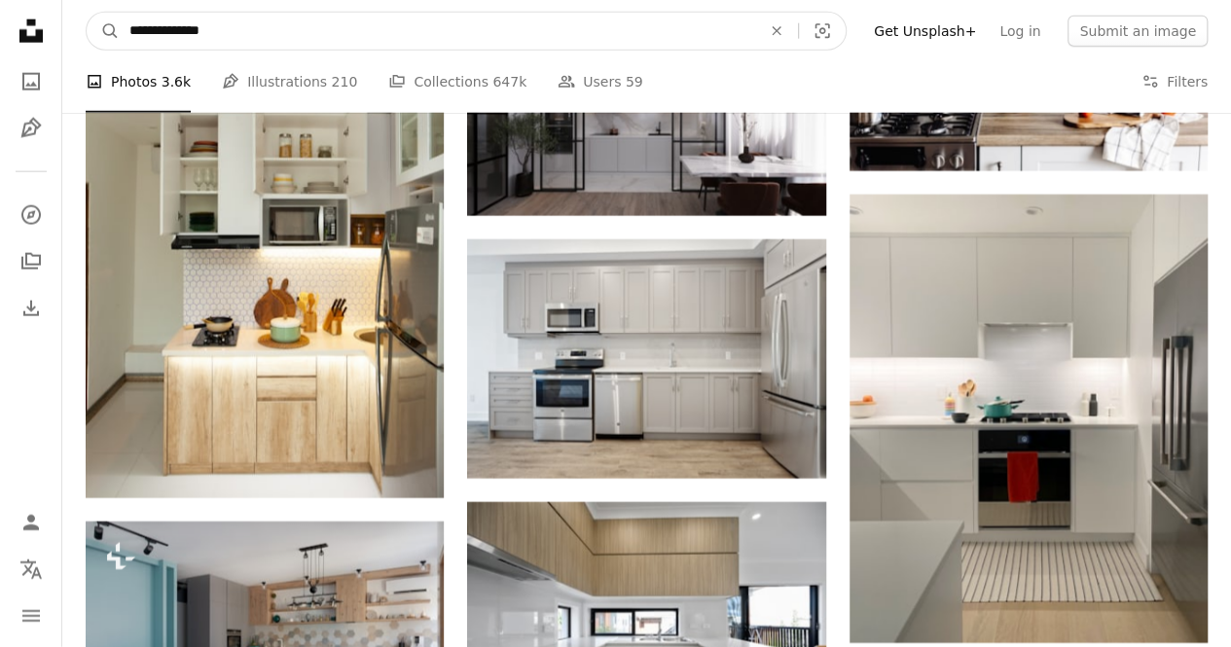
click at [257, 25] on input "**********" at bounding box center [437, 31] width 635 height 37
type input "*"
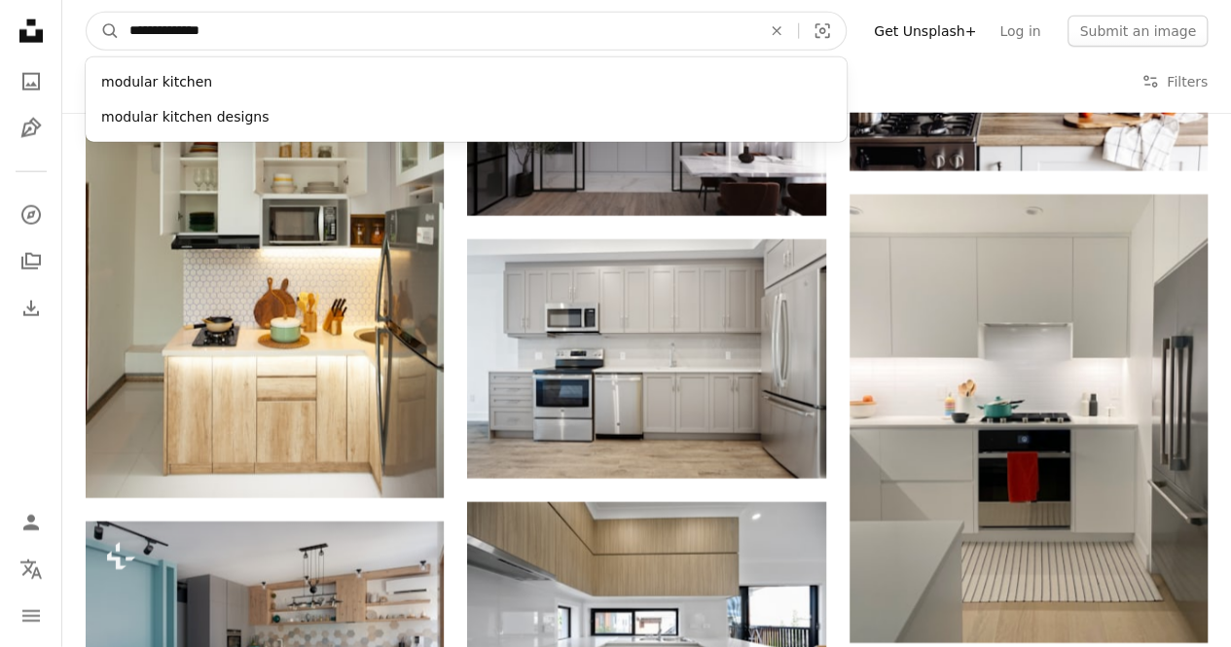
type input "**********"
click button "A magnifying glass" at bounding box center [103, 31] width 33 height 37
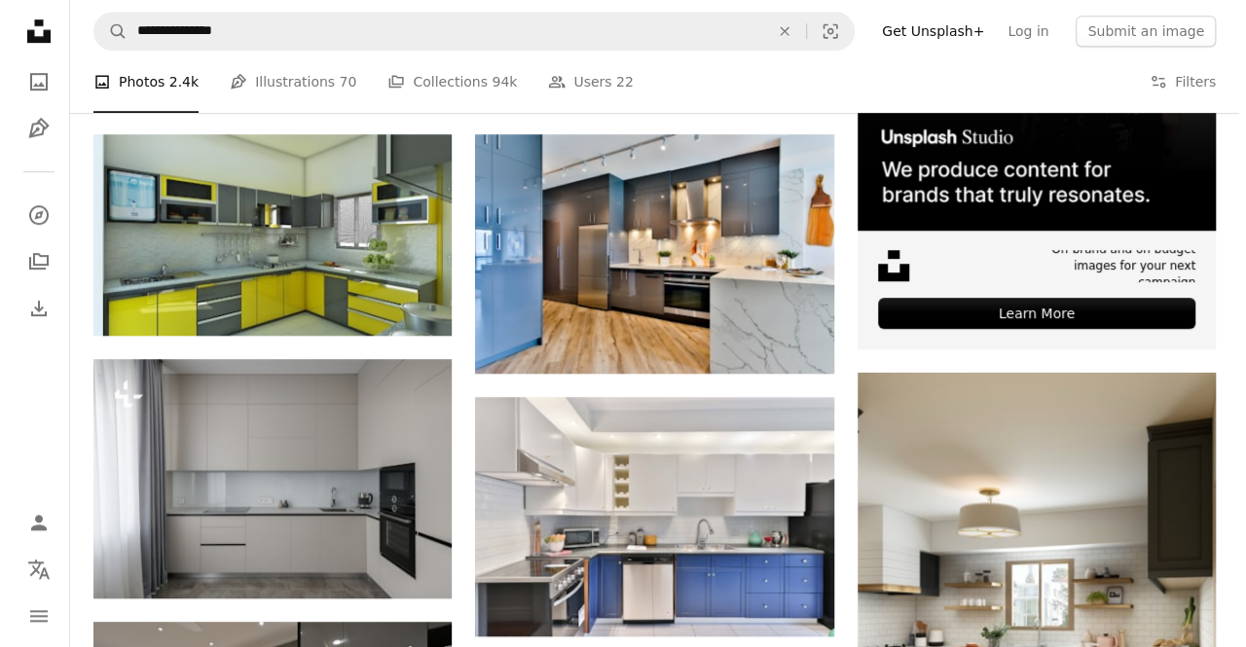
scroll to position [778, 0]
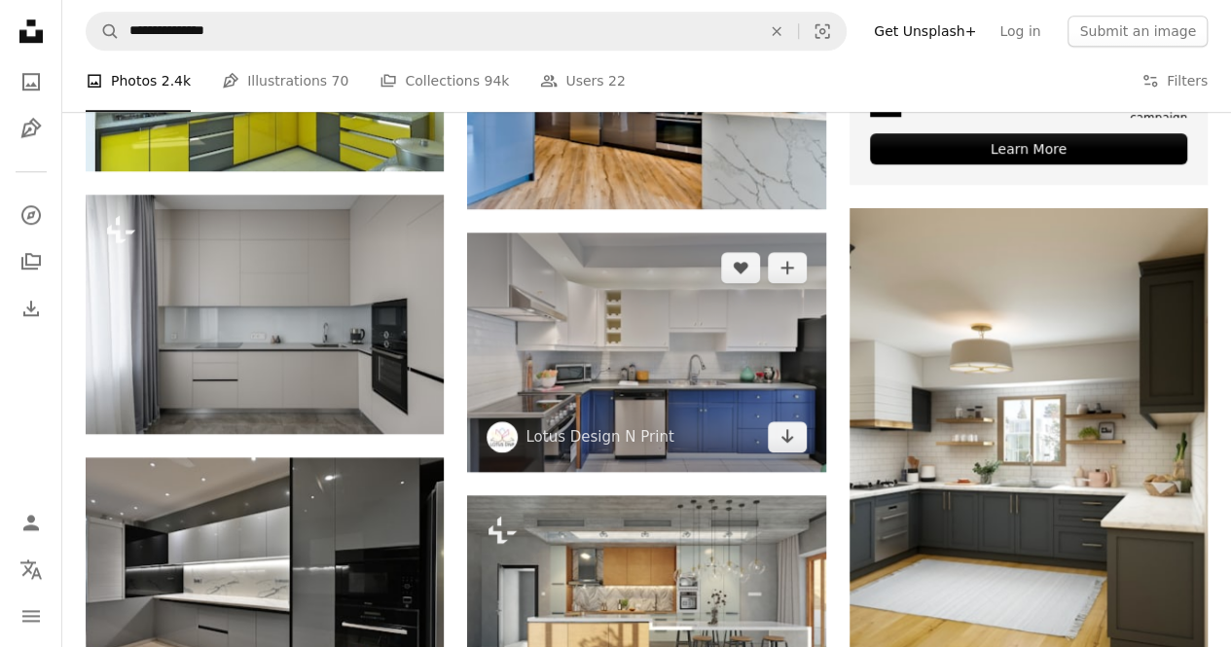
click at [704, 367] on img at bounding box center [646, 352] width 358 height 239
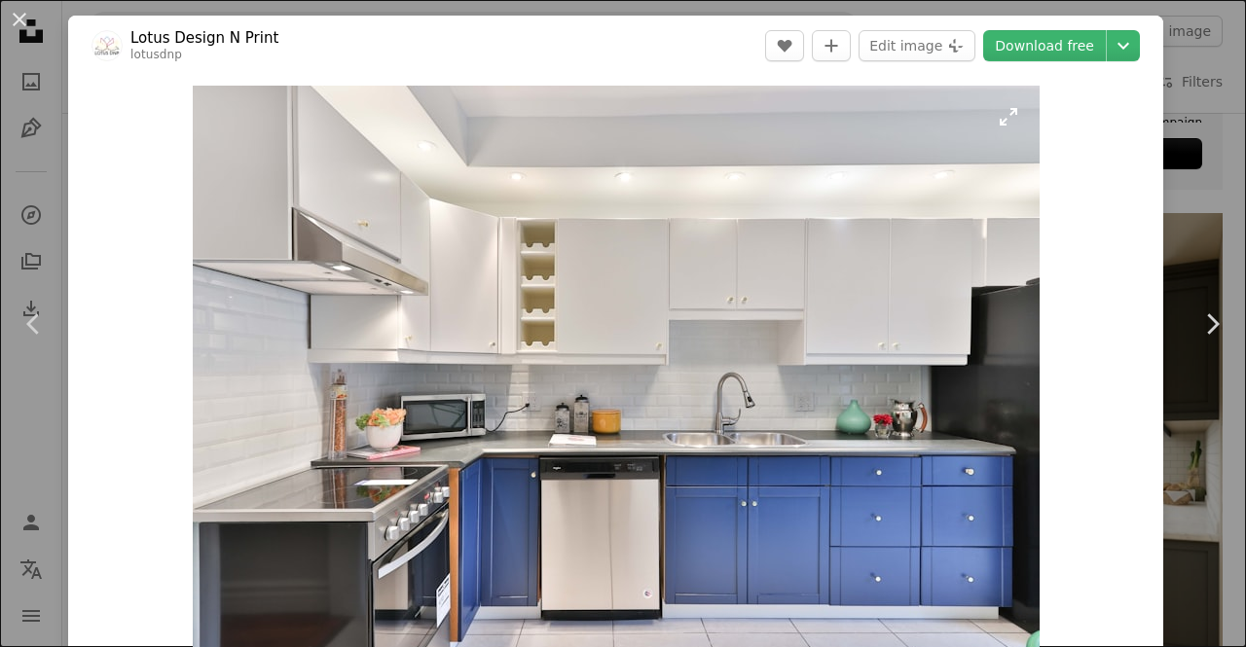
click at [704, 367] on img "Zoom in on this image" at bounding box center [616, 368] width 847 height 564
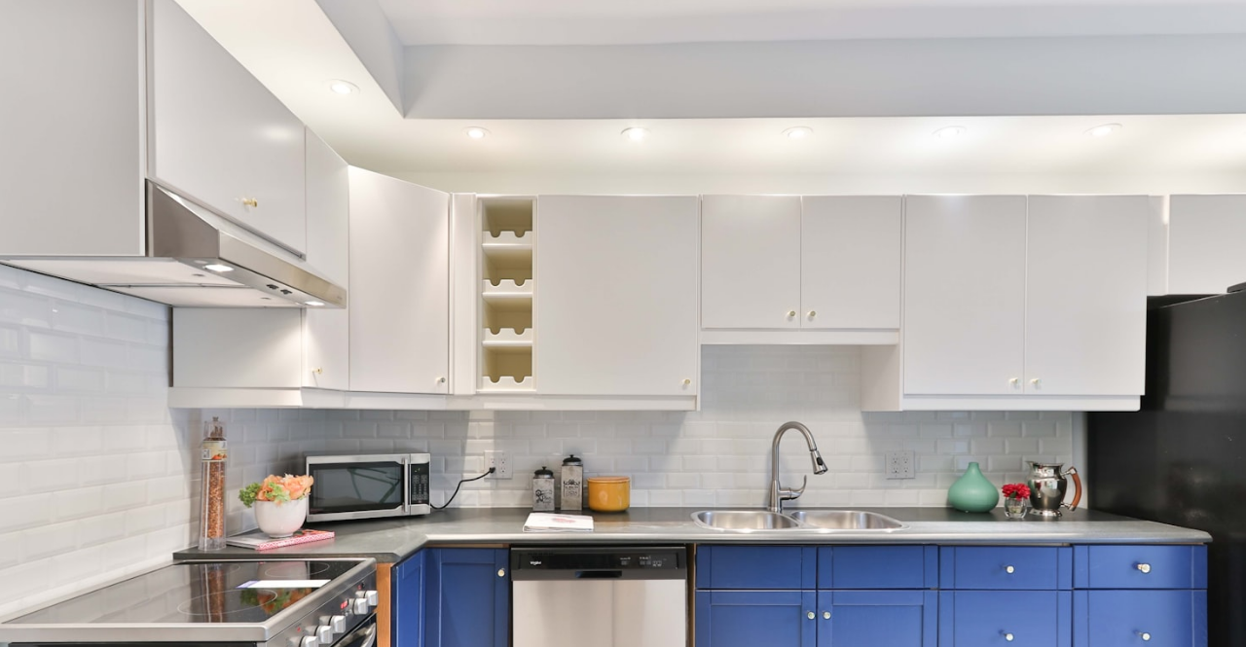
scroll to position [82, 0]
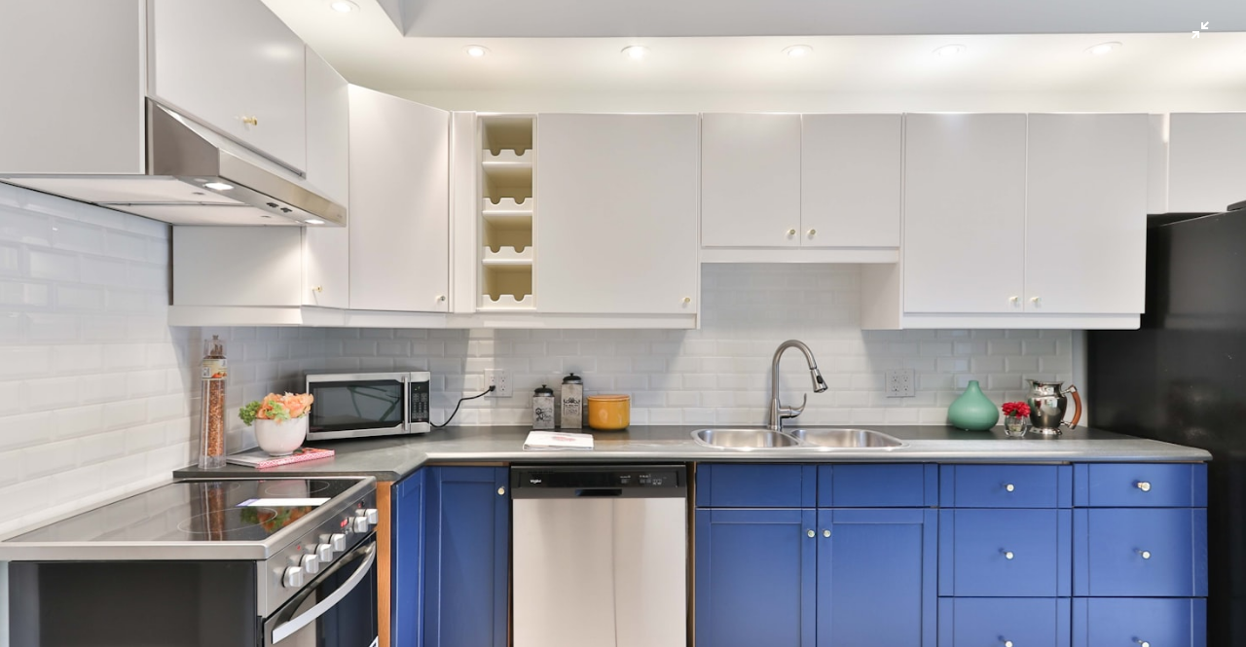
click at [704, 367] on img "Zoom out on this image" at bounding box center [622, 333] width 1247 height 832
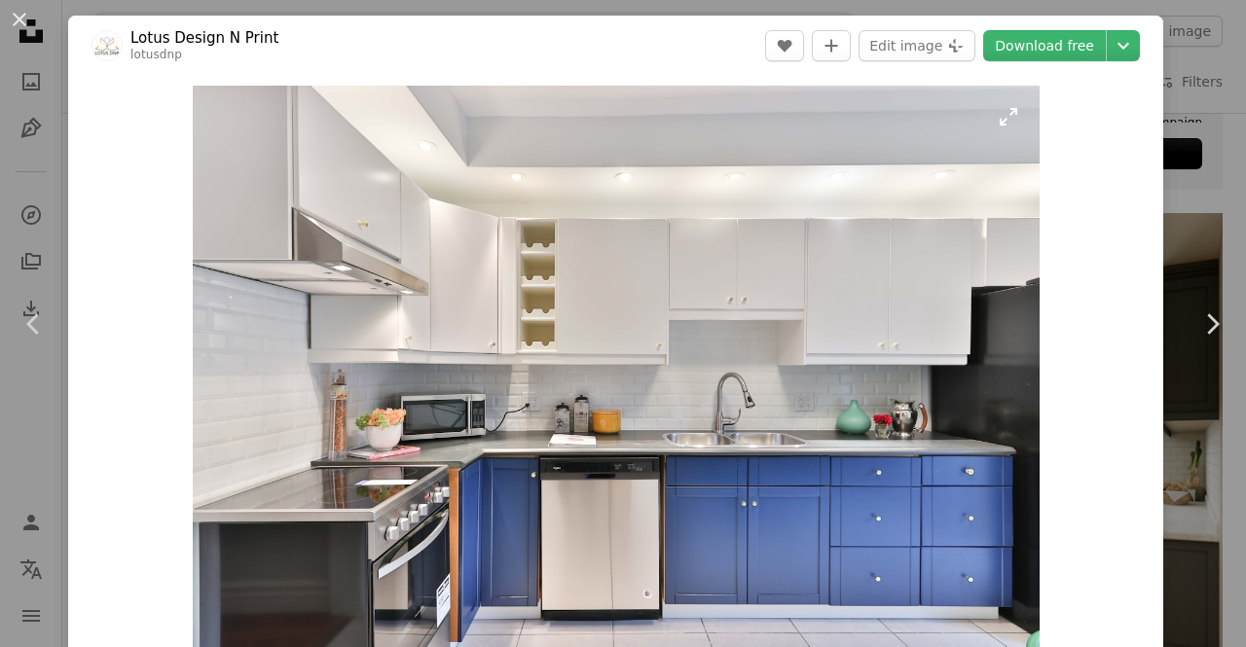
scroll to position [2, 0]
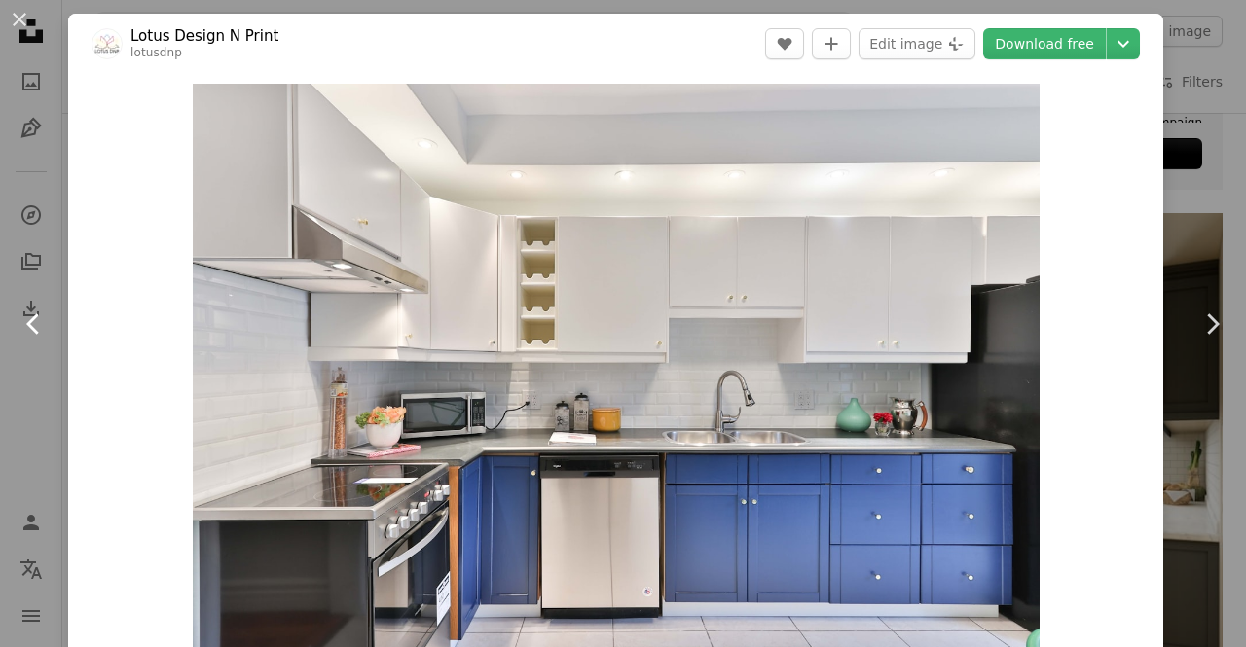
click at [17, 364] on link "Chevron left" at bounding box center [34, 324] width 68 height 187
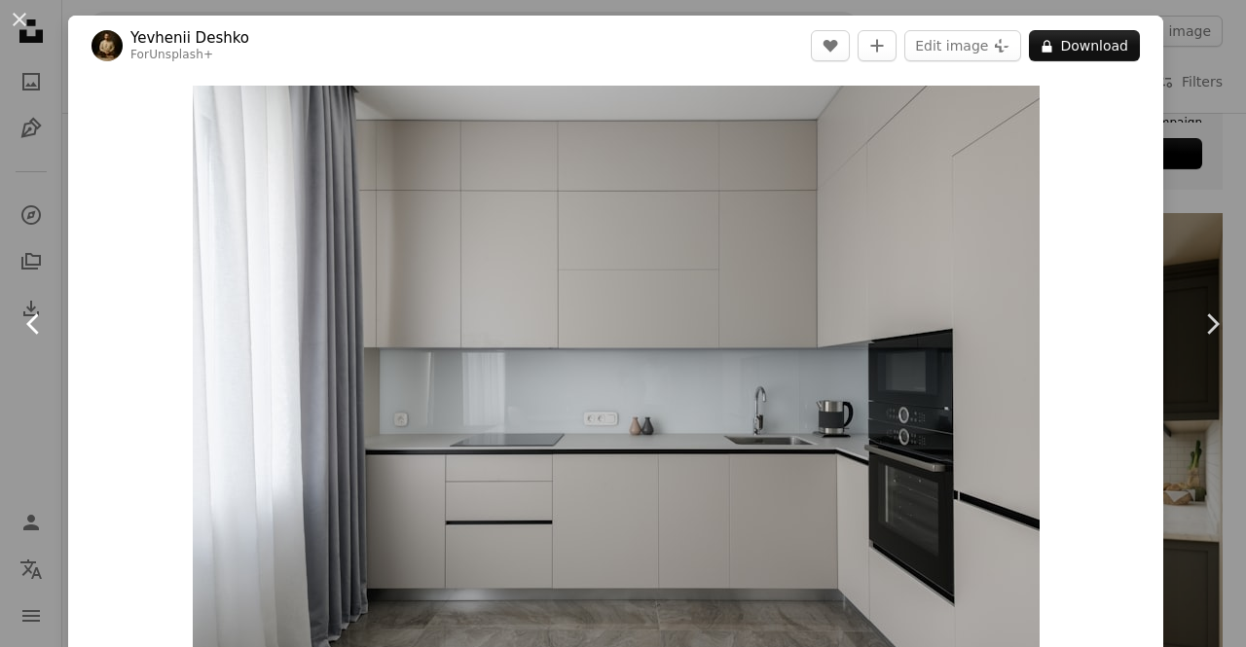
click at [43, 325] on icon "Chevron left" at bounding box center [33, 323] width 31 height 31
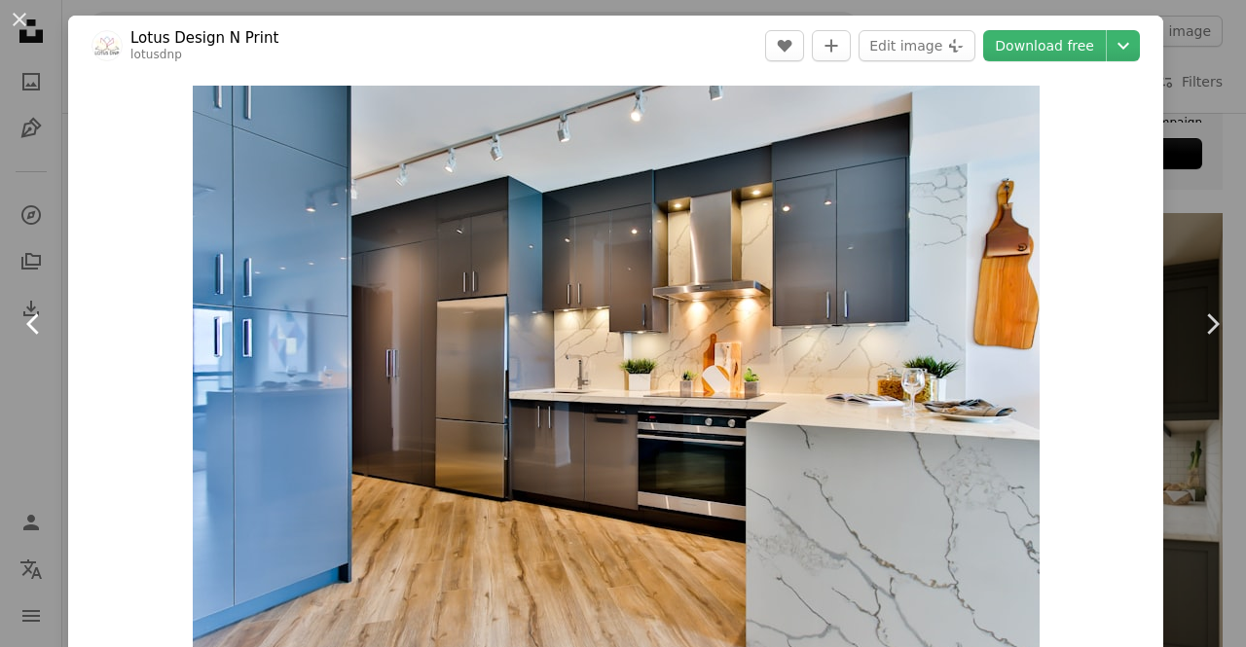
click at [43, 325] on icon "Chevron left" at bounding box center [33, 323] width 31 height 31
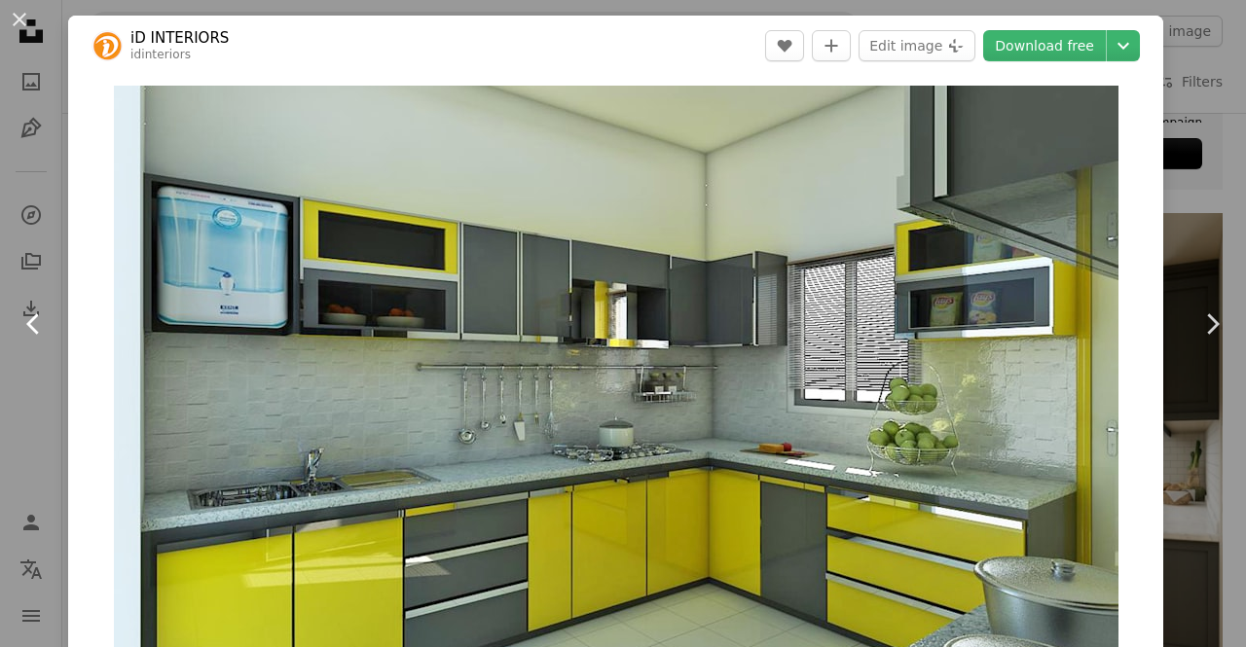
click at [43, 325] on icon "Chevron left" at bounding box center [33, 323] width 31 height 31
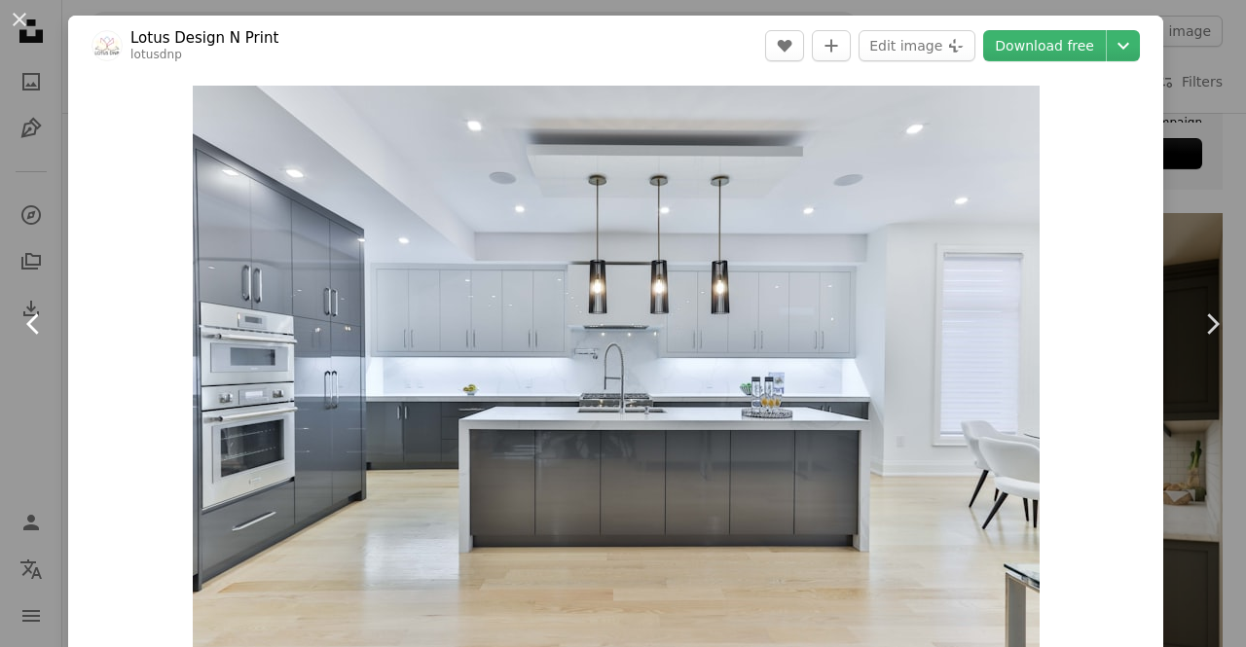
click at [43, 325] on icon "Chevron left" at bounding box center [33, 323] width 31 height 31
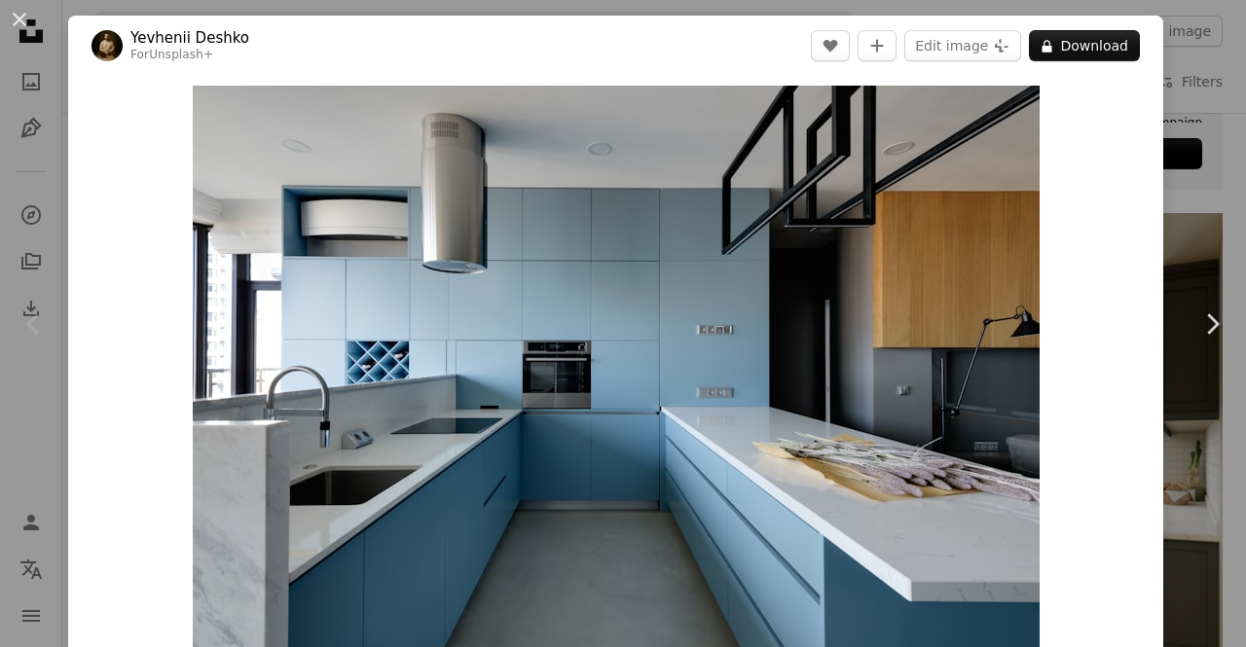
click at [43, 325] on icon "Chevron left" at bounding box center [33, 323] width 31 height 31
click at [1207, 314] on icon "Chevron right" at bounding box center [1211, 323] width 31 height 31
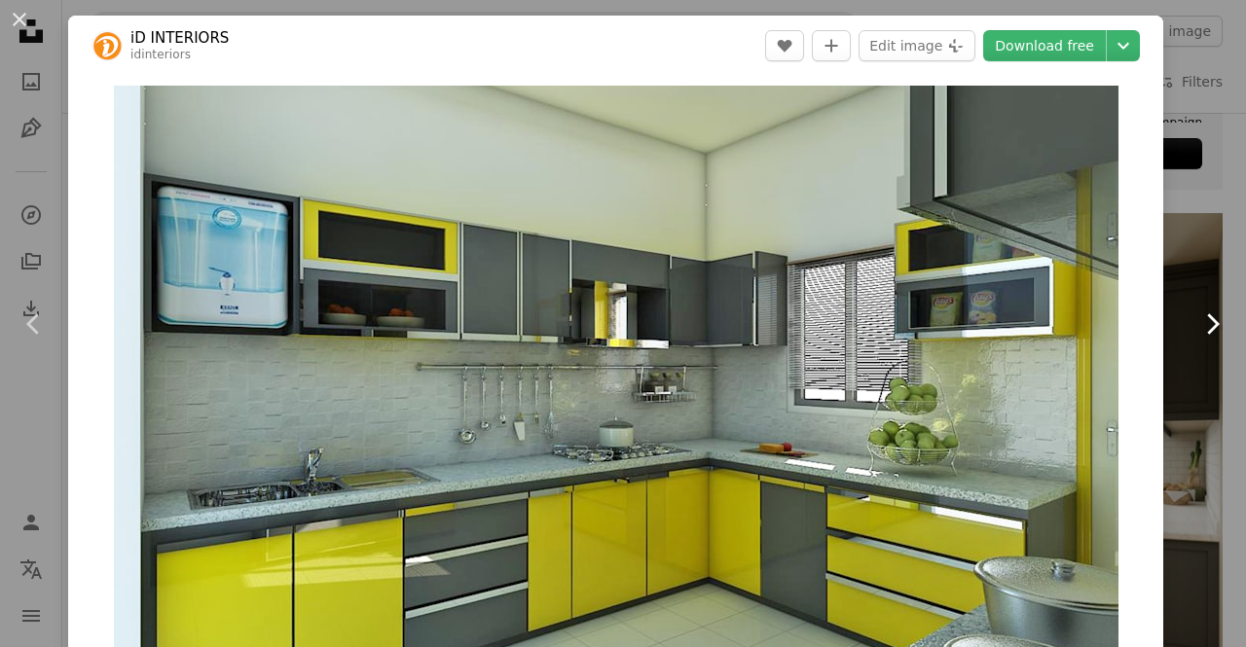
click at [1207, 314] on icon "Chevron right" at bounding box center [1211, 323] width 31 height 31
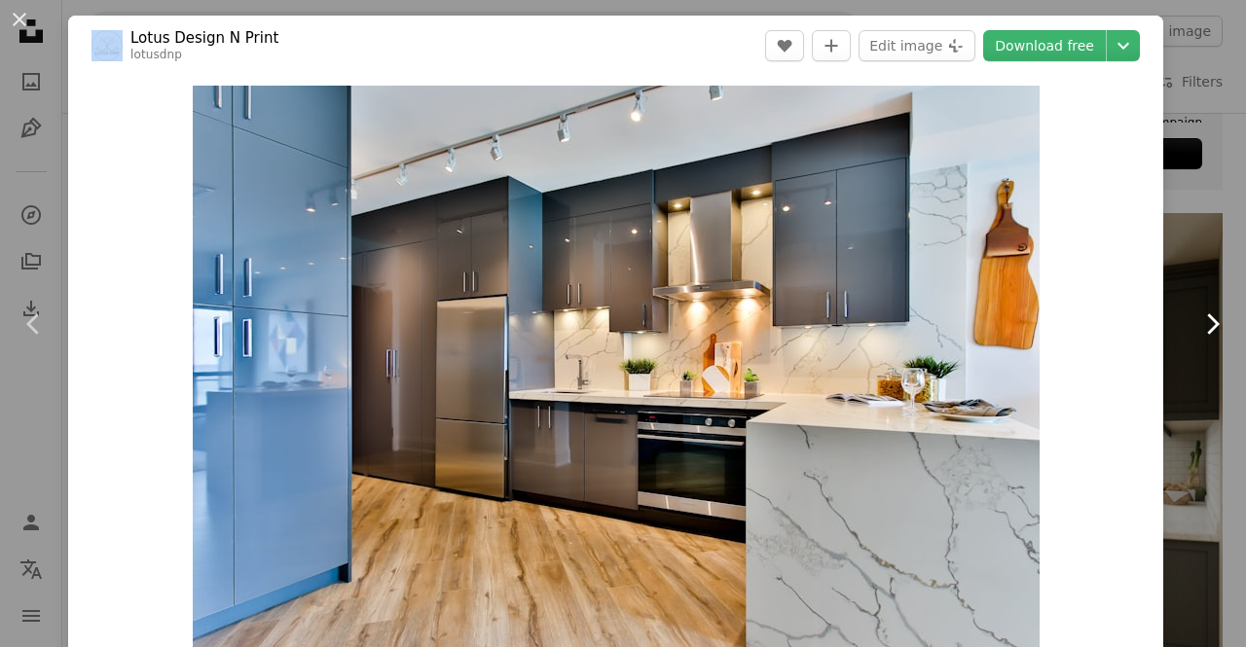
click at [1207, 314] on icon "Chevron right" at bounding box center [1211, 323] width 31 height 31
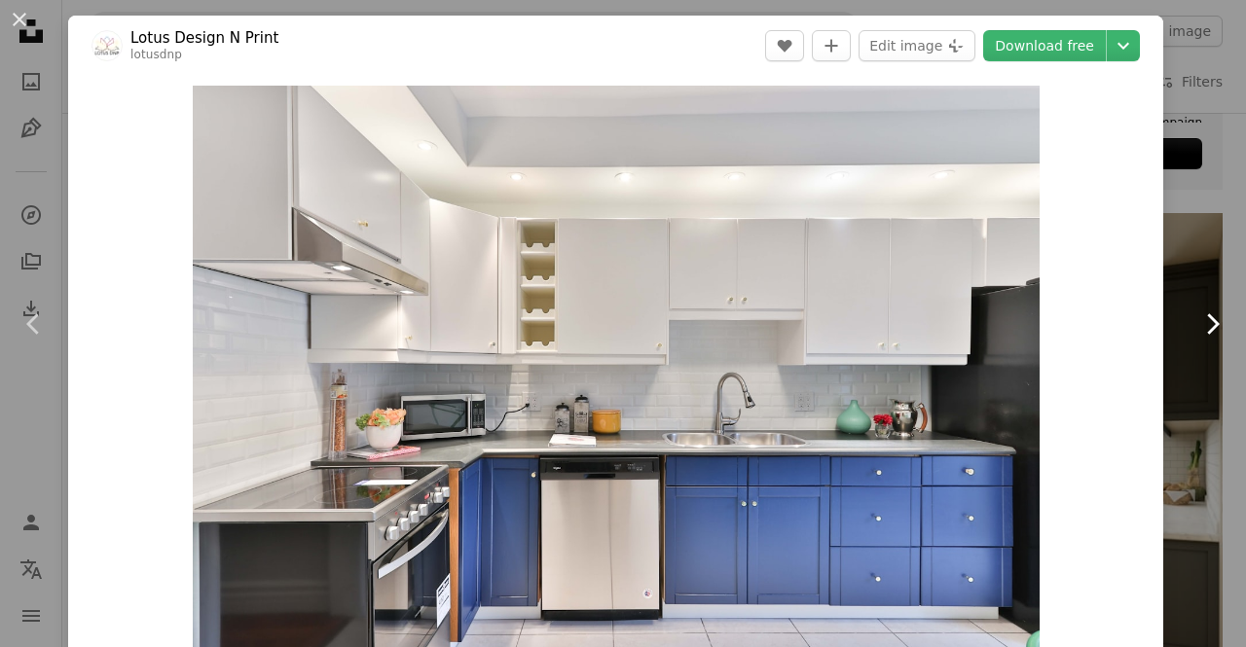
click at [1207, 314] on icon "Chevron right" at bounding box center [1211, 323] width 31 height 31
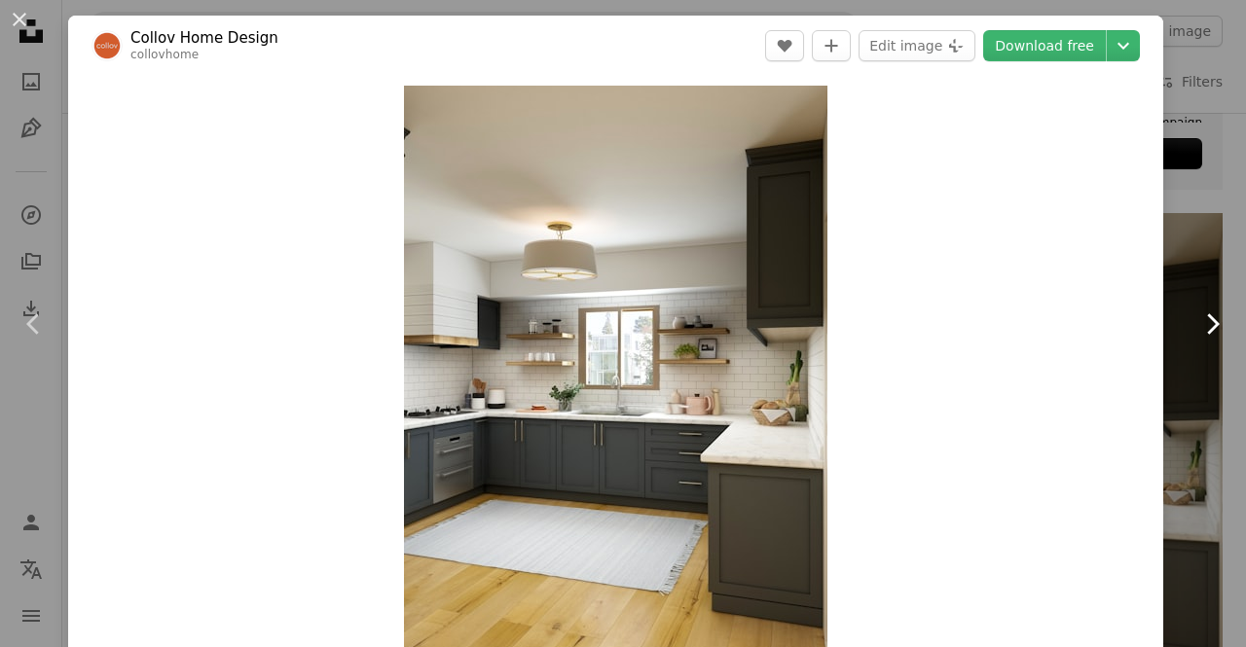
click at [1207, 314] on icon "Chevron right" at bounding box center [1211, 323] width 31 height 31
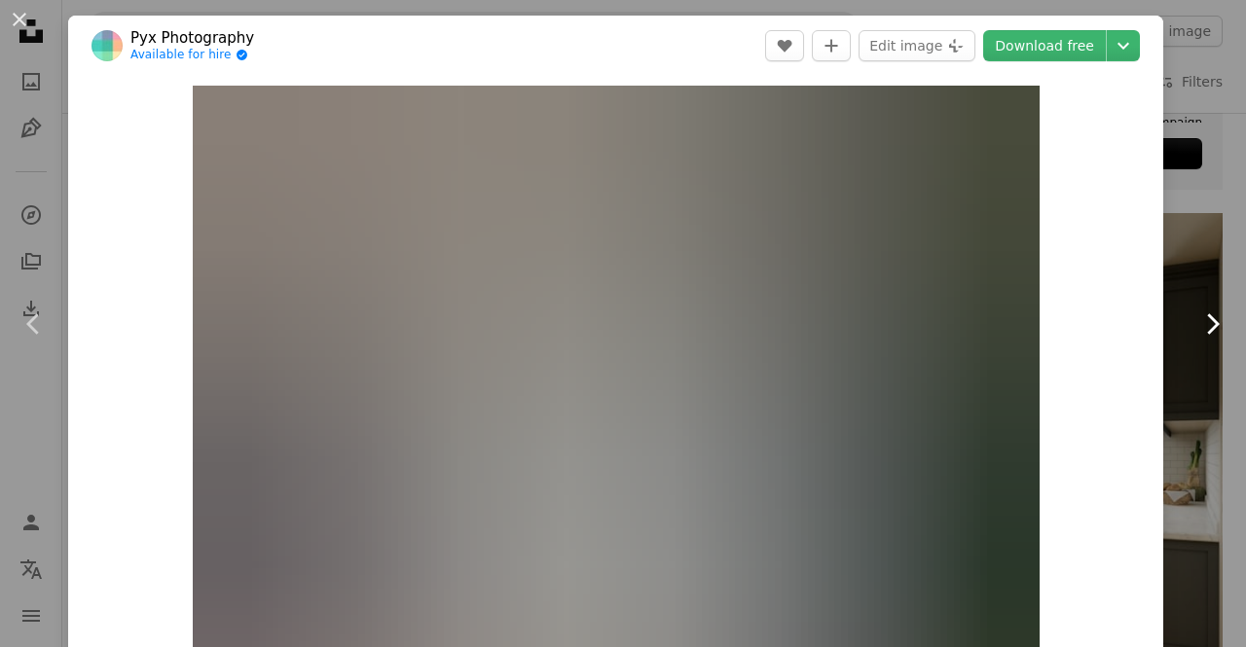
click at [1207, 314] on icon "Chevron right" at bounding box center [1211, 323] width 31 height 31
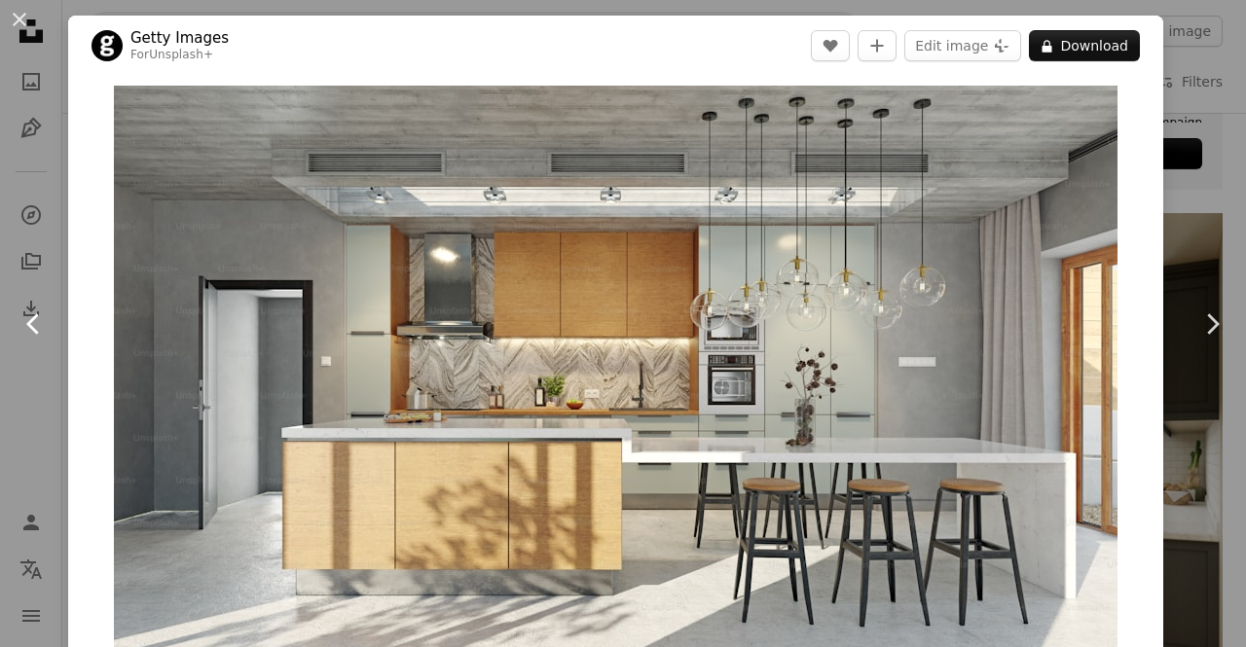
click at [47, 328] on icon "Chevron left" at bounding box center [33, 323] width 31 height 31
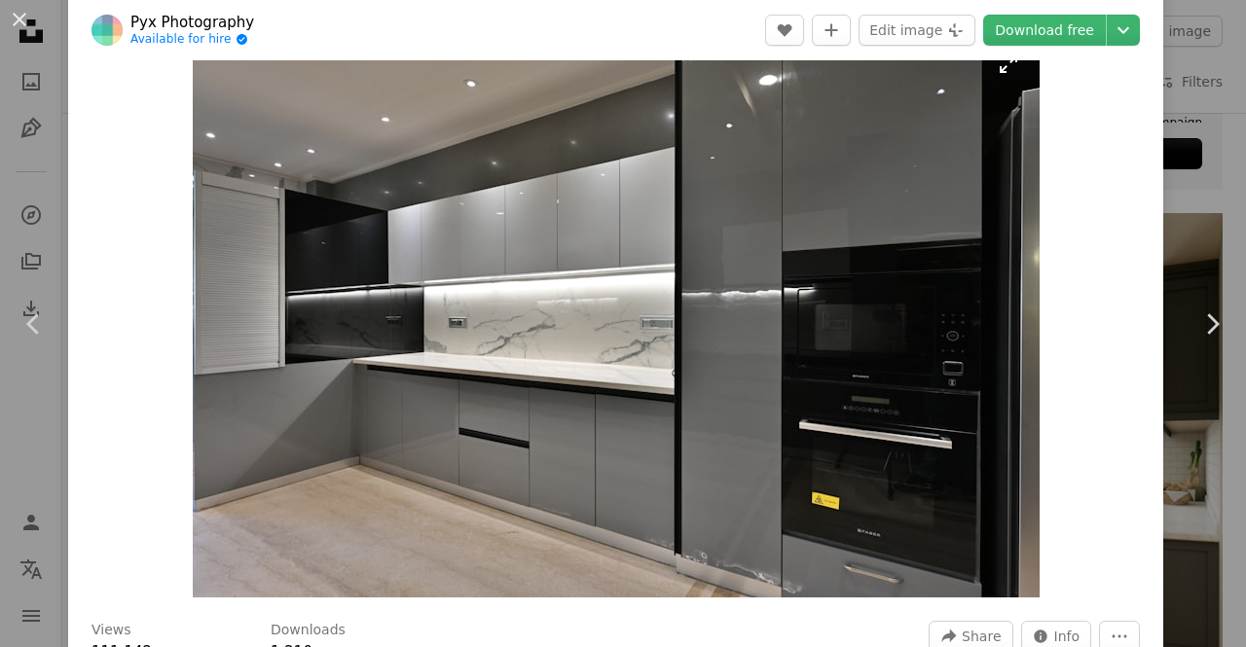
scroll to position [97, 0]
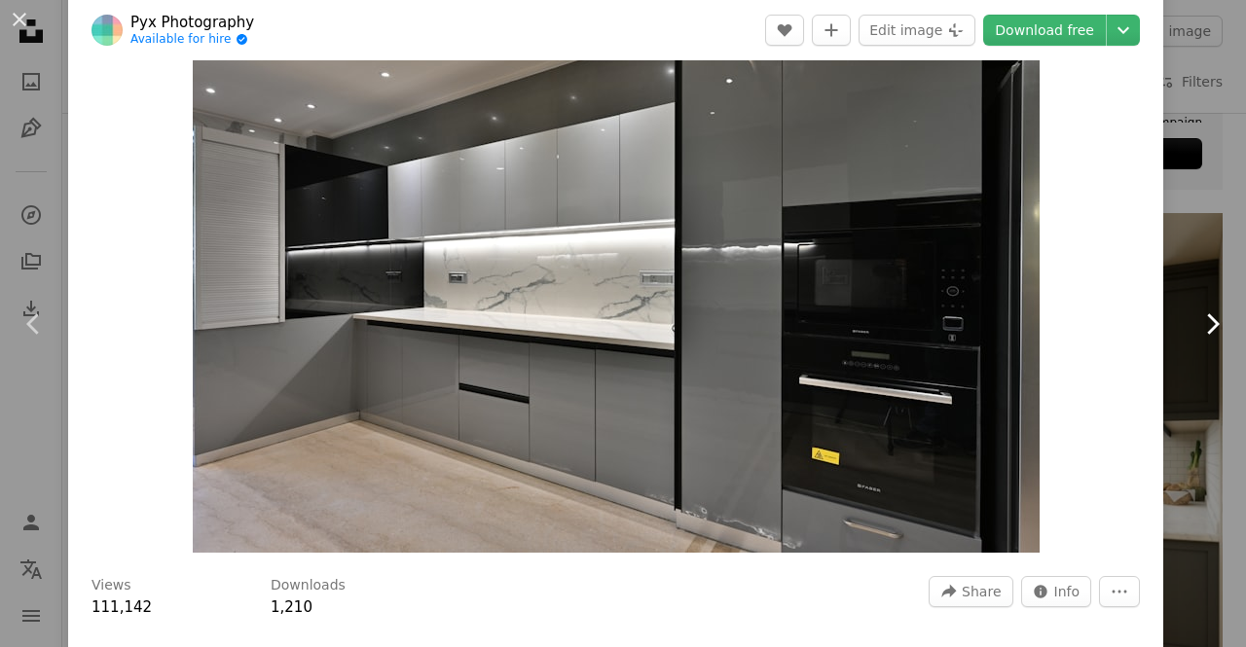
click at [1211, 317] on icon "Chevron right" at bounding box center [1211, 323] width 31 height 31
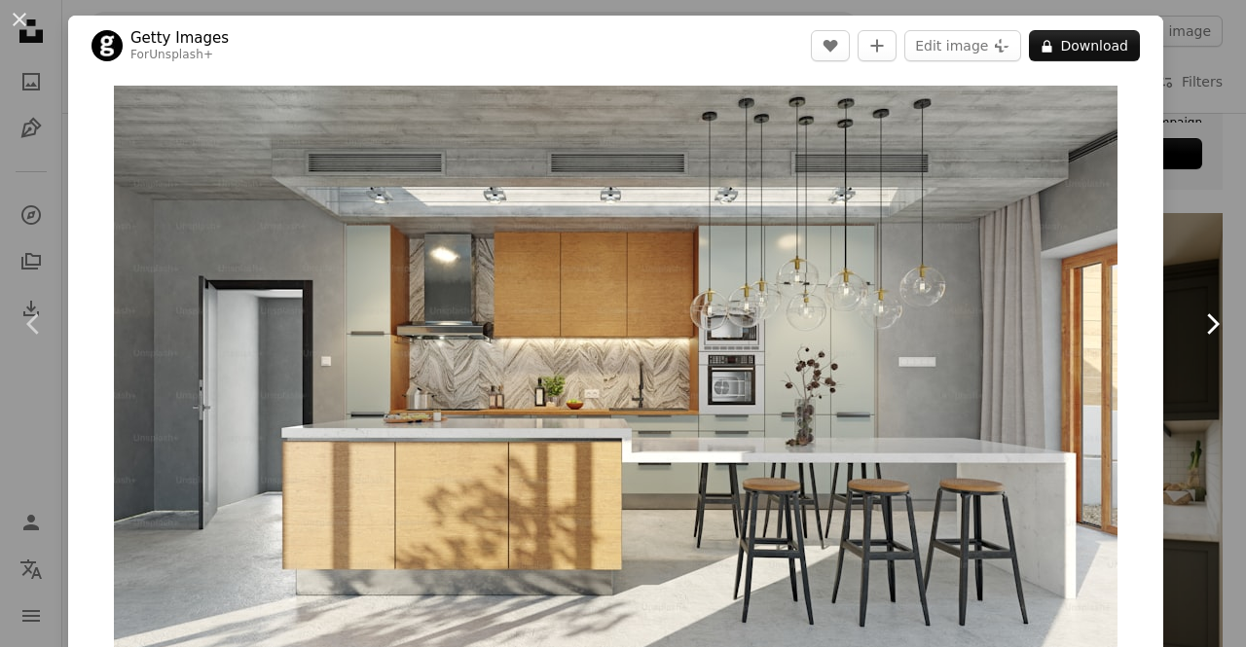
click at [1211, 317] on icon "Chevron right" at bounding box center [1211, 323] width 31 height 31
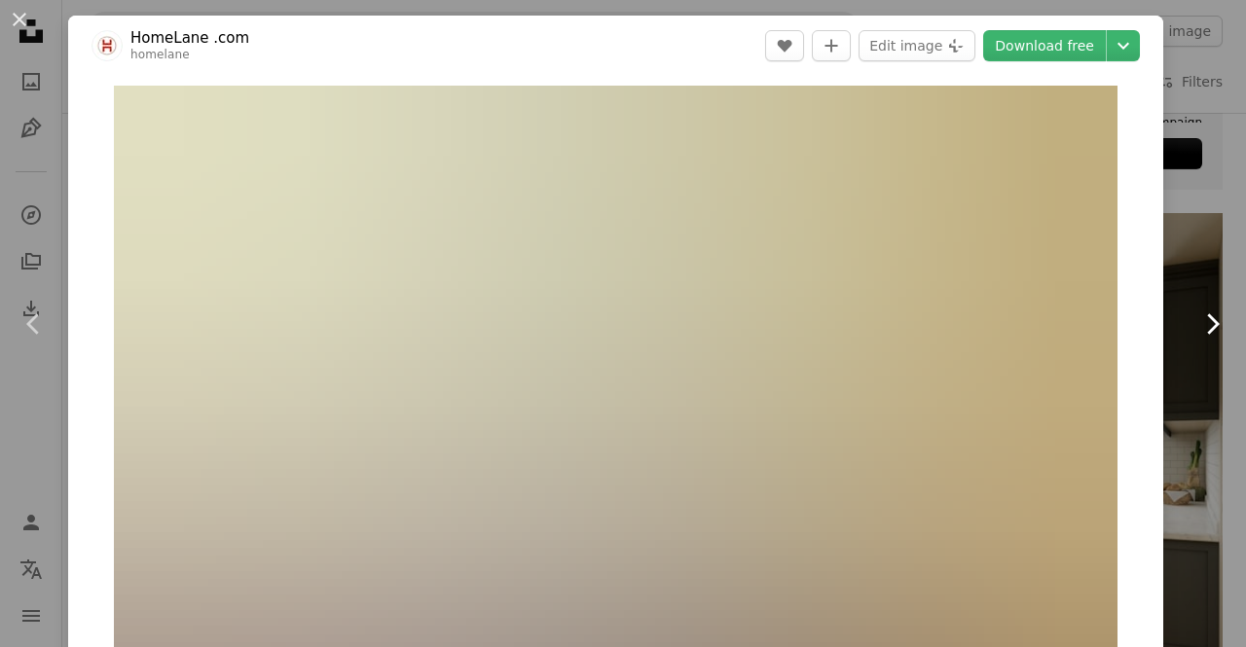
click at [1211, 317] on icon "Chevron right" at bounding box center [1211, 323] width 31 height 31
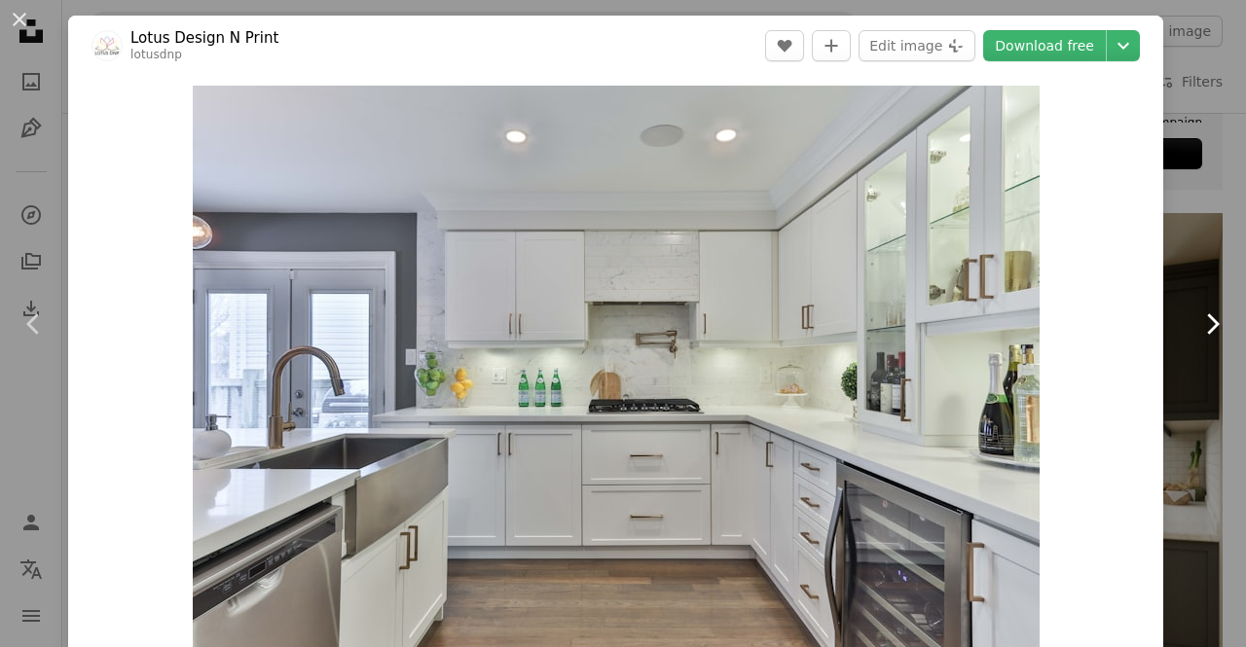
click at [1211, 317] on icon "Chevron right" at bounding box center [1211, 323] width 31 height 31
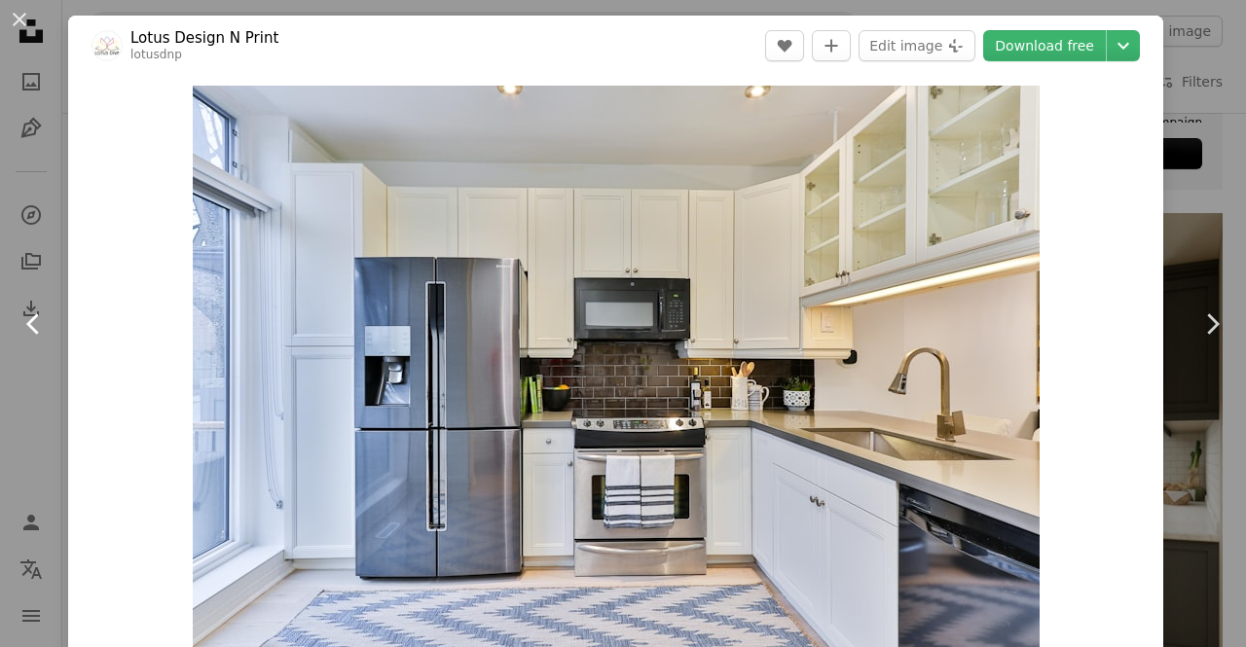
click at [28, 323] on icon at bounding box center [32, 323] width 13 height 20
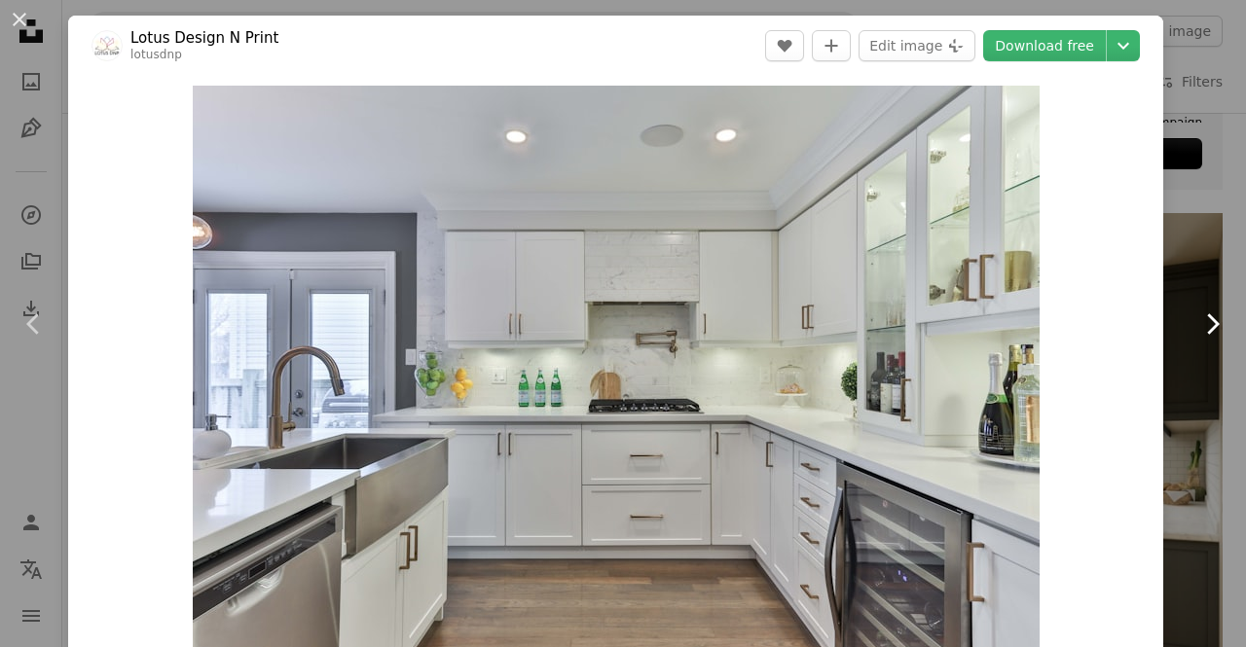
click at [1211, 327] on icon "Chevron right" at bounding box center [1211, 323] width 31 height 31
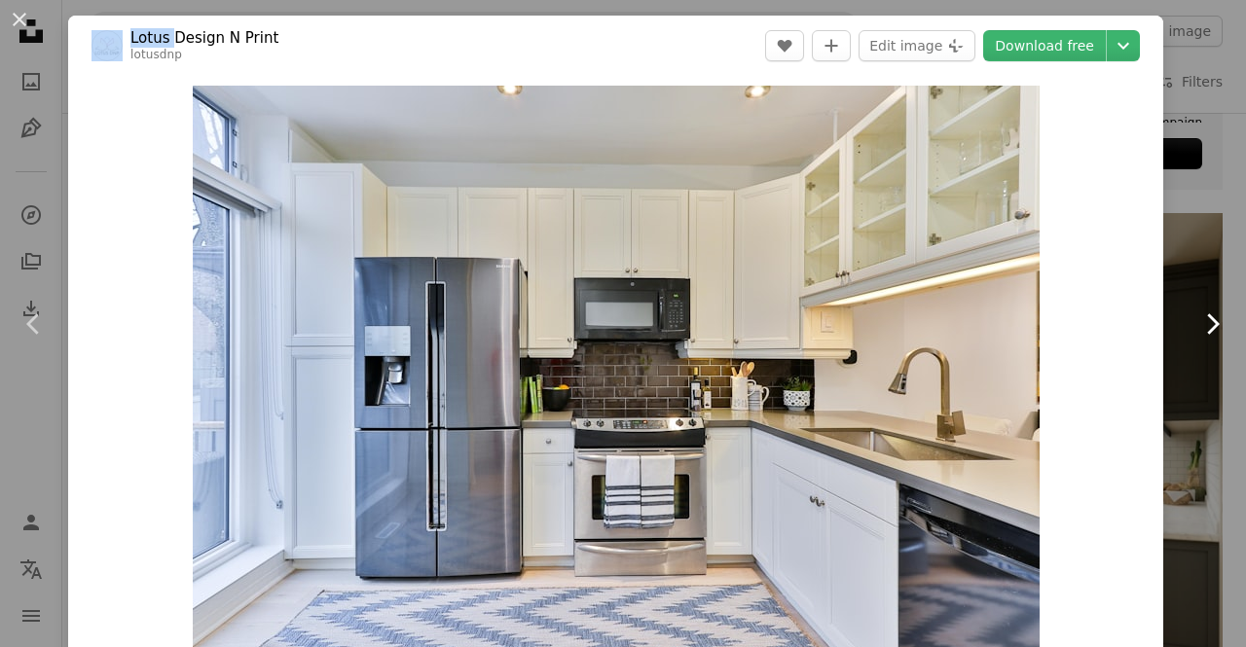
click at [1211, 327] on icon "Chevron right" at bounding box center [1211, 323] width 31 height 31
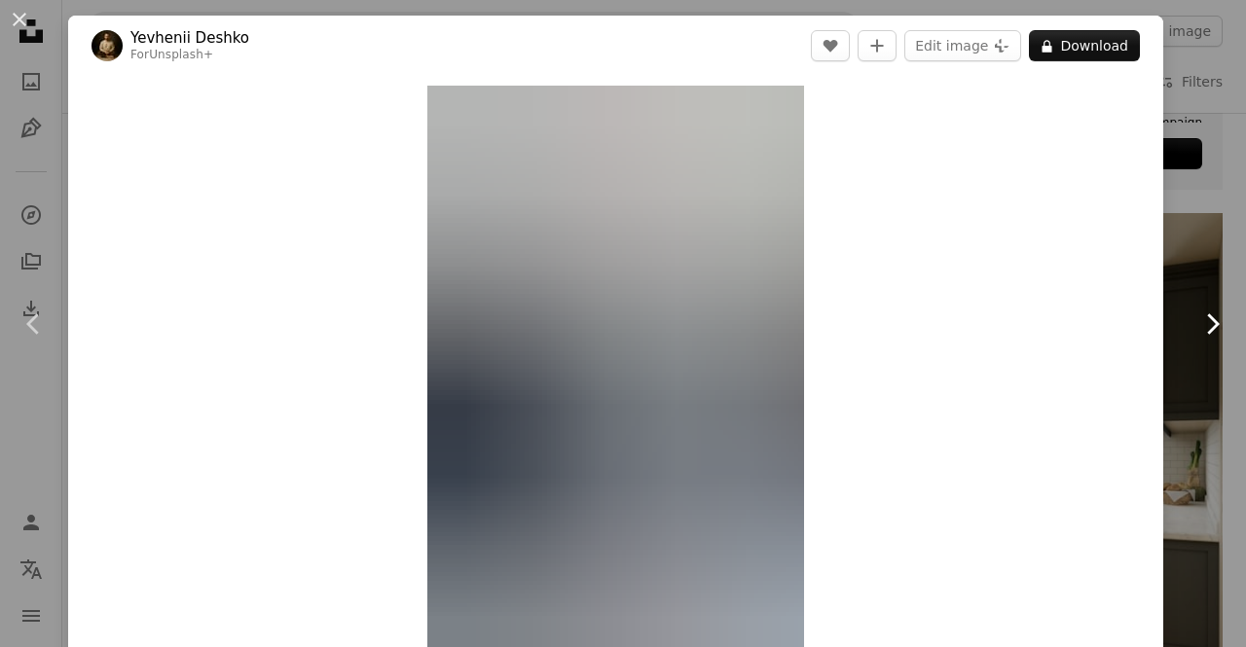
click at [1211, 327] on icon "Chevron right" at bounding box center [1211, 323] width 31 height 31
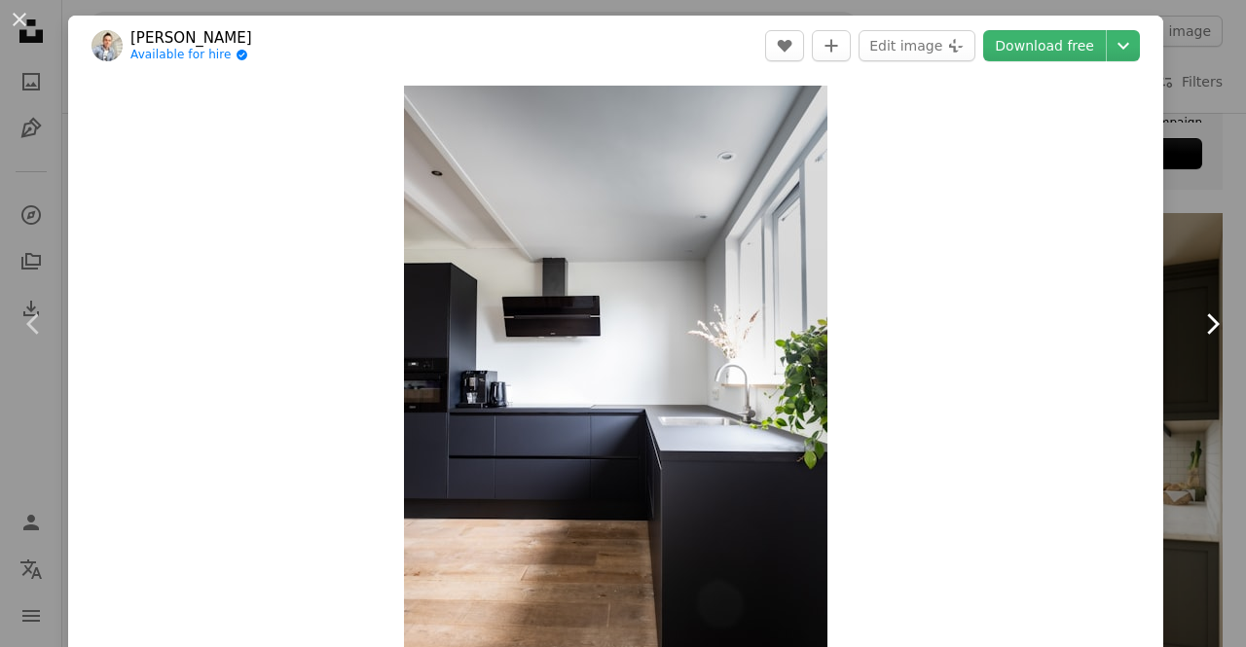
click at [1211, 327] on icon "Chevron right" at bounding box center [1211, 323] width 31 height 31
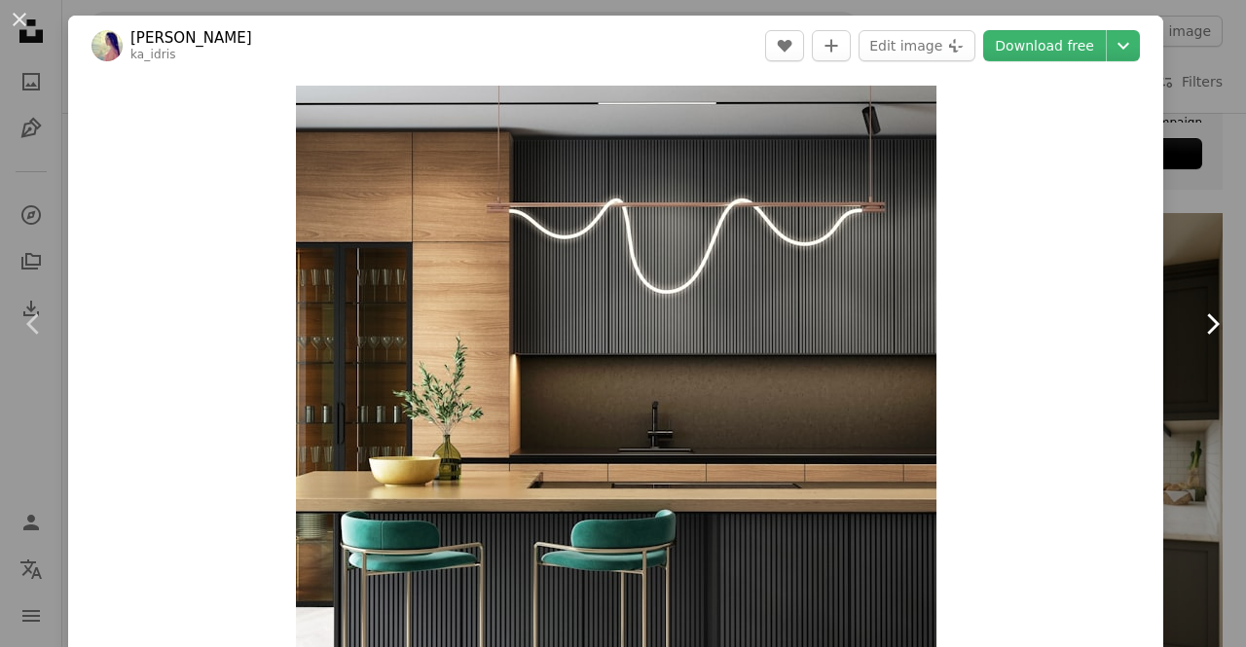
click at [1196, 320] on icon "Chevron right" at bounding box center [1211, 323] width 31 height 31
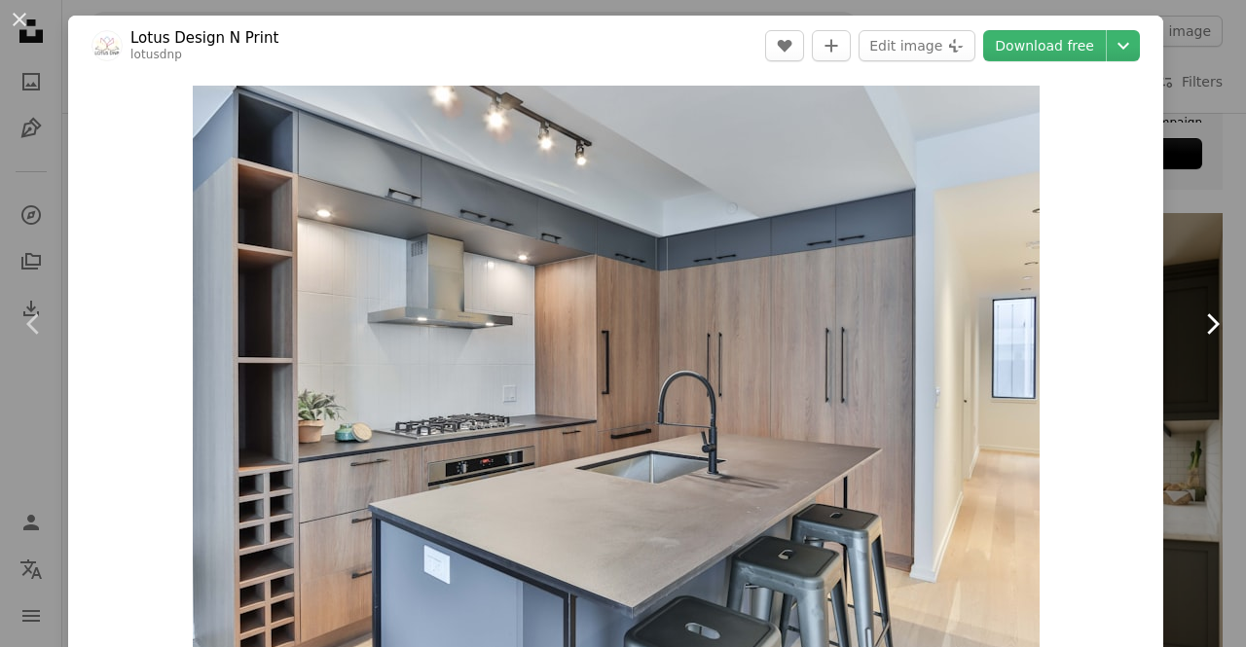
click at [1196, 320] on icon "Chevron right" at bounding box center [1211, 323] width 31 height 31
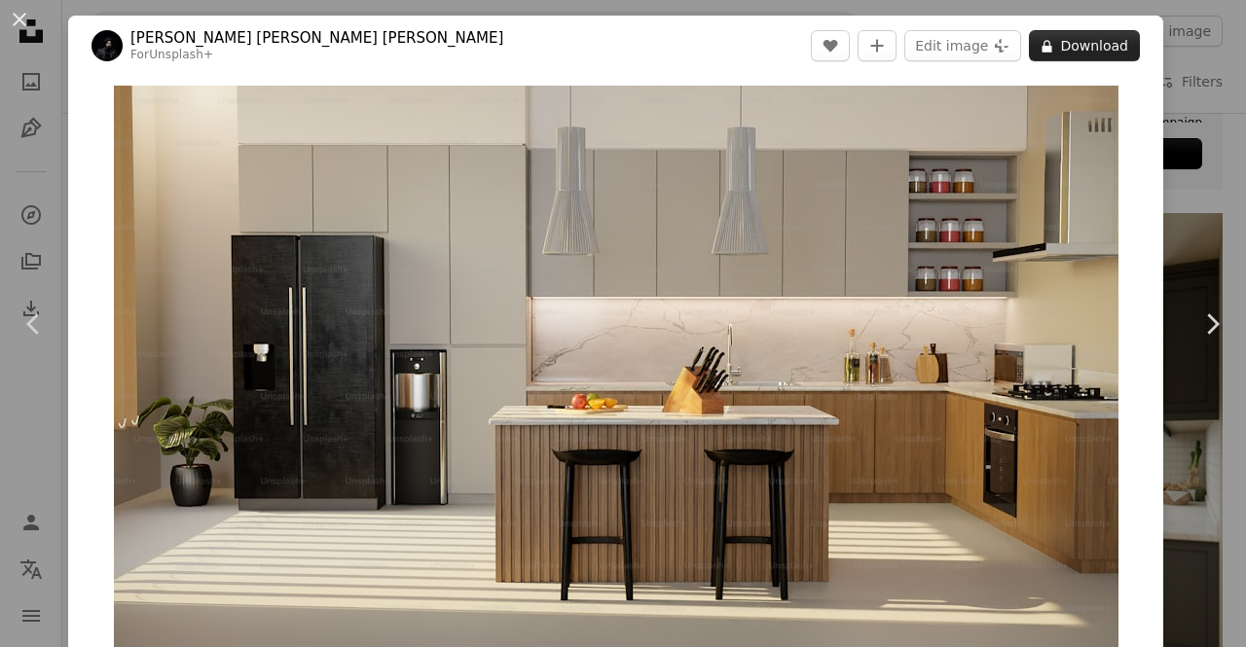
click at [1075, 40] on button "A lock Download" at bounding box center [1084, 45] width 111 height 31
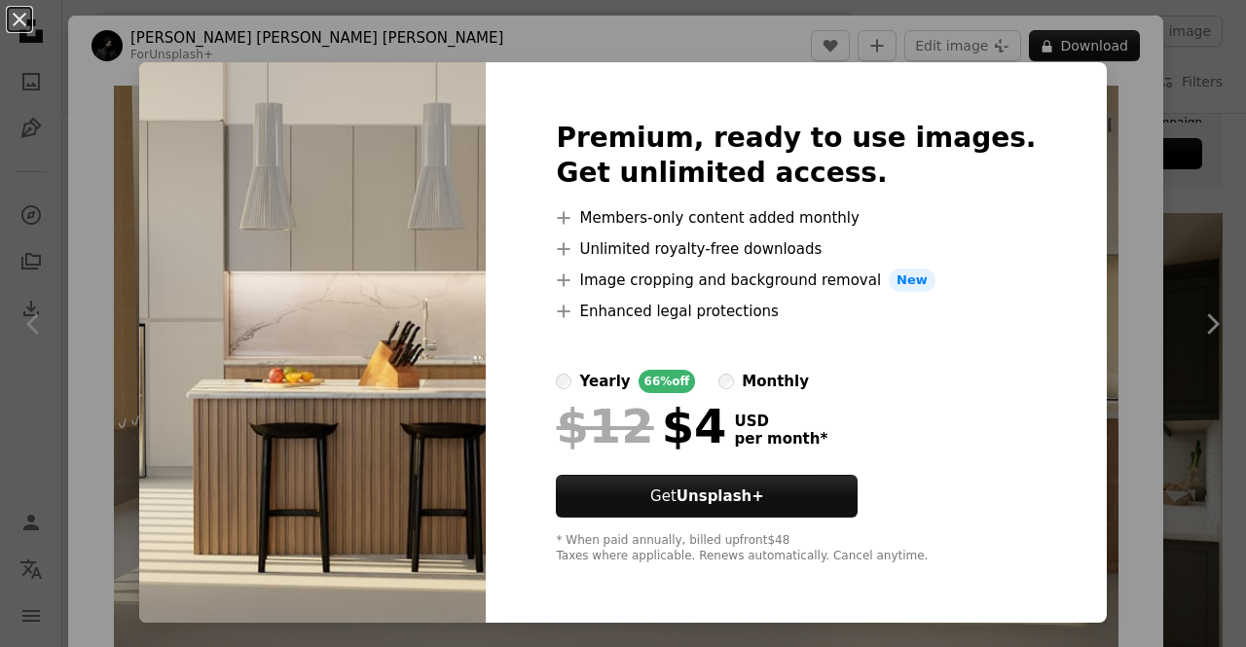
click at [1107, 141] on div "An X shape Premium, ready to use images. Get unlimited access. A plus sign Memb…" at bounding box center [623, 323] width 1246 height 647
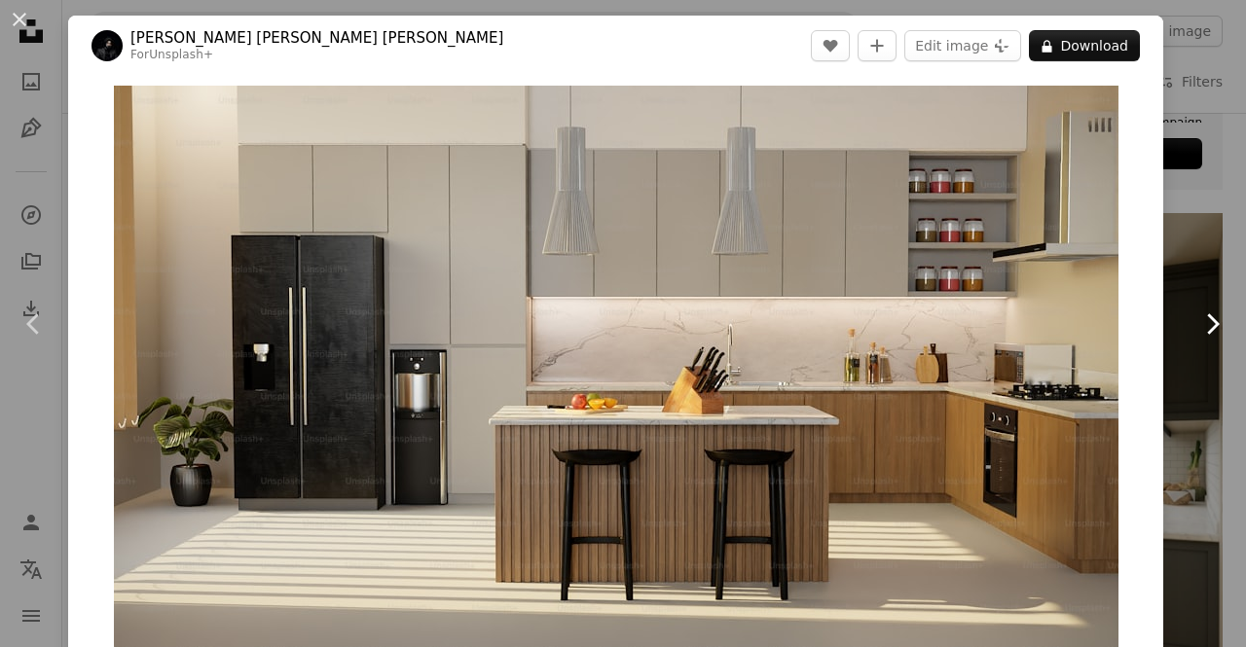
click at [1198, 324] on icon "Chevron right" at bounding box center [1211, 323] width 31 height 31
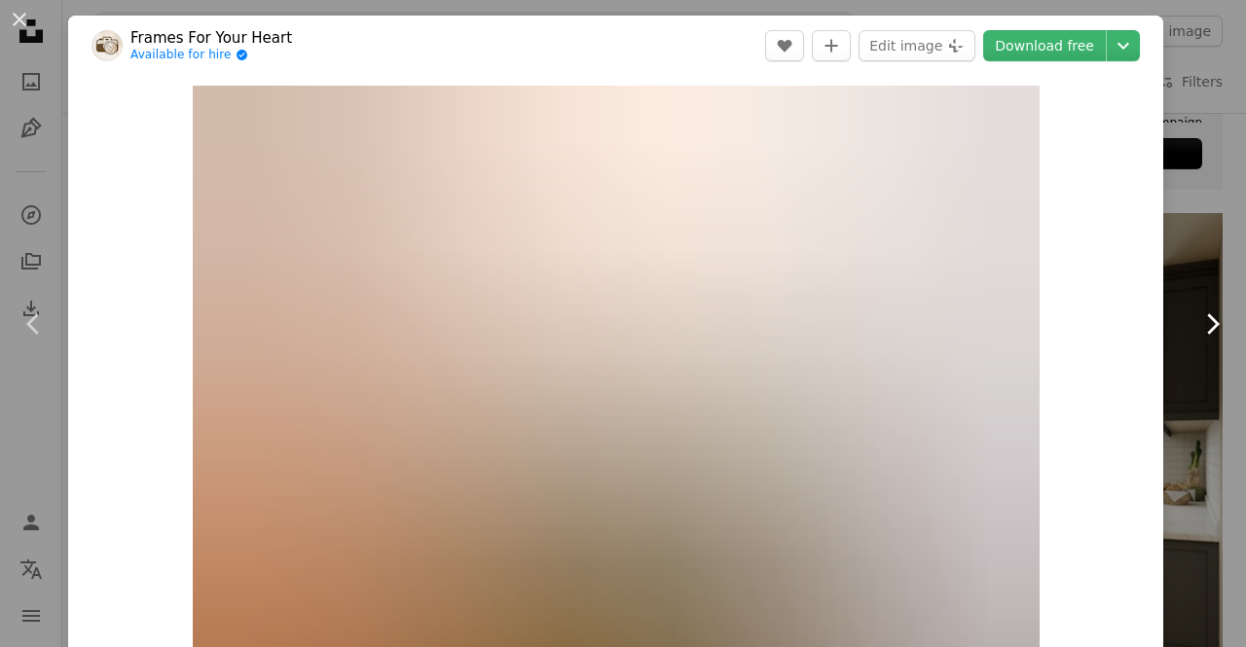
click at [1198, 324] on icon "Chevron right" at bounding box center [1211, 323] width 31 height 31
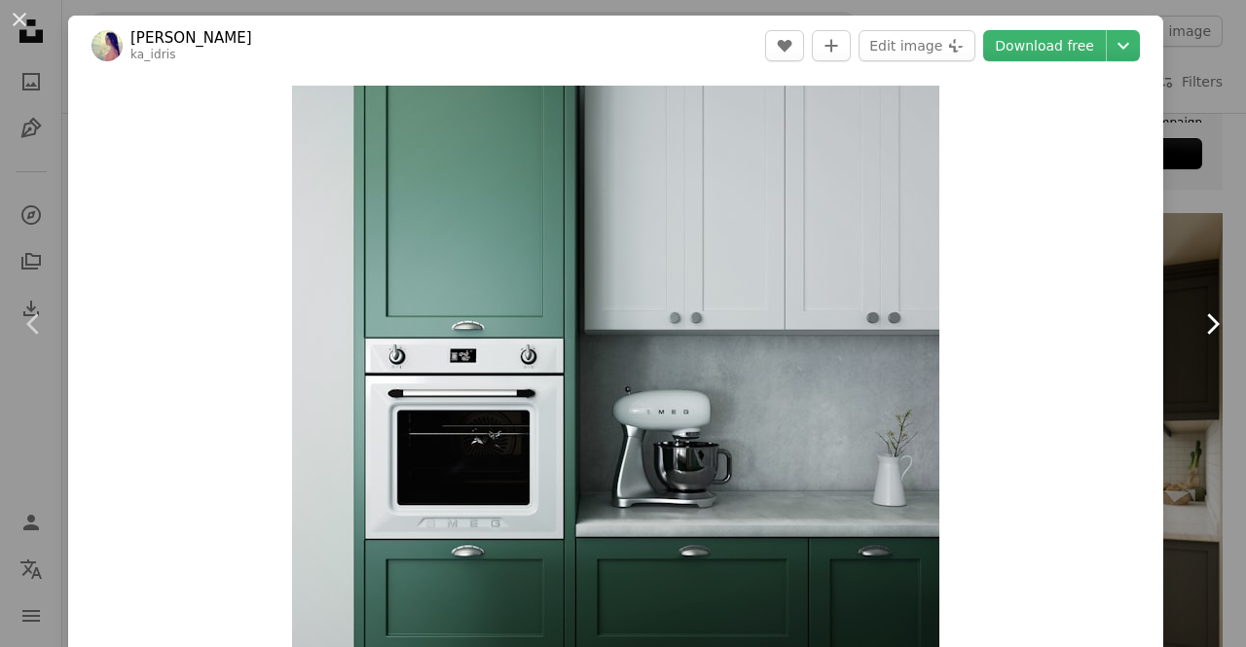
click at [1198, 324] on icon "Chevron right" at bounding box center [1211, 323] width 31 height 31
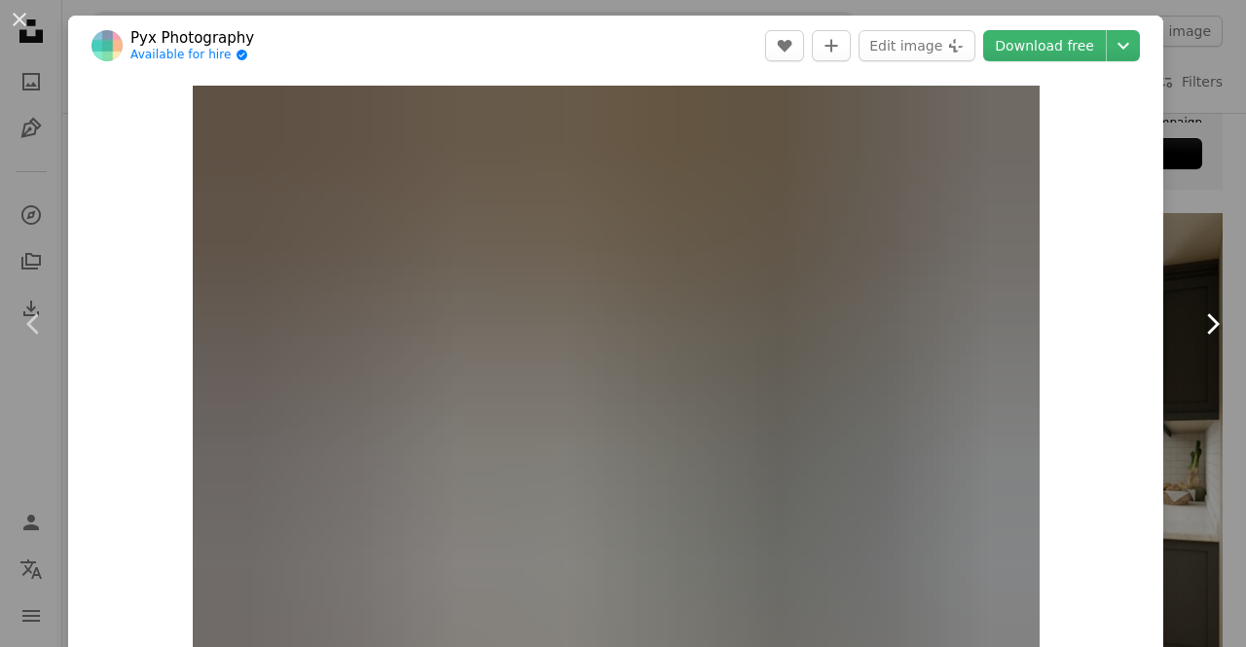
click at [1198, 324] on icon "Chevron right" at bounding box center [1211, 323] width 31 height 31
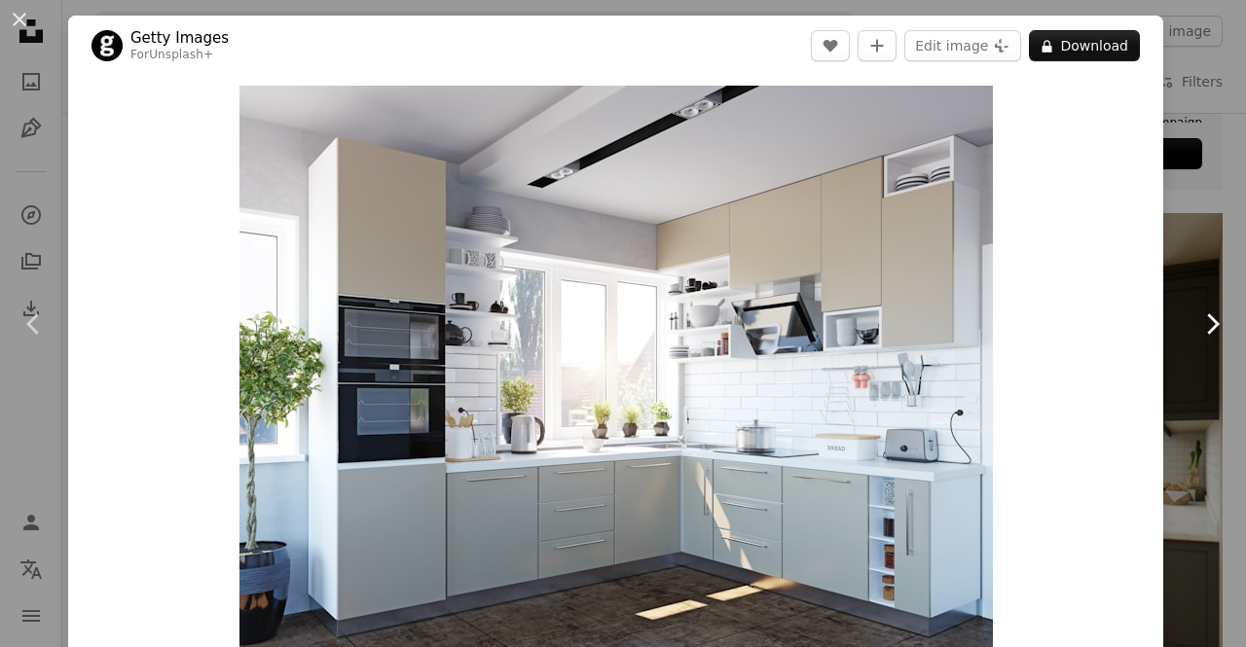
click at [1198, 323] on icon "Chevron right" at bounding box center [1211, 323] width 31 height 31
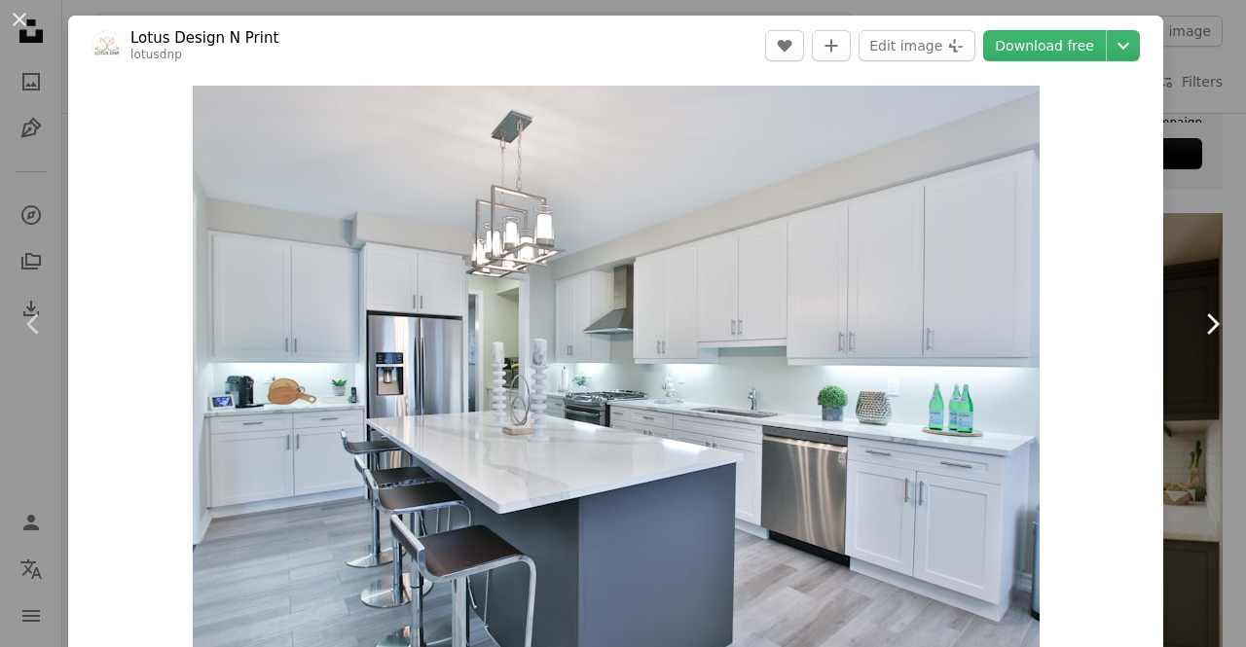
click at [1207, 320] on icon at bounding box center [1213, 323] width 13 height 20
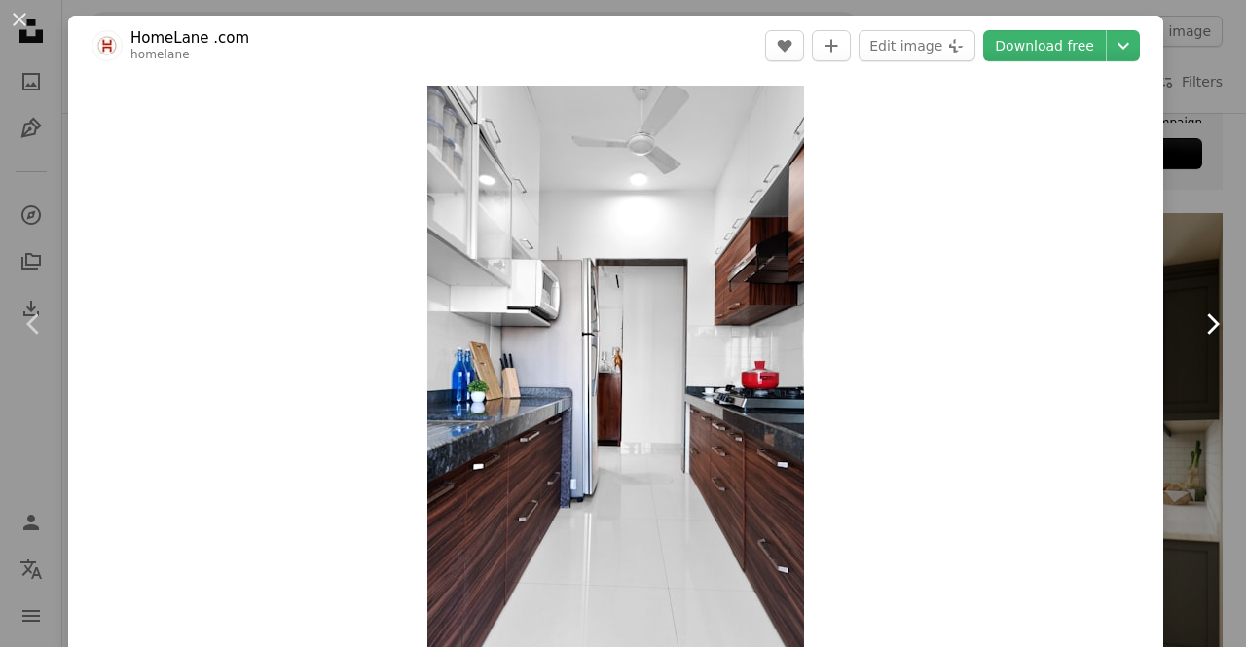
click at [1207, 319] on icon at bounding box center [1213, 323] width 13 height 20
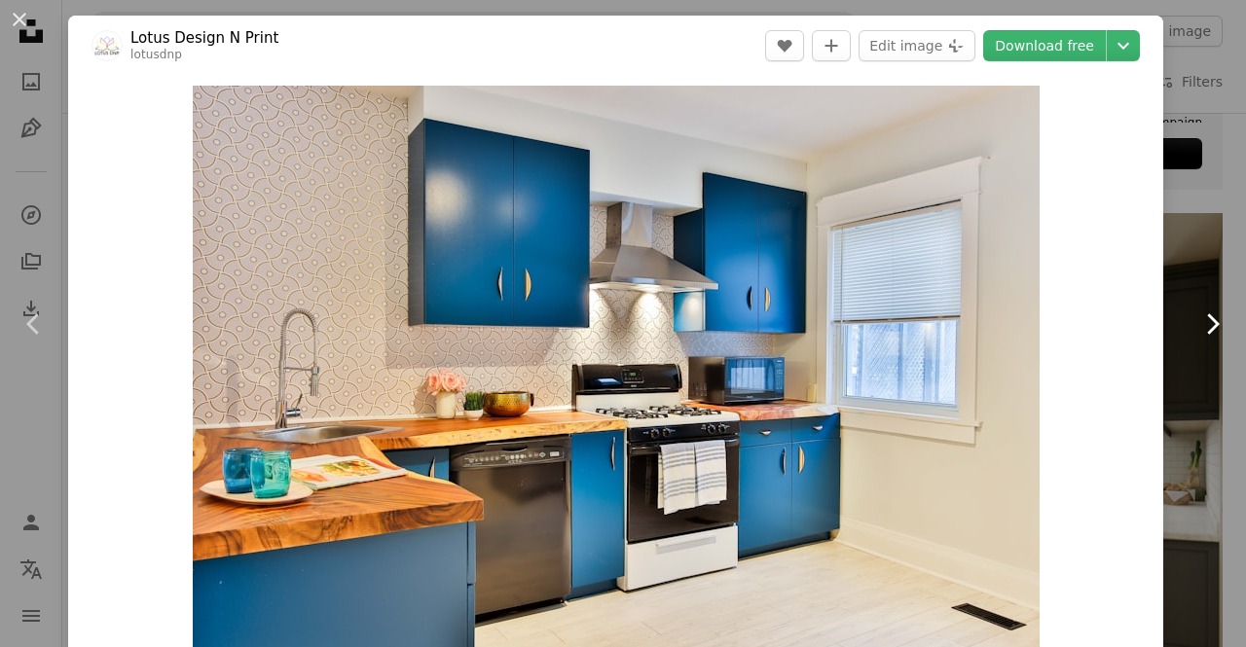
click at [1207, 319] on icon at bounding box center [1213, 323] width 13 height 20
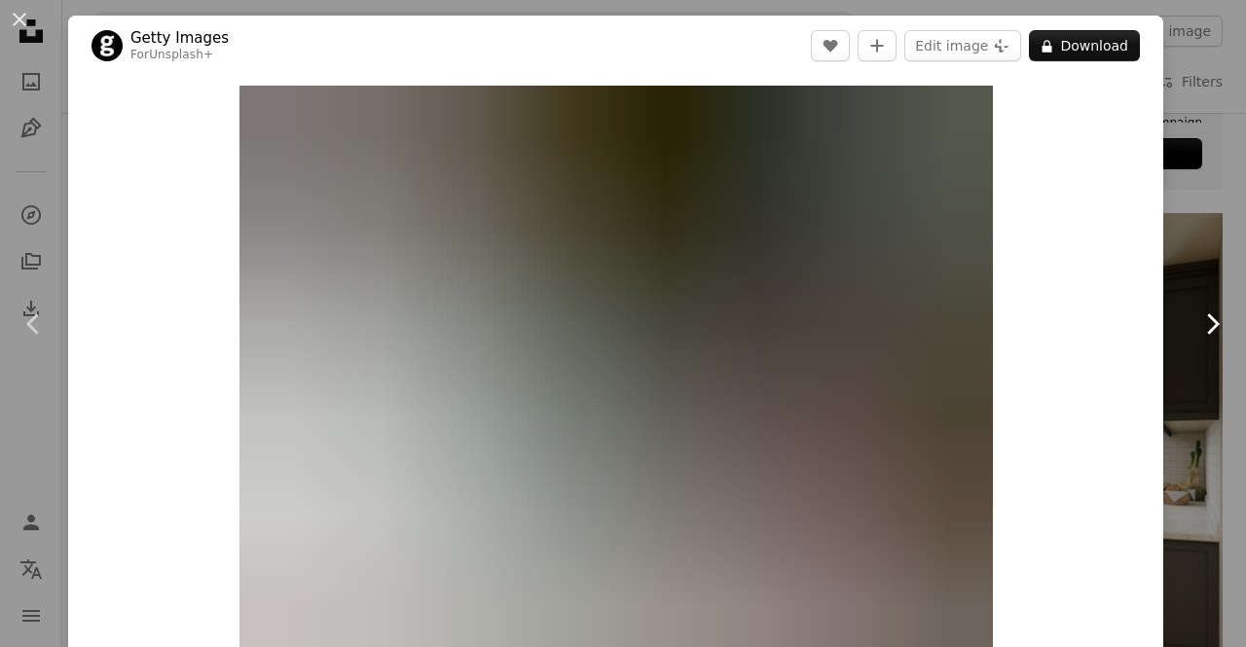
click at [1207, 319] on icon at bounding box center [1213, 323] width 13 height 20
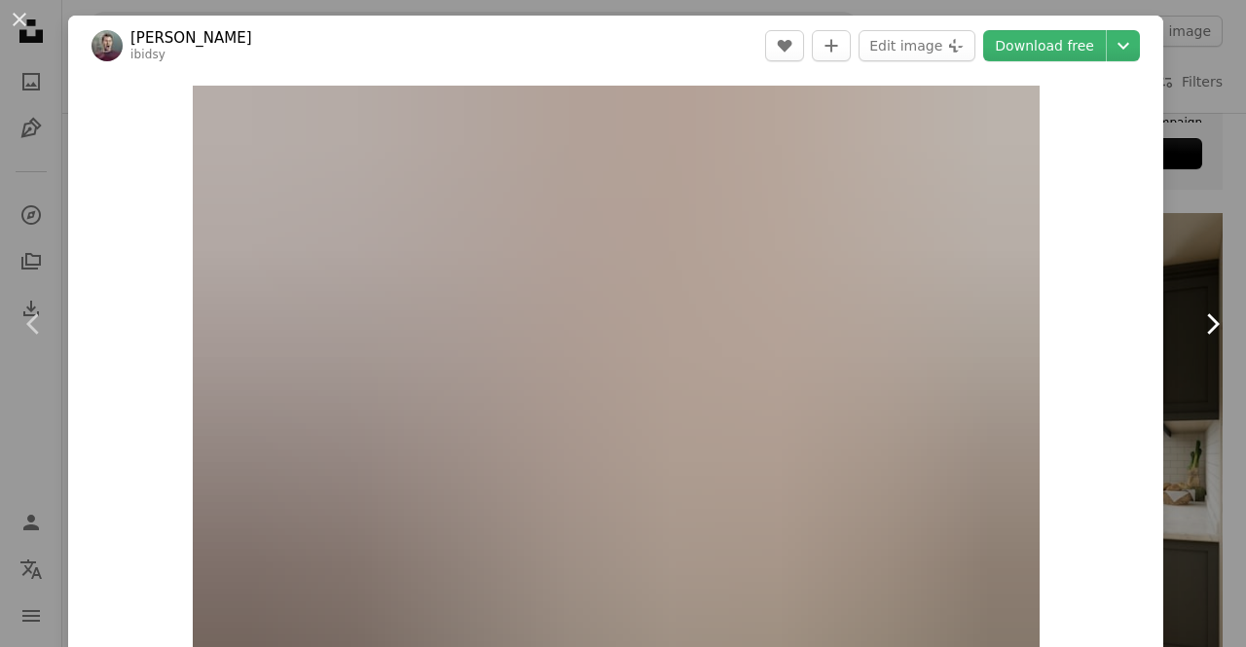
click at [1207, 318] on icon at bounding box center [1213, 323] width 13 height 20
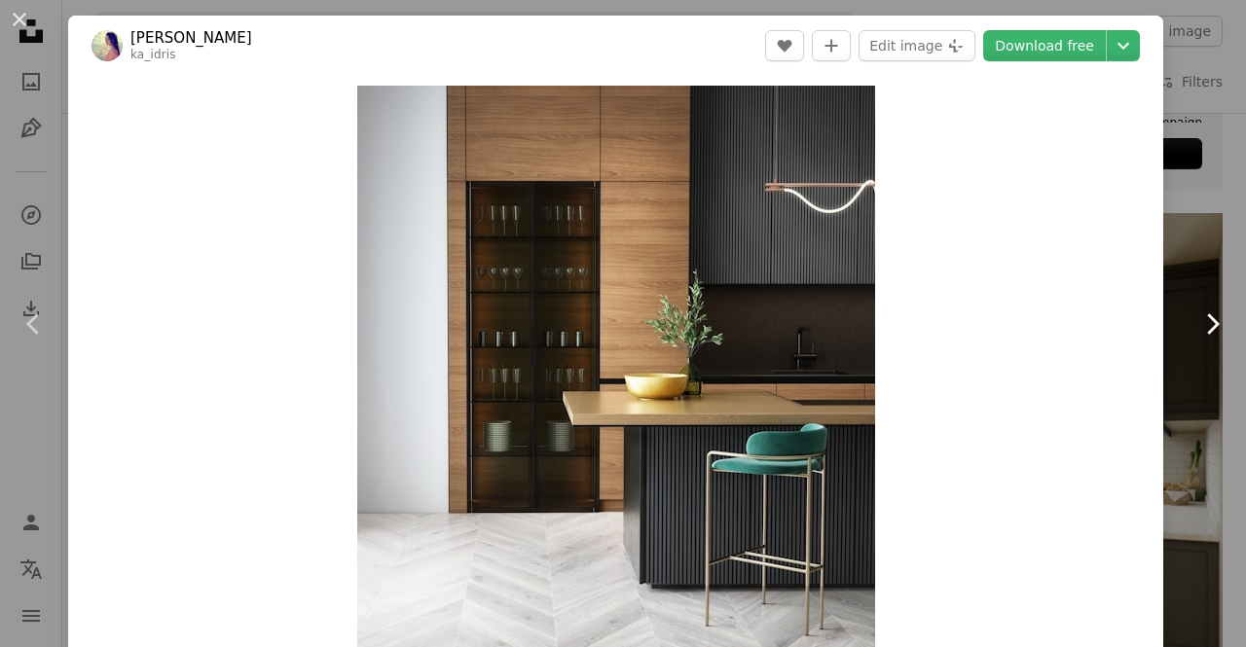
click at [1207, 318] on icon at bounding box center [1213, 323] width 13 height 20
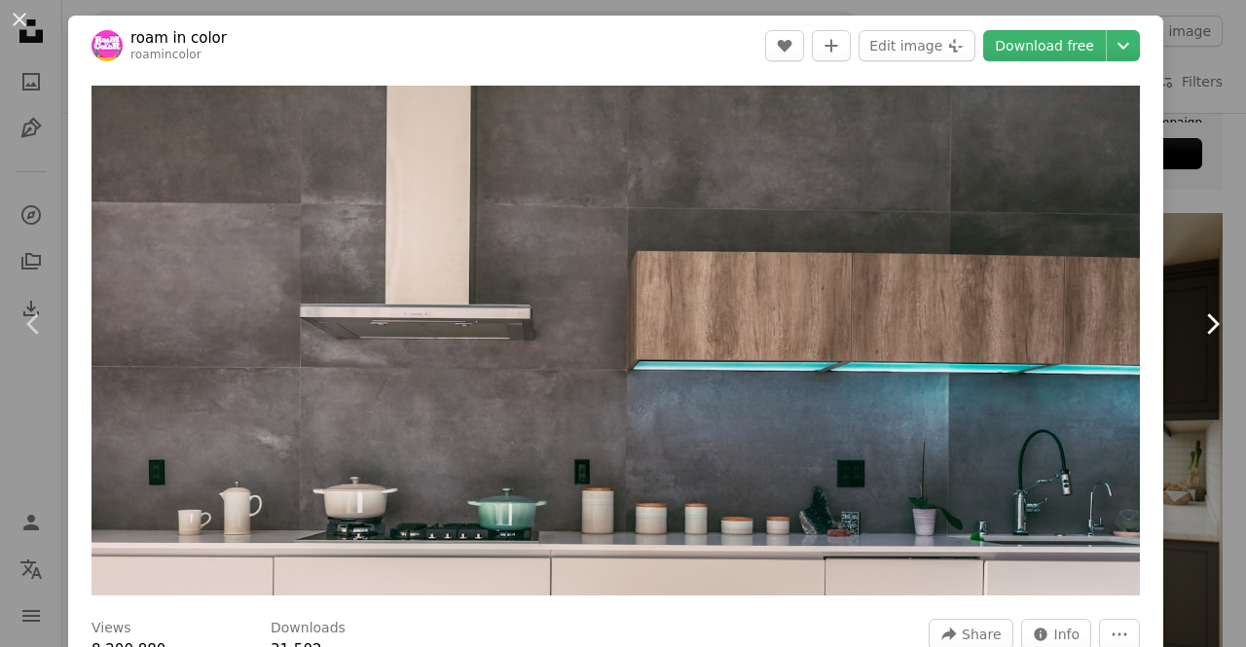
click at [1207, 318] on icon at bounding box center [1213, 323] width 13 height 20
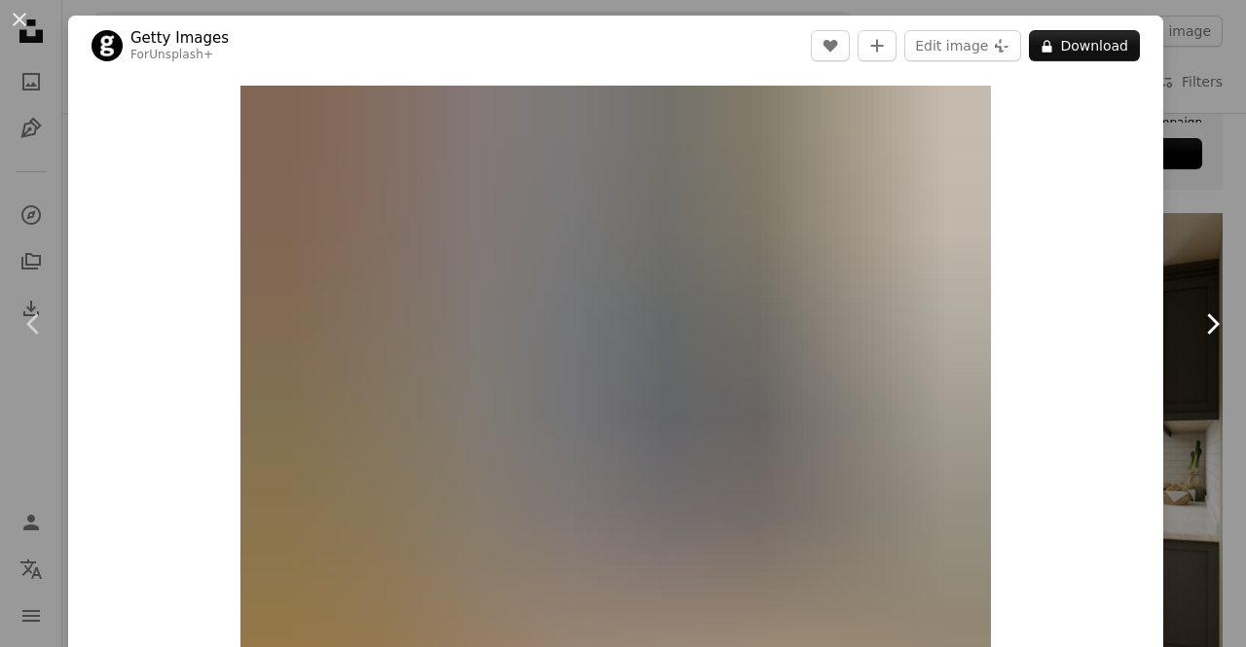
click at [1207, 318] on icon at bounding box center [1213, 323] width 13 height 20
